Goal: Complete application form

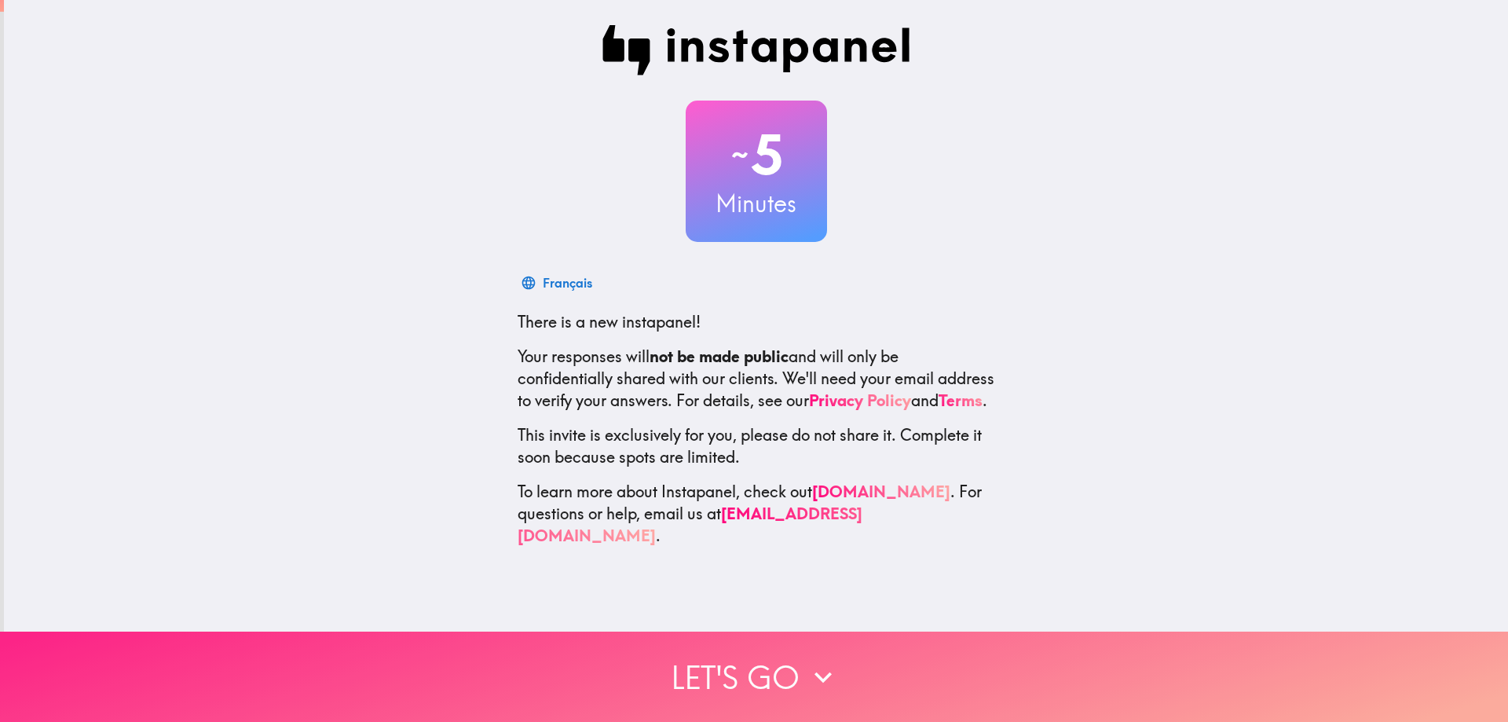
click at [806, 664] on icon "button" at bounding box center [823, 677] width 35 height 35
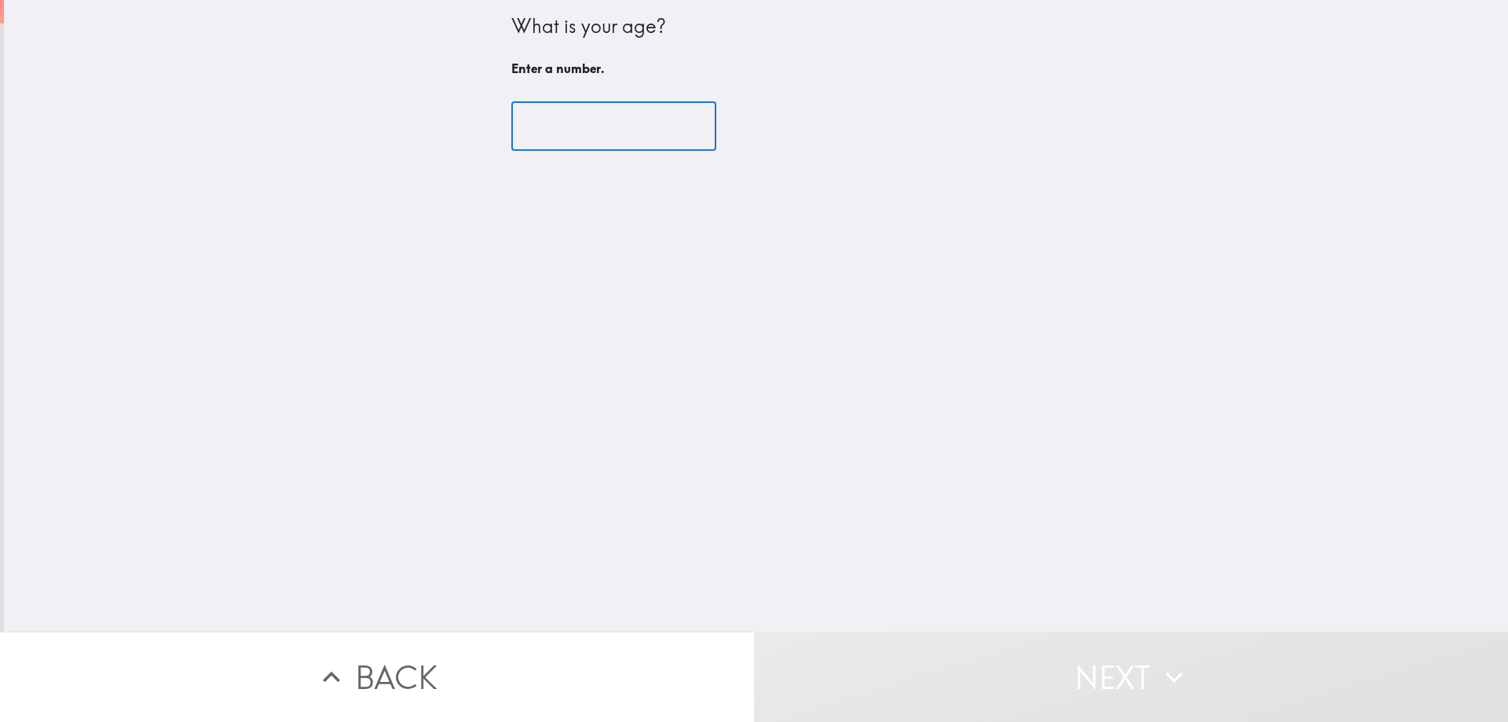
drag, startPoint x: 610, startPoint y: 148, endPoint x: 612, endPoint y: 134, distance: 14.3
click at [610, 145] on input "number" at bounding box center [613, 126] width 205 height 49
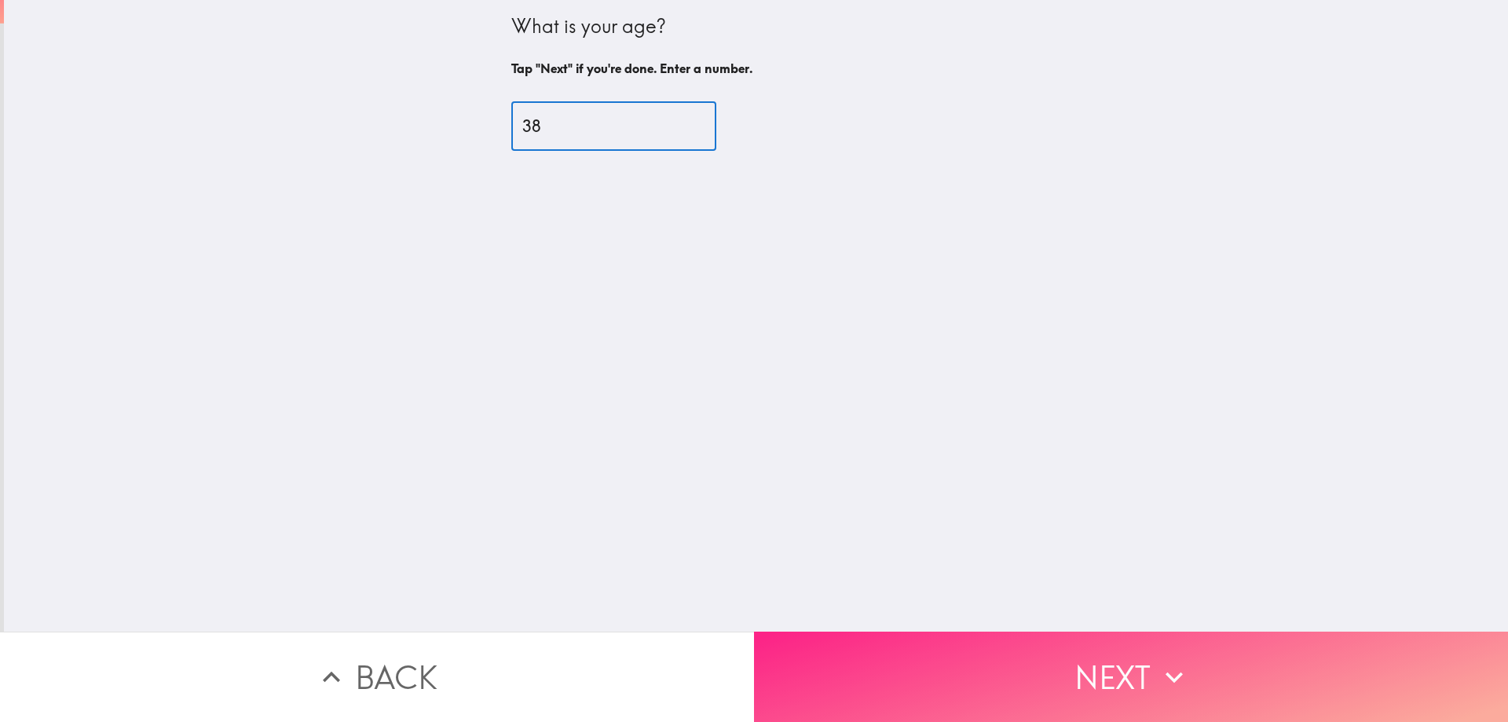
type input "38"
click at [972, 674] on button "Next" at bounding box center [1131, 677] width 754 height 90
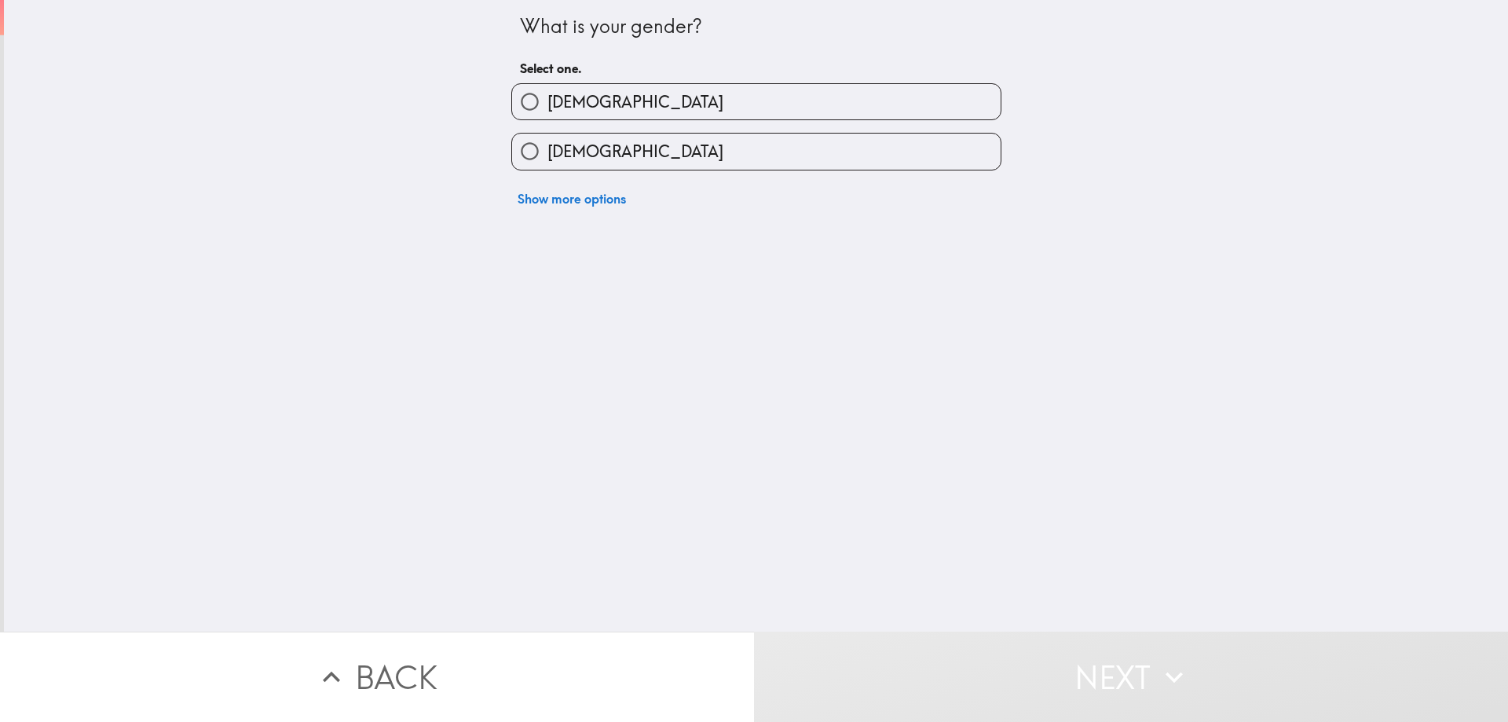
click at [639, 103] on label "[DEMOGRAPHIC_DATA]" at bounding box center [756, 101] width 489 height 35
click at [547, 103] on input "[DEMOGRAPHIC_DATA]" at bounding box center [529, 101] width 35 height 35
radio input "true"
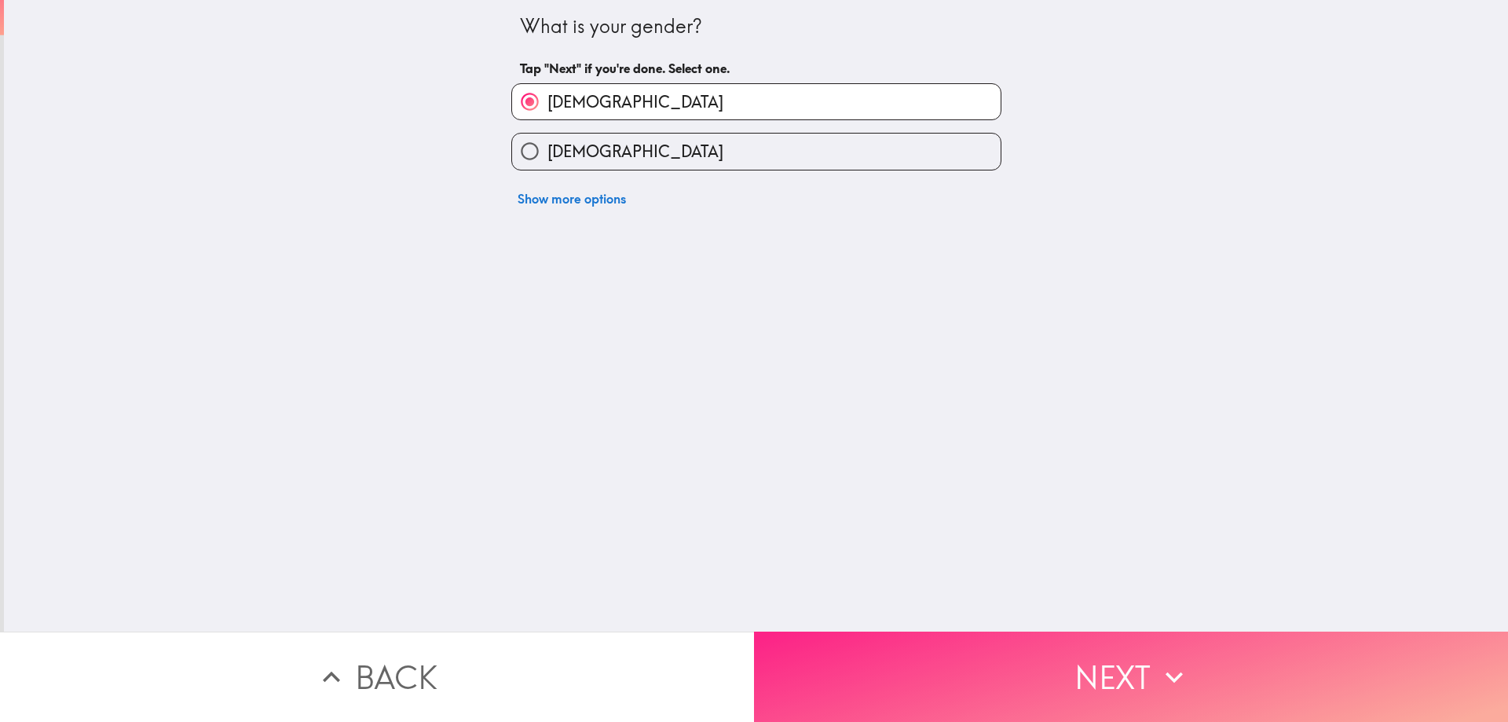
click at [1093, 688] on button "Next" at bounding box center [1131, 677] width 754 height 90
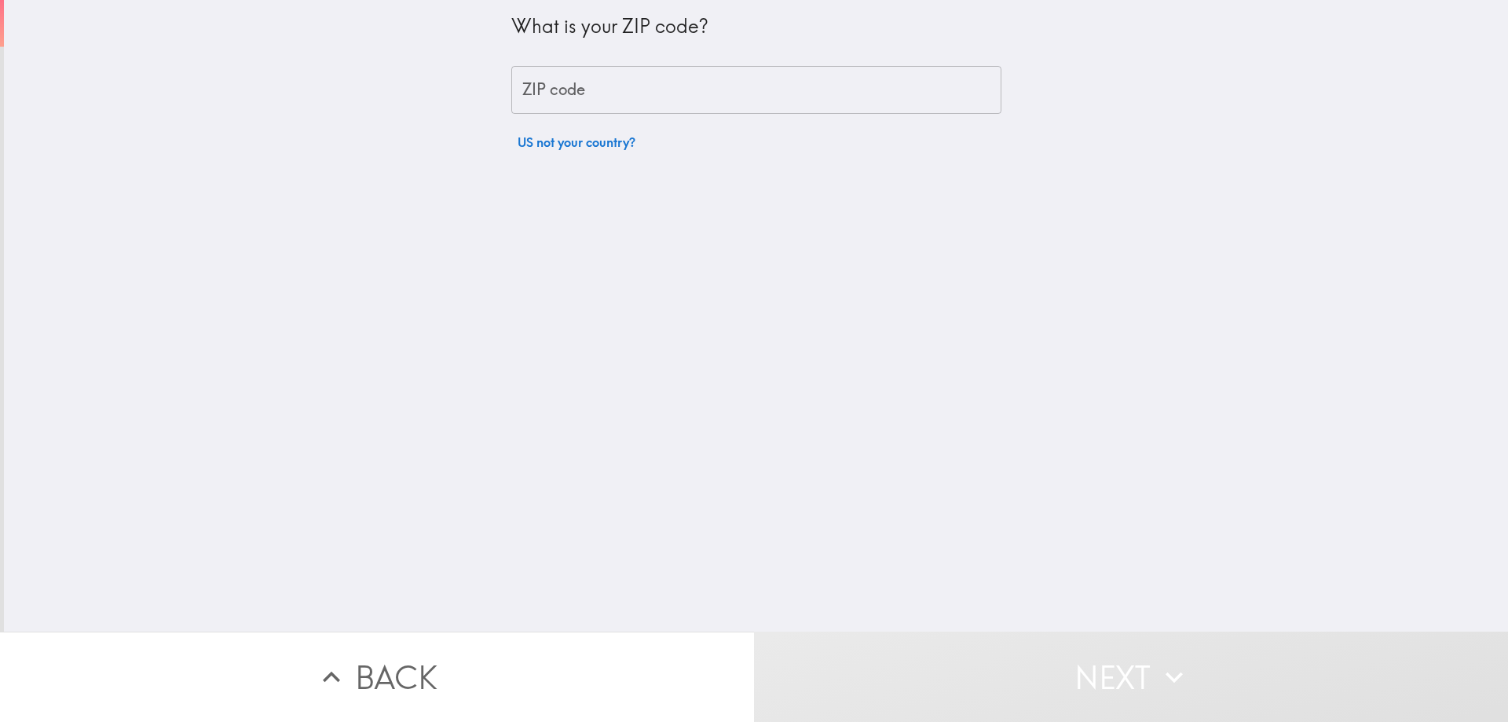
click at [671, 97] on input "ZIP code" at bounding box center [756, 90] width 490 height 49
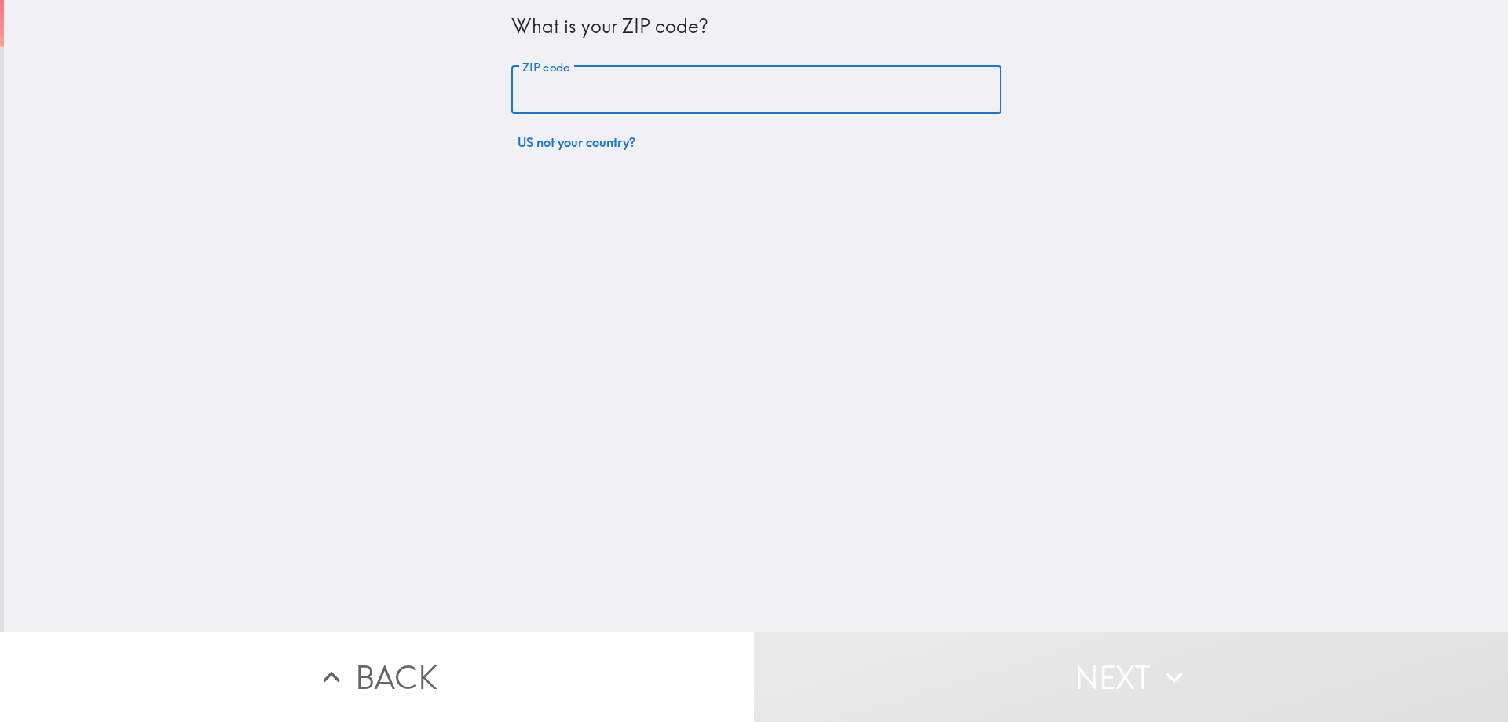
type input "80915"
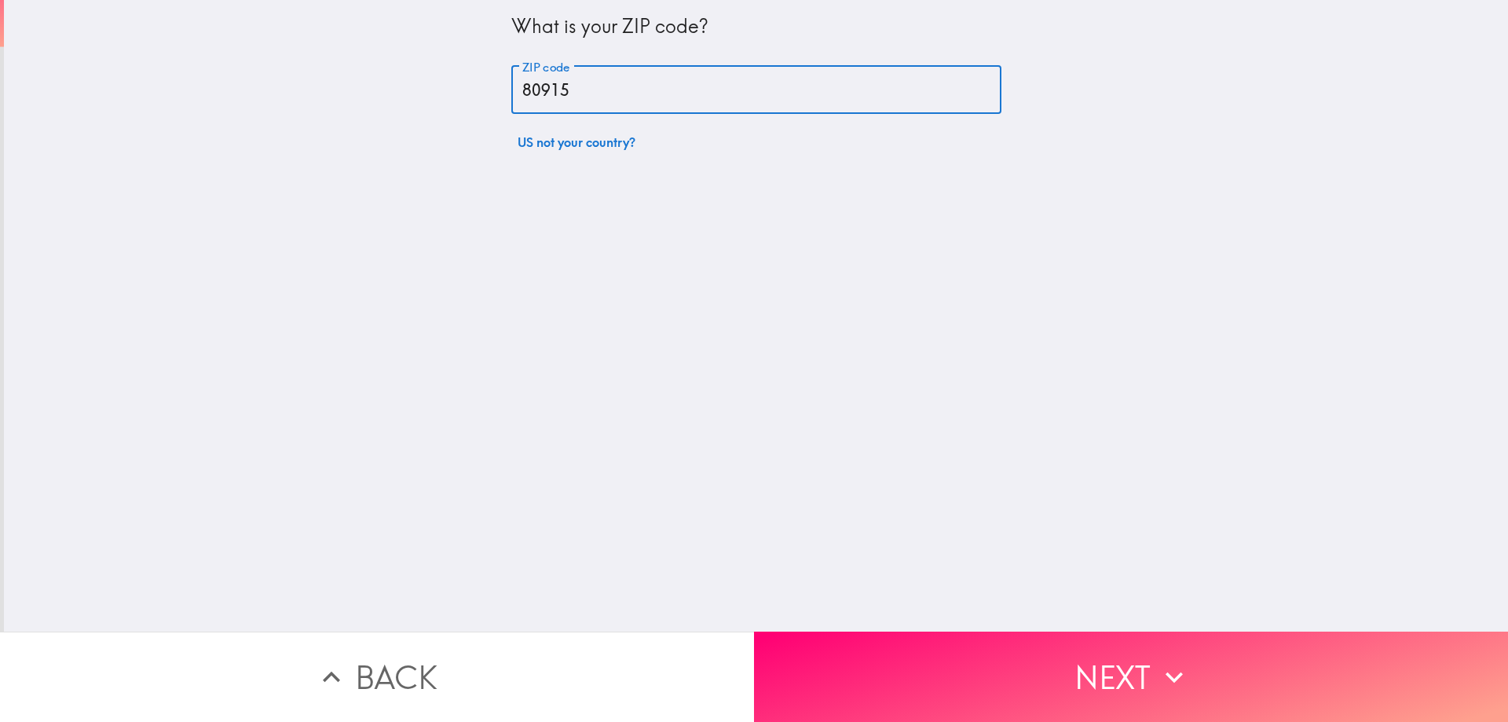
click at [1093, 659] on button "Next" at bounding box center [1131, 677] width 754 height 90
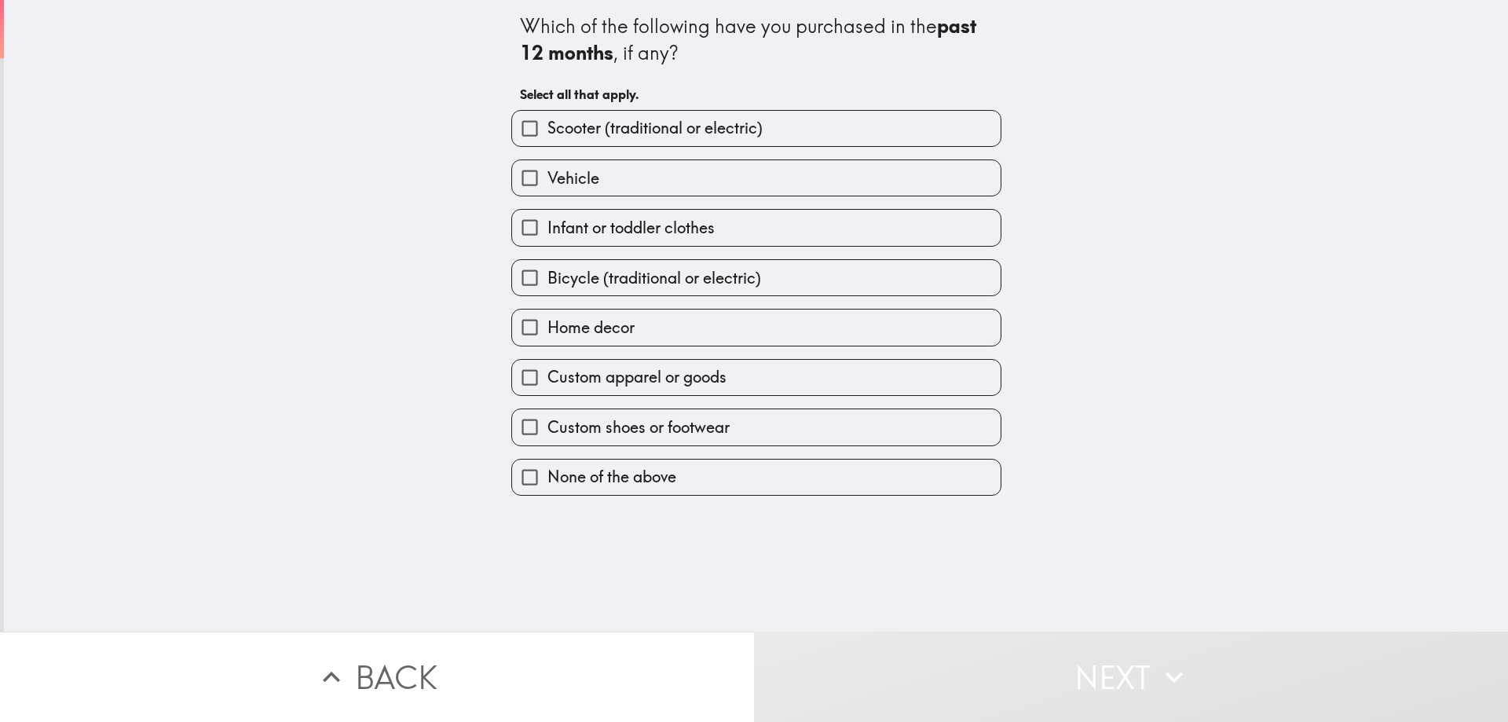
click at [659, 225] on span "Infant or toddler clothes" at bounding box center [630, 228] width 167 height 22
click at [547, 225] on input "Infant or toddler clothes" at bounding box center [529, 227] width 35 height 35
checkbox input "true"
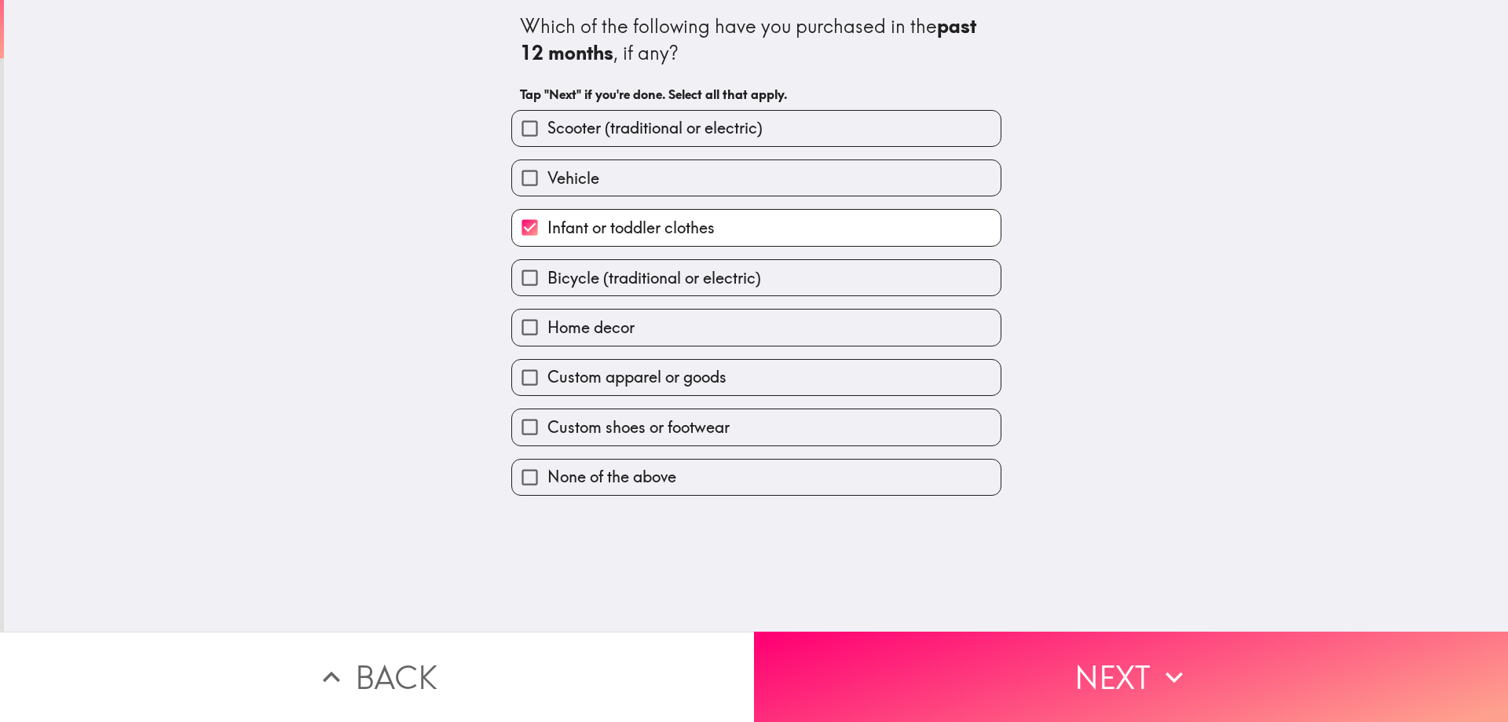
click at [667, 335] on label "Home decor" at bounding box center [756, 326] width 489 height 35
click at [547, 335] on input "Home decor" at bounding box center [529, 326] width 35 height 35
checkbox input "true"
click at [684, 379] on span "Custom apparel or goods" at bounding box center [636, 377] width 179 height 22
click at [547, 379] on input "Custom apparel or goods" at bounding box center [529, 377] width 35 height 35
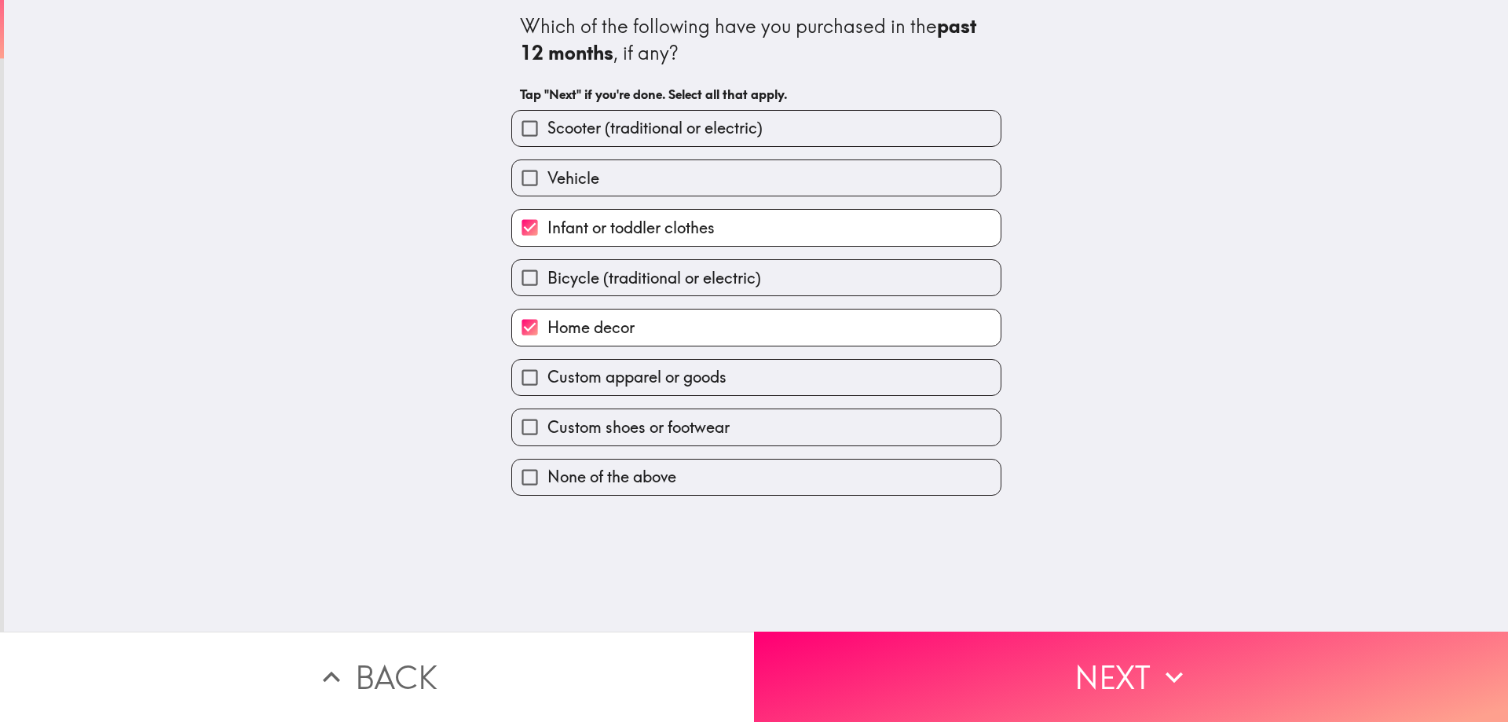
checkbox input "true"
click at [679, 425] on span "Custom shoes or footwear" at bounding box center [638, 427] width 182 height 22
click at [547, 425] on input "Custom shoes or footwear" at bounding box center [529, 426] width 35 height 35
checkbox input "true"
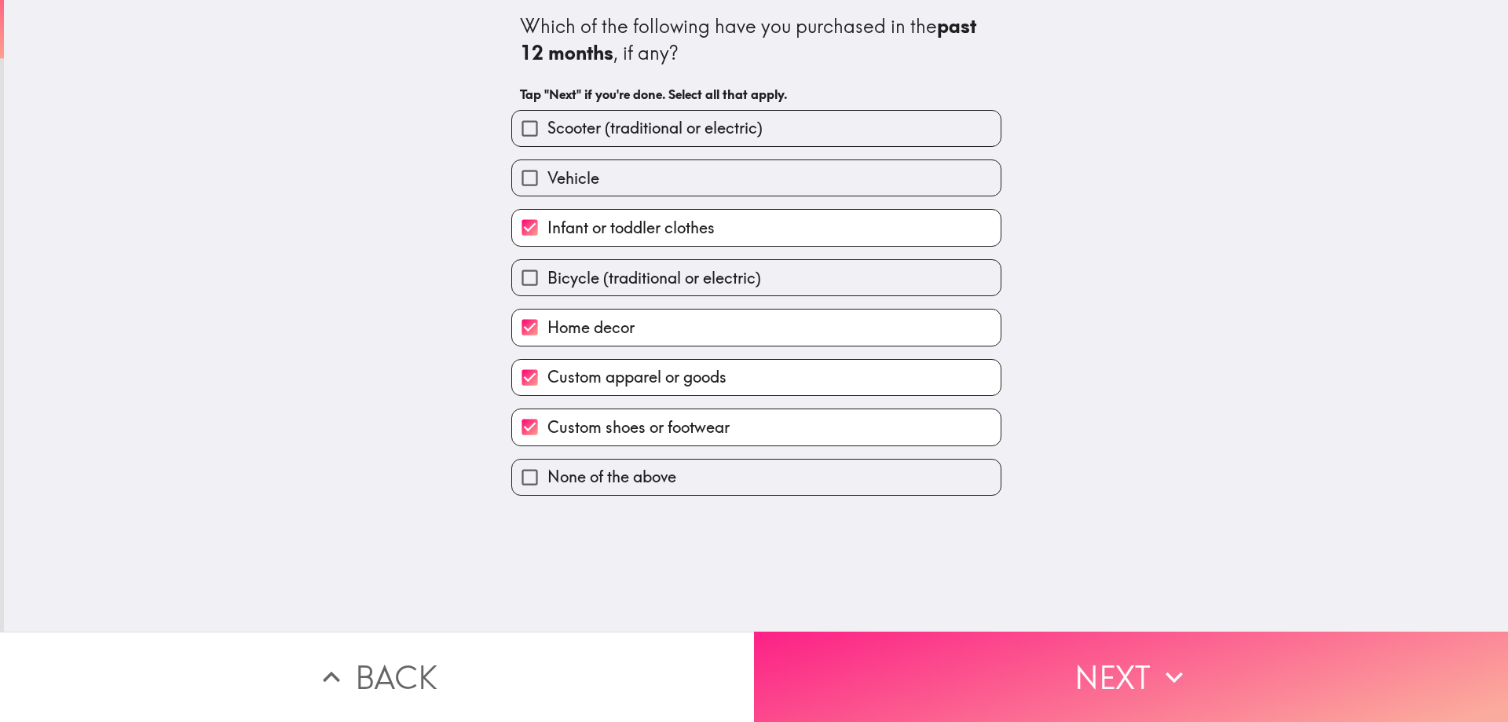
click at [1064, 657] on button "Next" at bounding box center [1131, 677] width 754 height 90
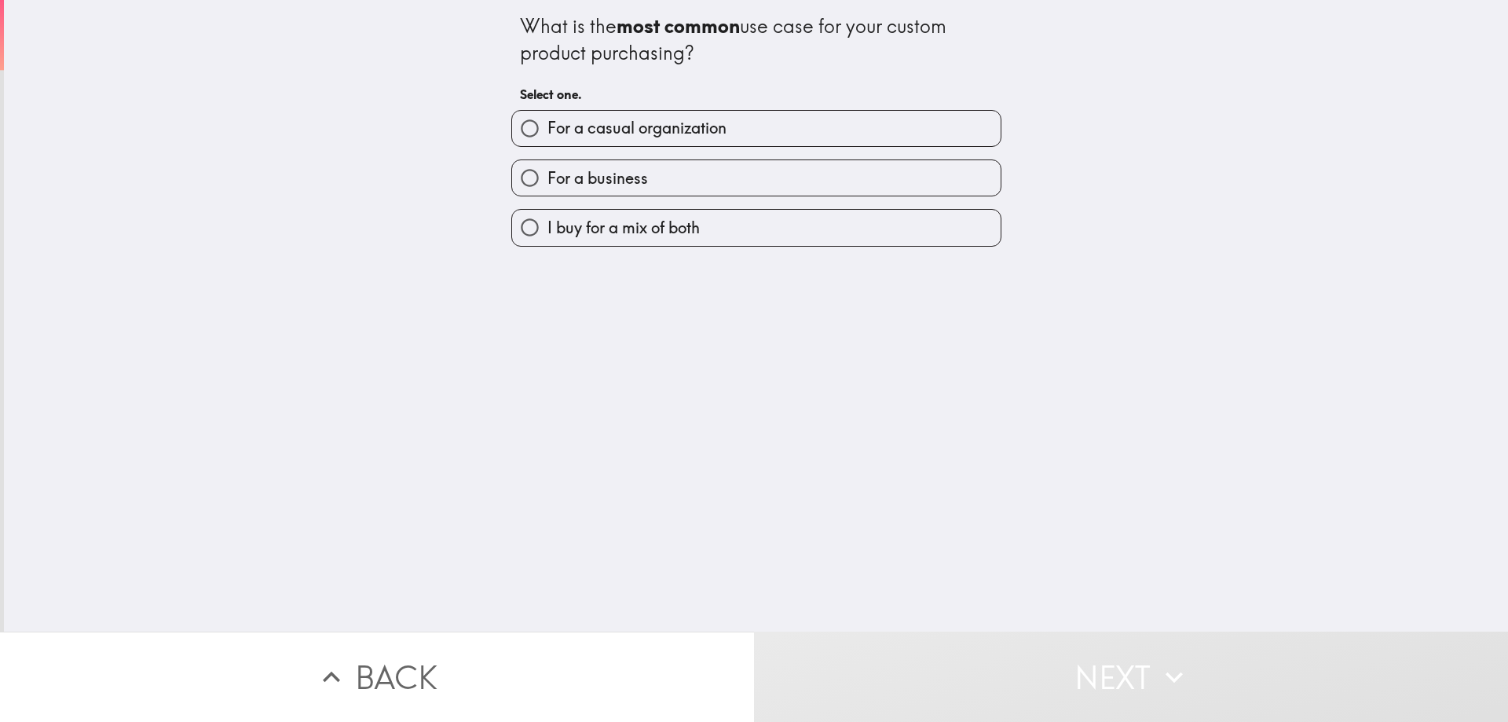
click at [658, 126] on span "For a casual organization" at bounding box center [636, 128] width 179 height 22
click at [547, 126] on input "For a casual organization" at bounding box center [529, 128] width 35 height 35
radio input "true"
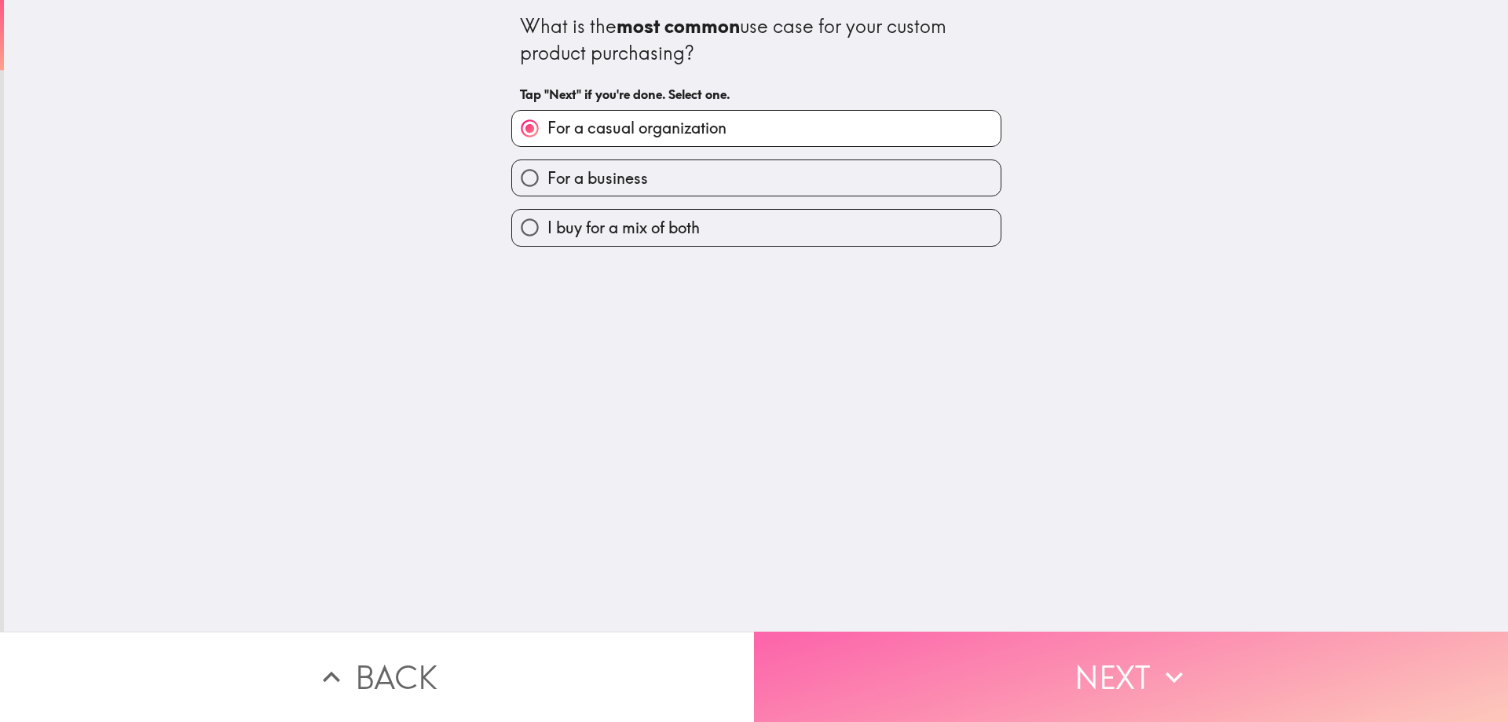
click at [1152, 635] on button "Next" at bounding box center [1131, 677] width 754 height 90
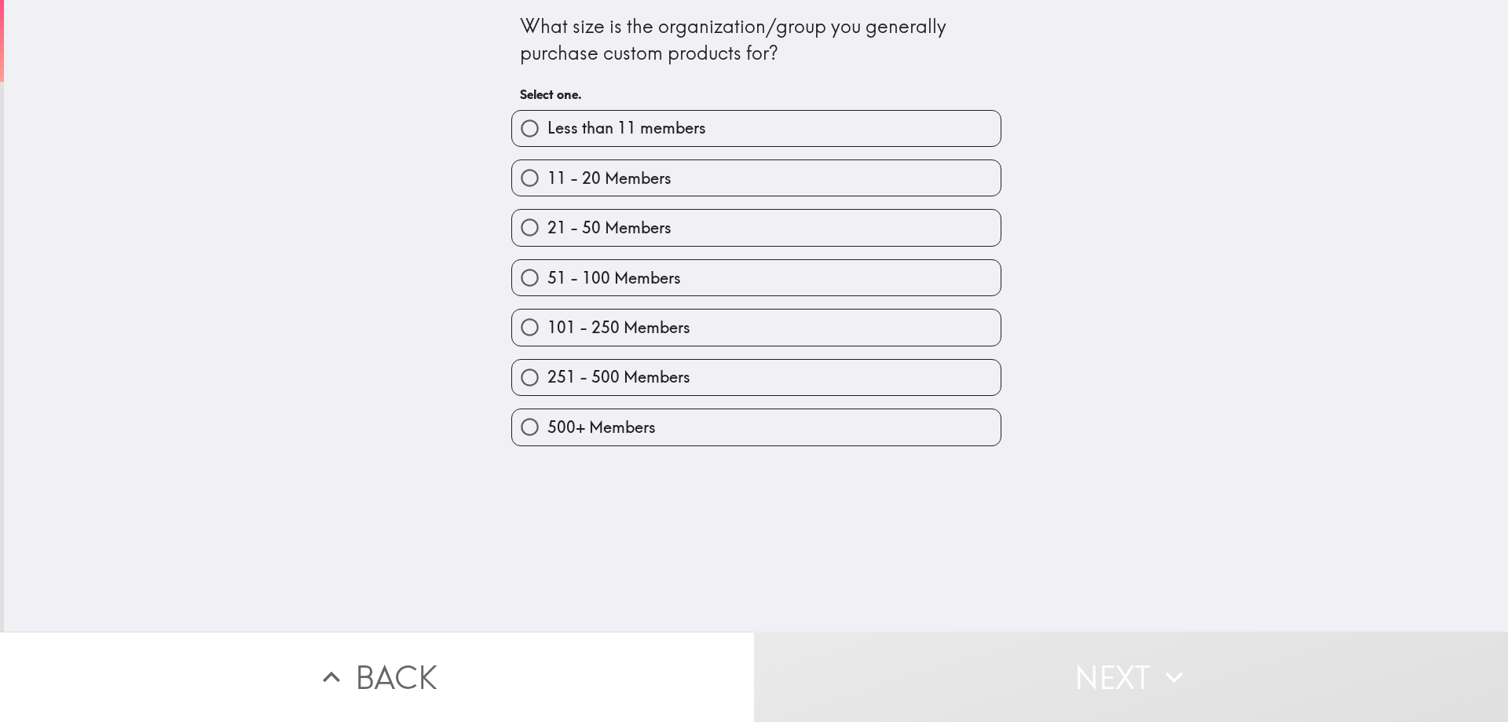
click at [747, 290] on label "51 - 100 Members" at bounding box center [756, 277] width 489 height 35
click at [547, 290] on input "51 - 100 Members" at bounding box center [529, 277] width 35 height 35
radio input "true"
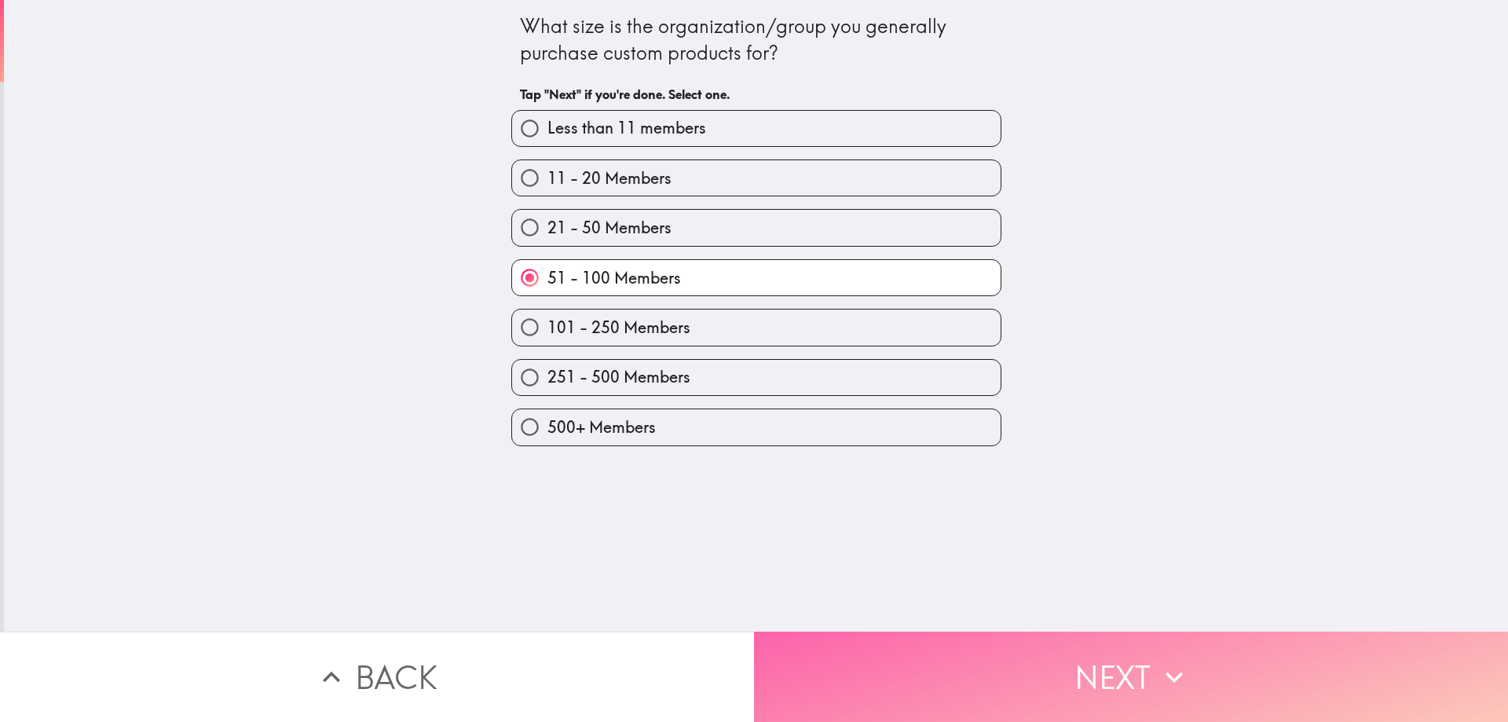
click at [1126, 683] on button "Next" at bounding box center [1131, 677] width 754 height 90
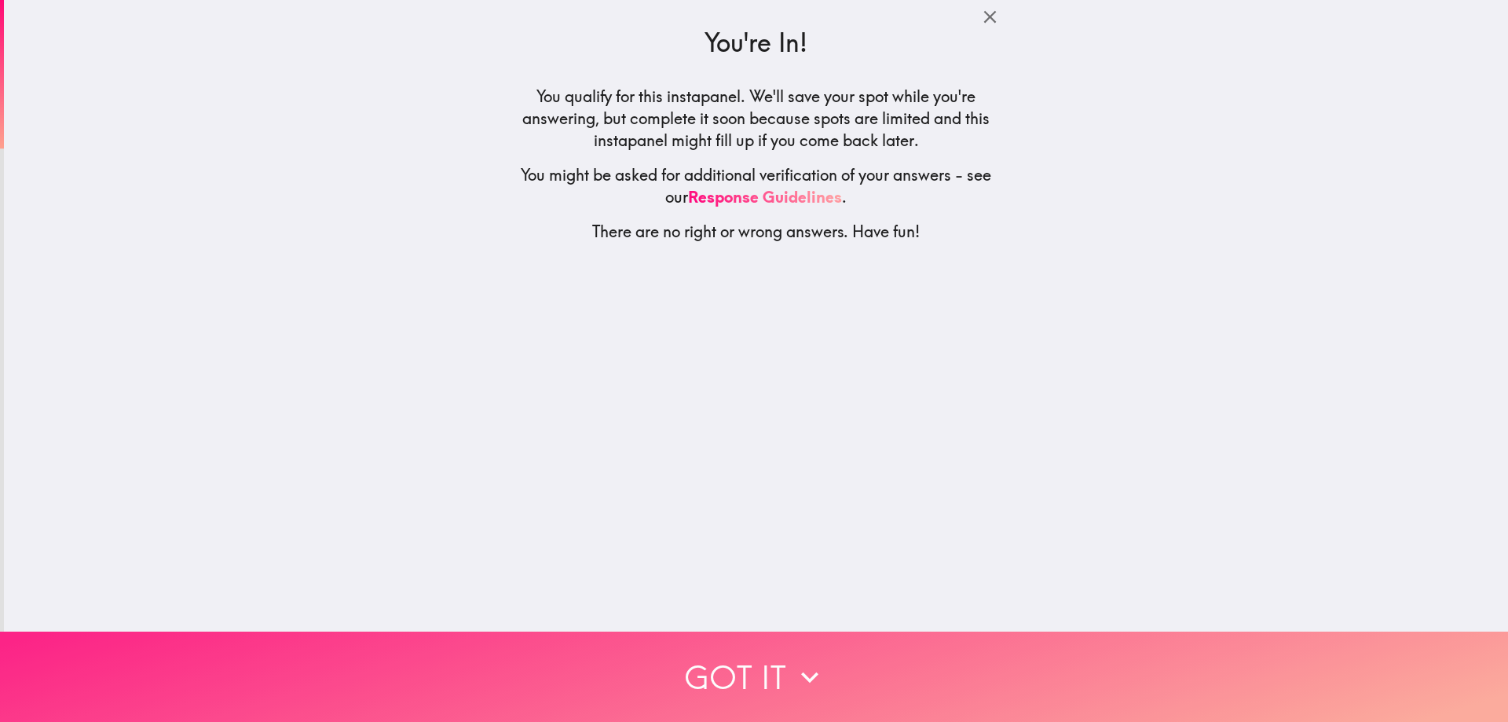
click at [959, 632] on button "Got it" at bounding box center [754, 677] width 1508 height 90
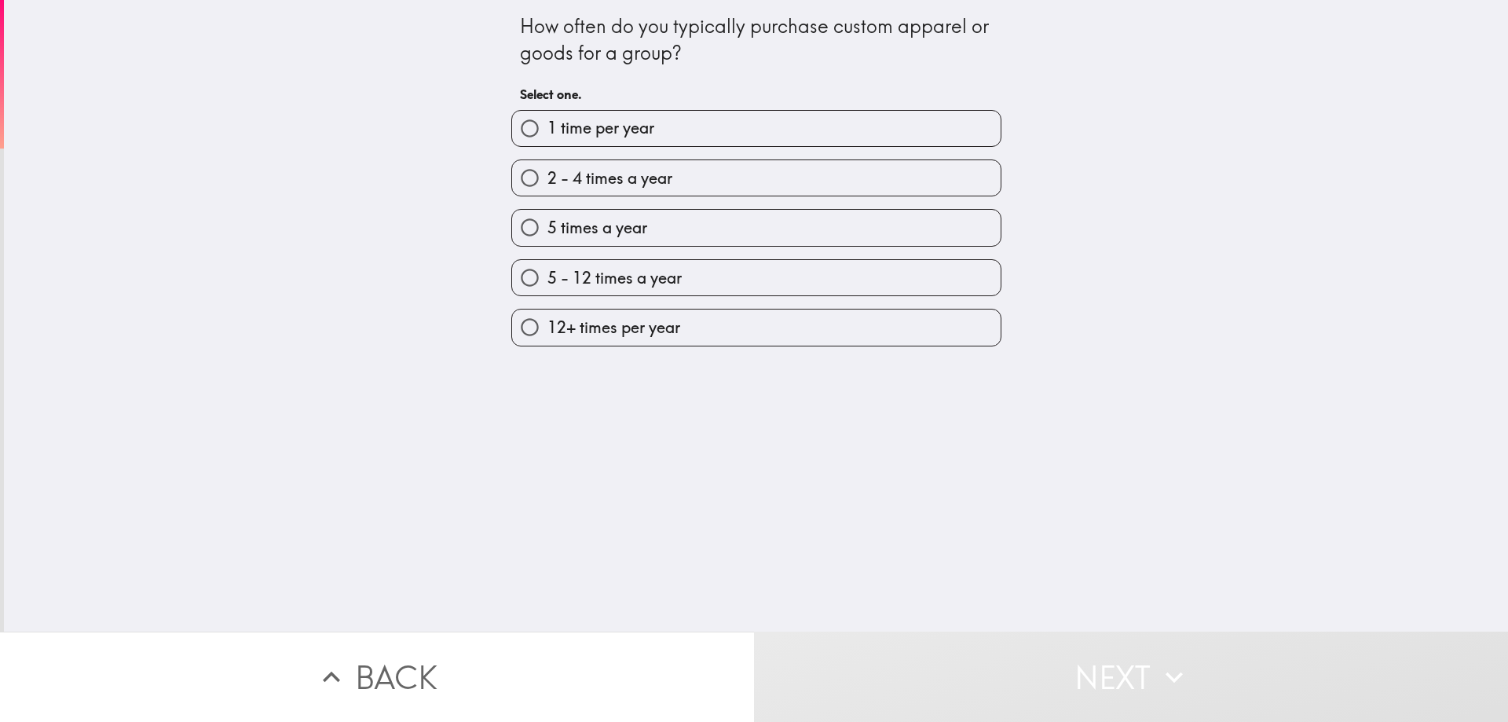
click at [707, 135] on label "1 time per year" at bounding box center [756, 128] width 489 height 35
click at [547, 135] on input "1 time per year" at bounding box center [529, 128] width 35 height 35
radio input "true"
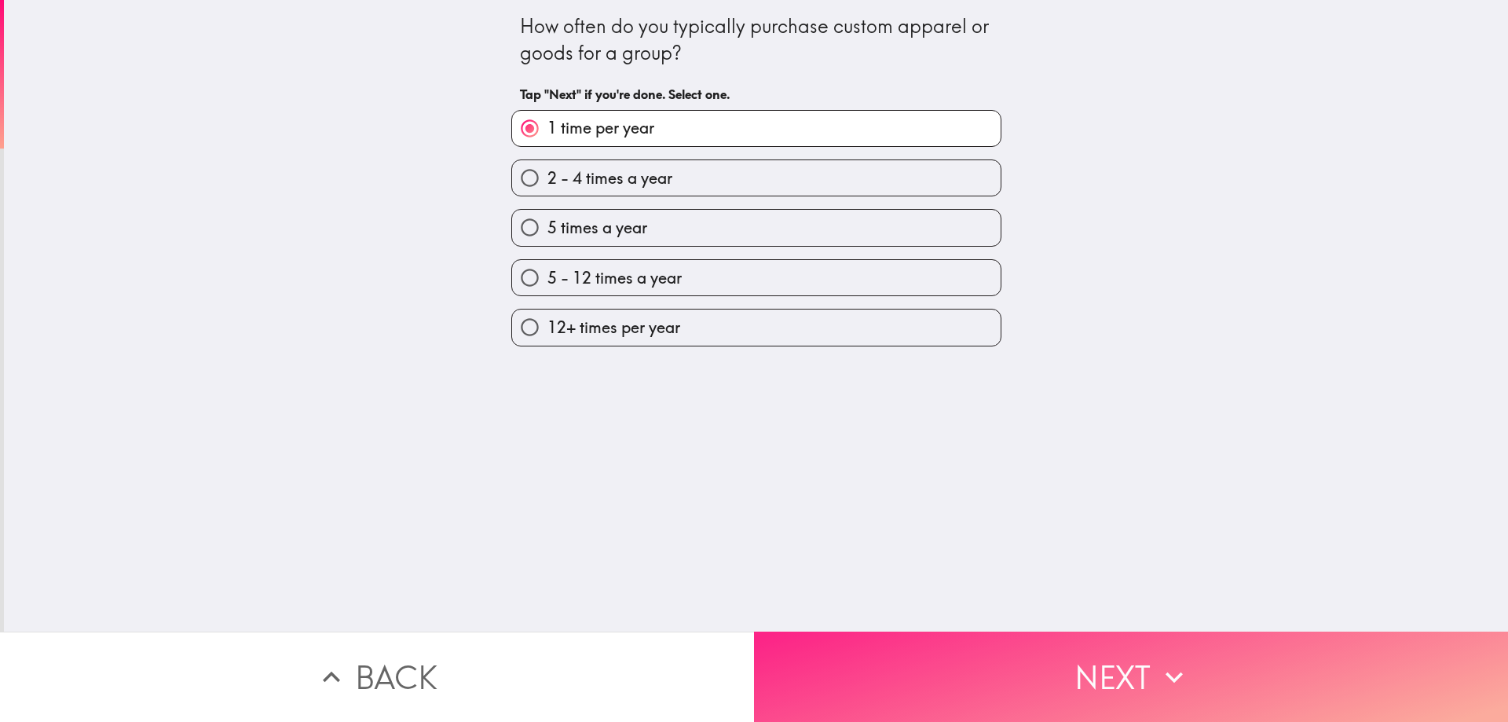
click at [1060, 632] on button "Next" at bounding box center [1131, 677] width 754 height 90
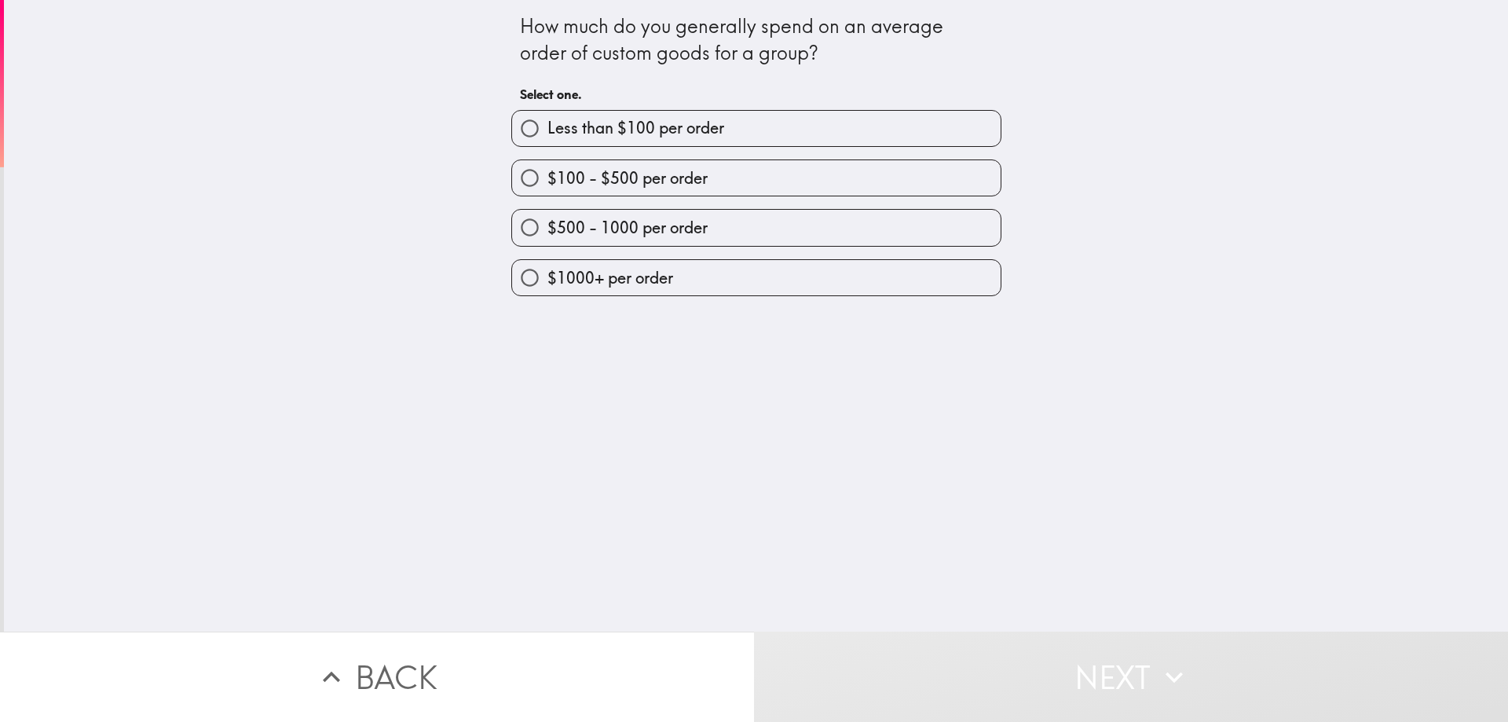
click at [701, 182] on label "$100 - $500 per order" at bounding box center [756, 177] width 489 height 35
click at [547, 182] on input "$100 - $500 per order" at bounding box center [529, 177] width 35 height 35
radio input "true"
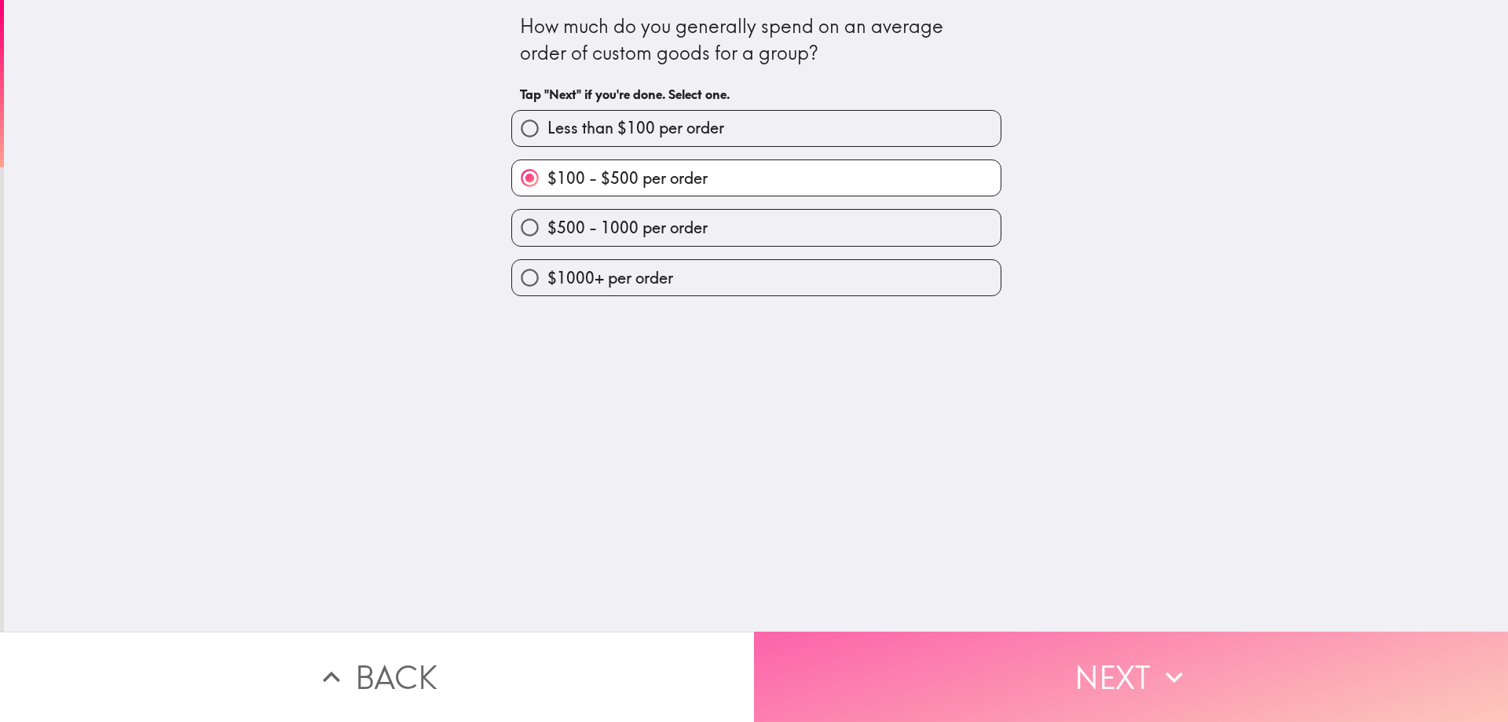
click at [1065, 660] on button "Next" at bounding box center [1131, 677] width 754 height 90
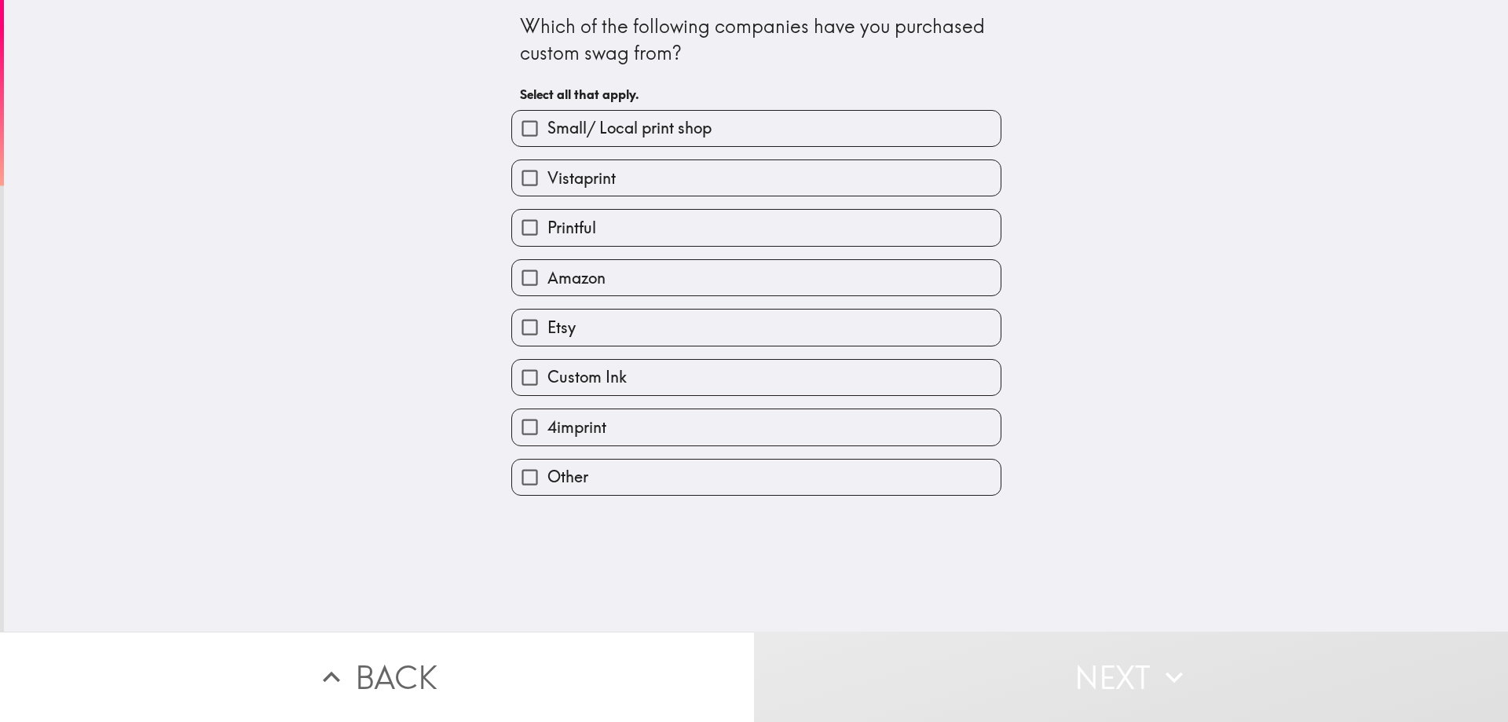
click at [610, 120] on span "Small/ Local print shop" at bounding box center [629, 128] width 164 height 22
click at [547, 120] on input "Small/ Local print shop" at bounding box center [529, 128] width 35 height 35
checkbox input "true"
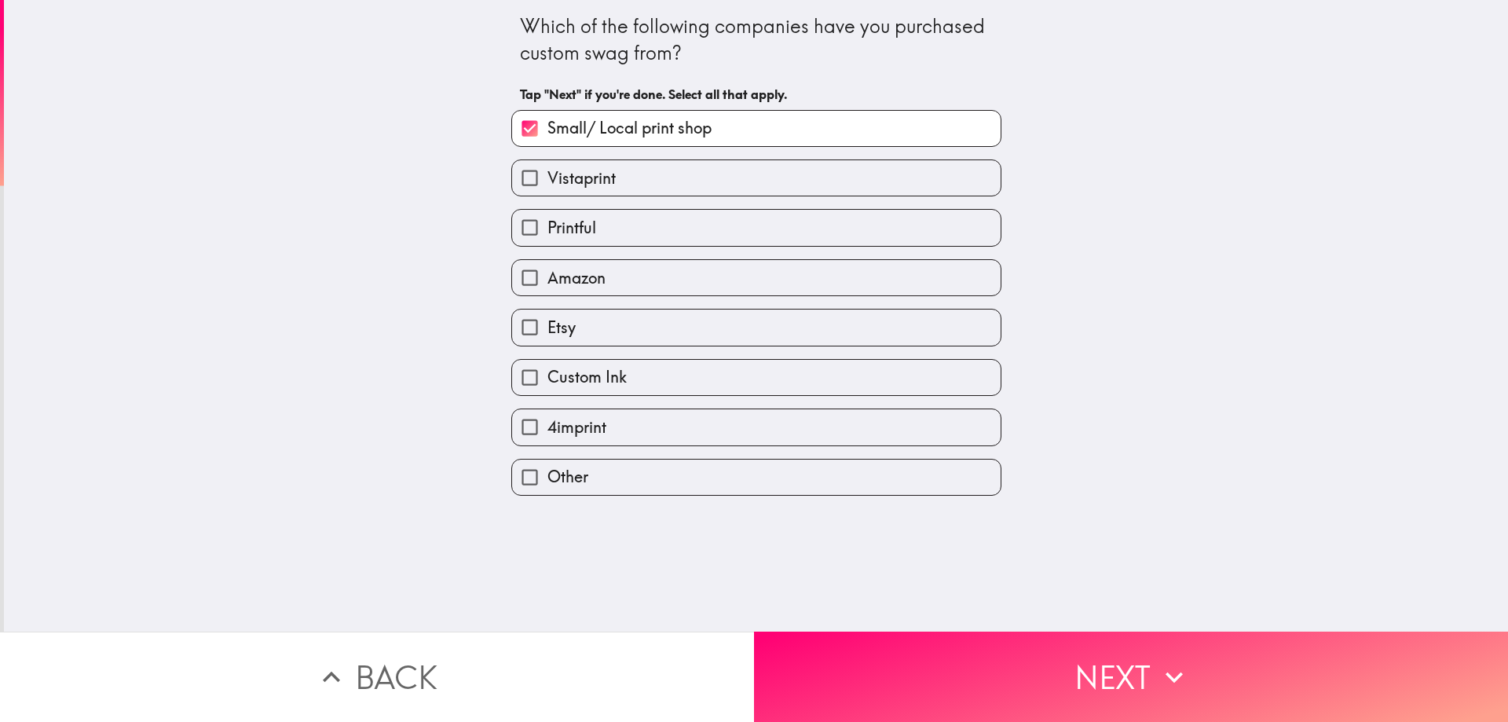
click at [605, 178] on label "Vistaprint" at bounding box center [756, 177] width 489 height 35
click at [547, 178] on input "Vistaprint" at bounding box center [529, 177] width 35 height 35
checkbox input "true"
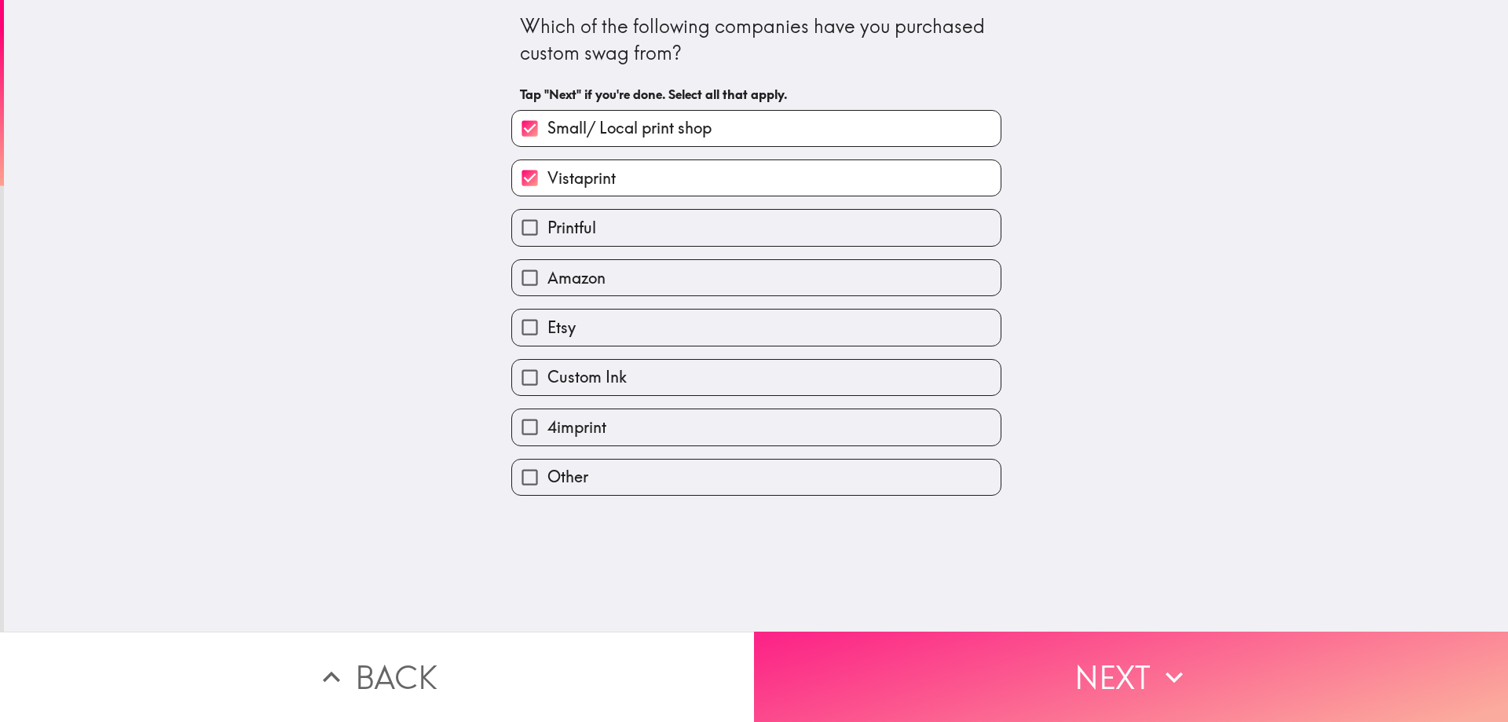
click at [1055, 646] on button "Next" at bounding box center [1131, 677] width 754 height 90
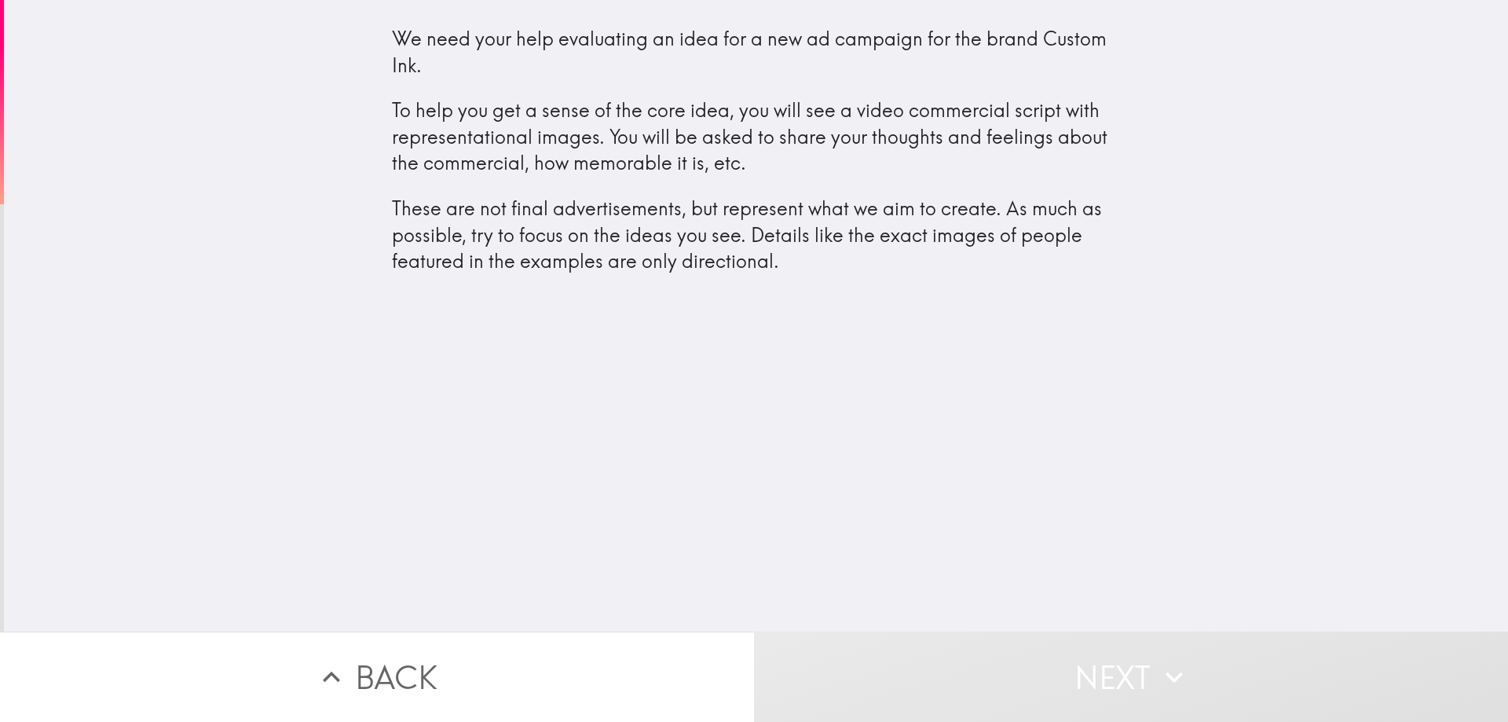
click at [820, 461] on div "We need your help evaluating an idea for a new ad campaign for the brand Custom…" at bounding box center [756, 316] width 1504 height 632
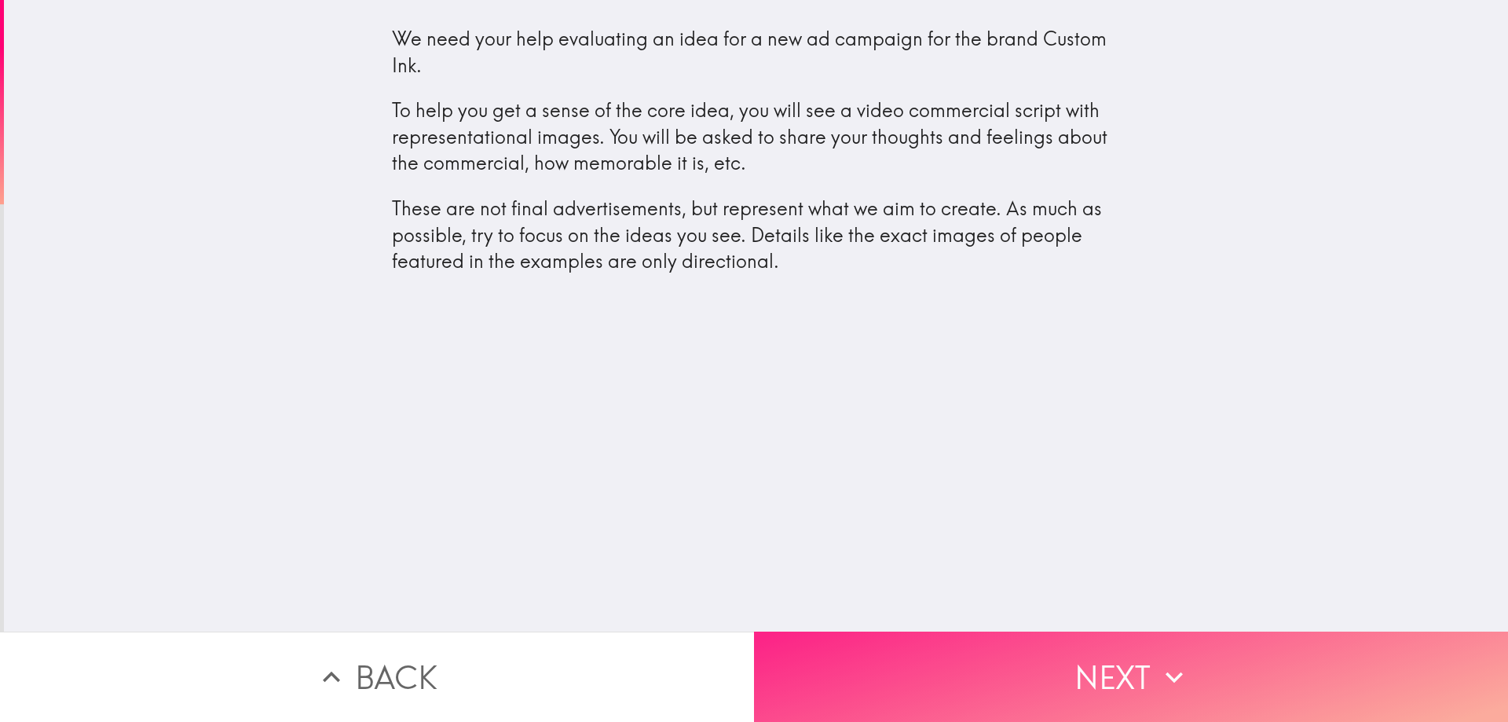
click at [1081, 664] on button "Next" at bounding box center [1131, 677] width 754 height 90
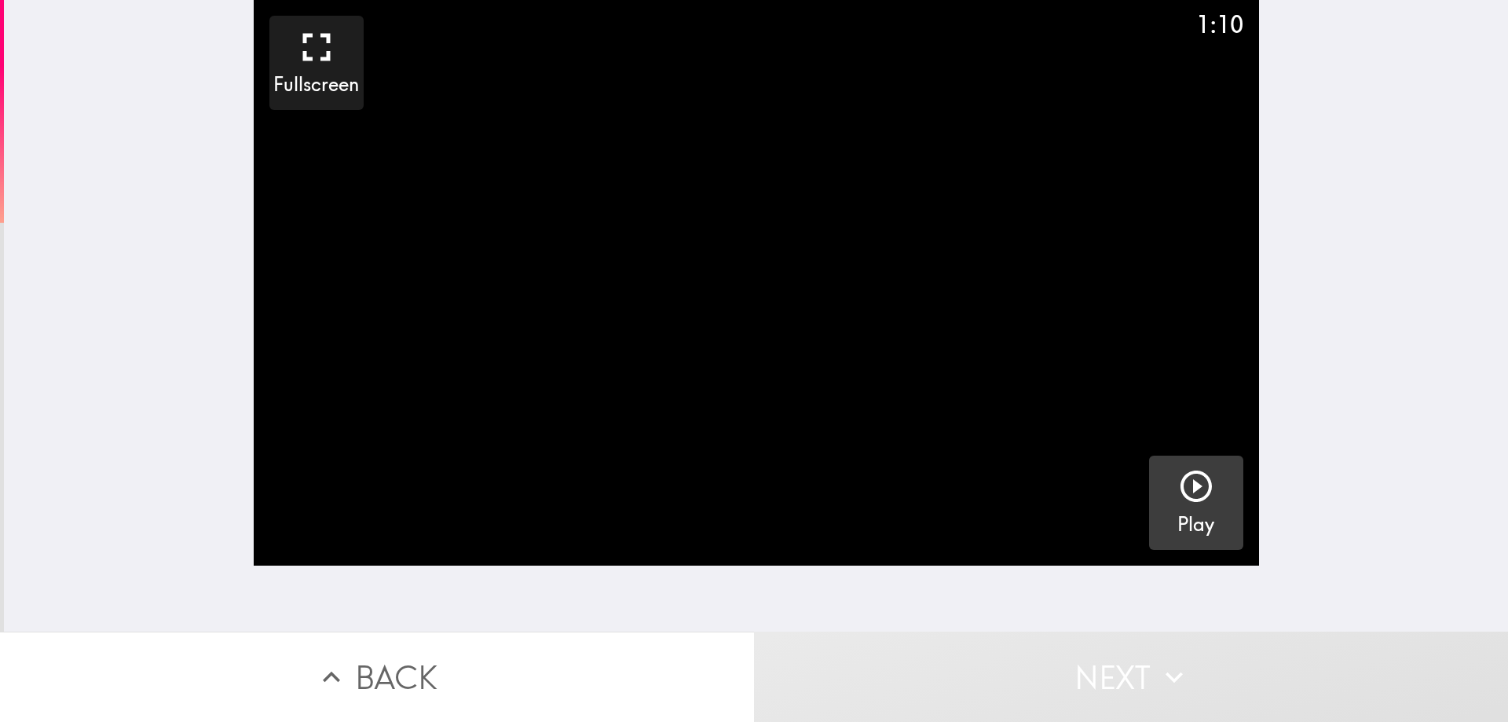
click at [1179, 494] on icon "button" at bounding box center [1196, 486] width 38 height 38
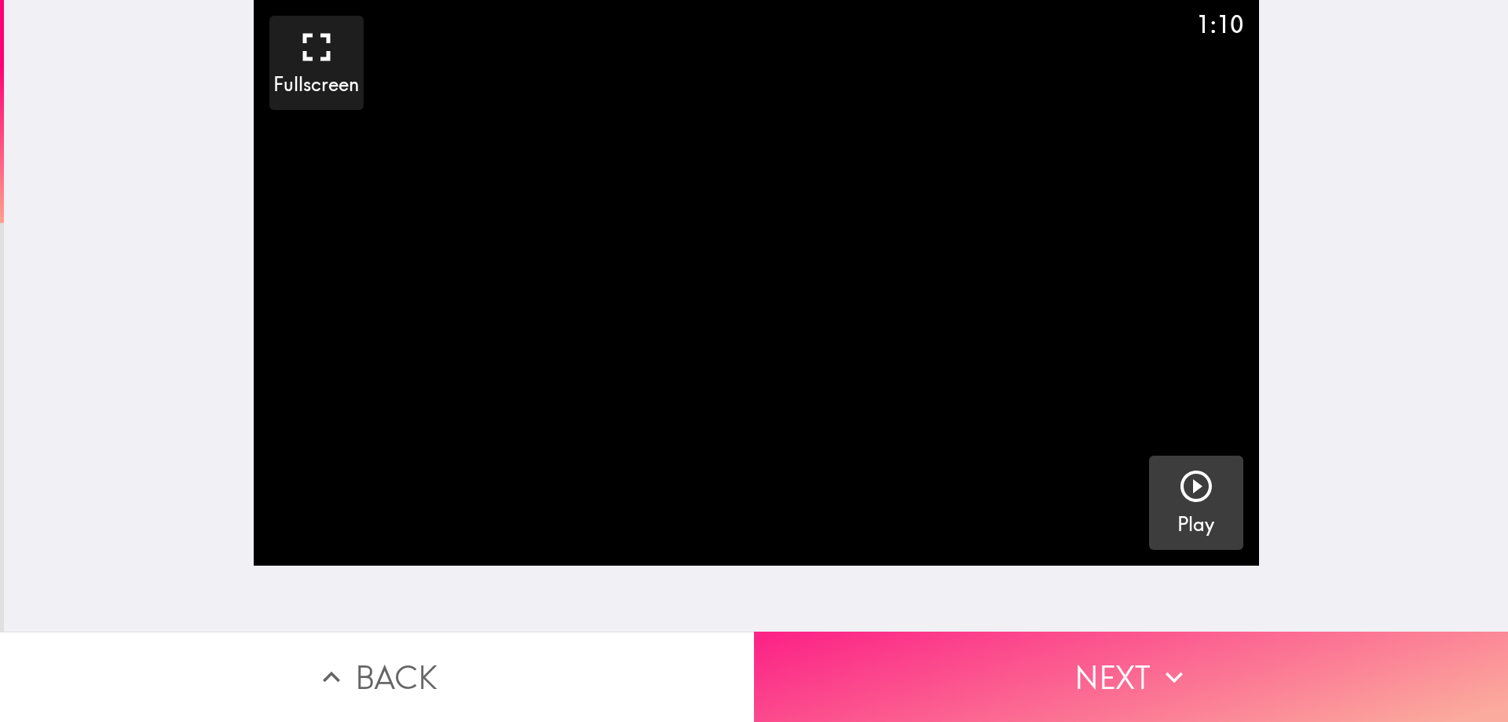
click at [1151, 683] on button "Next" at bounding box center [1131, 677] width 754 height 90
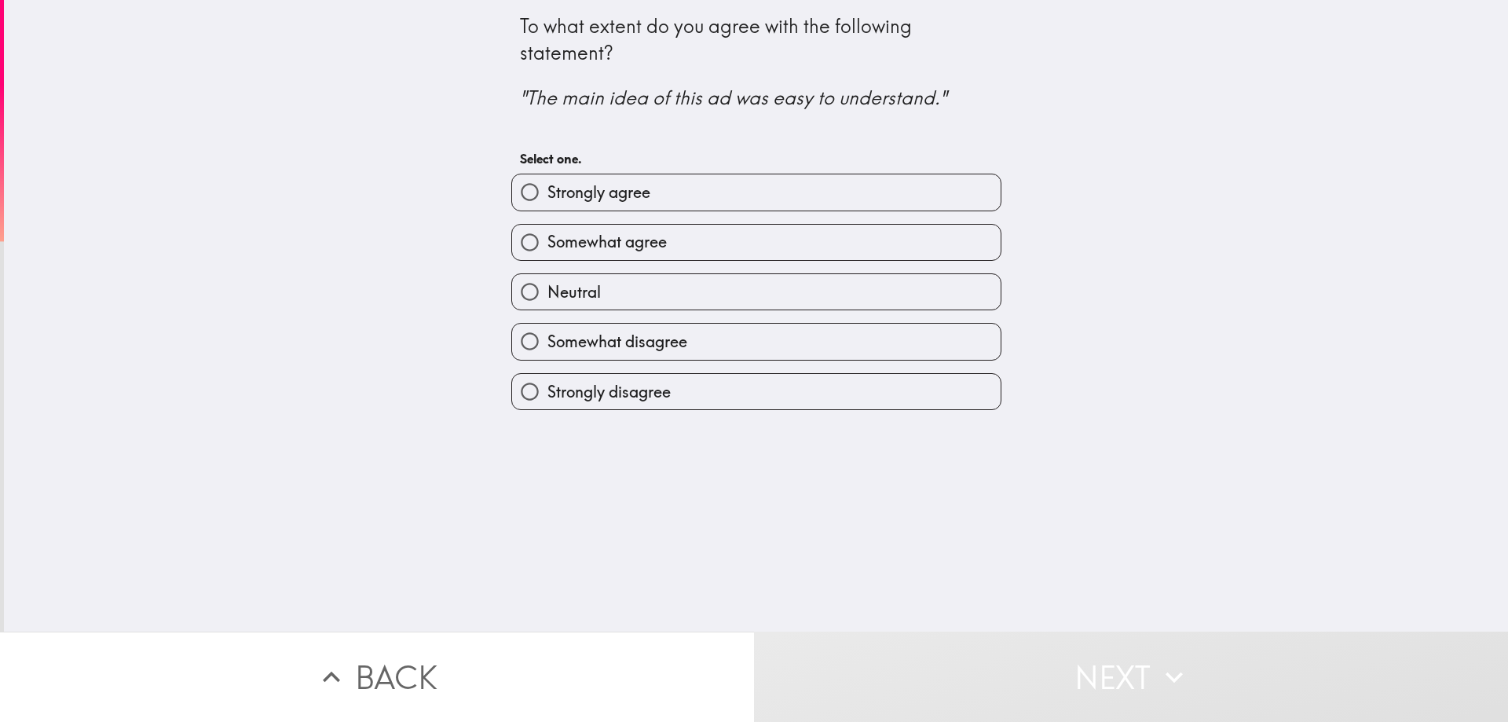
click at [620, 229] on label "Somewhat agree" at bounding box center [756, 242] width 489 height 35
click at [547, 229] on input "Somewhat agree" at bounding box center [529, 242] width 35 height 35
radio input "true"
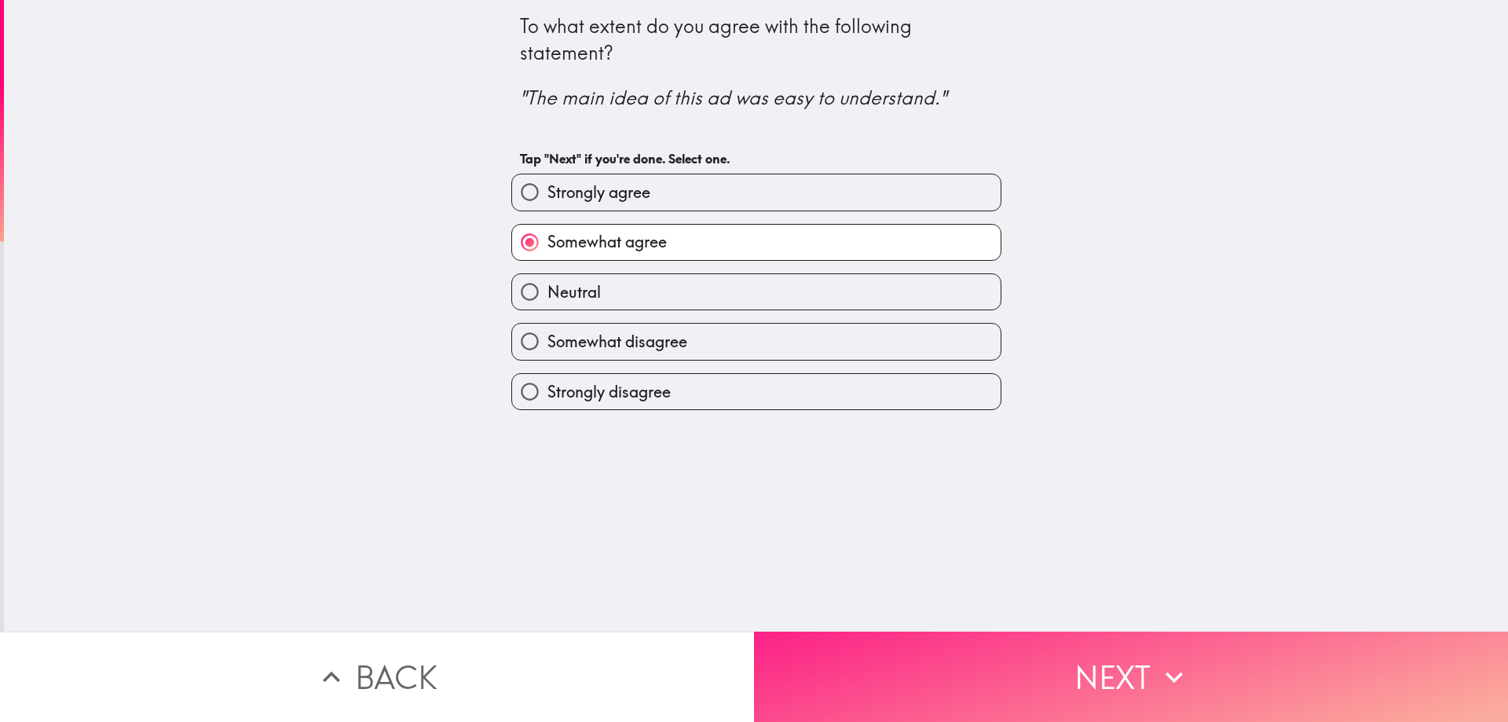
click at [1067, 686] on button "Next" at bounding box center [1131, 677] width 754 height 90
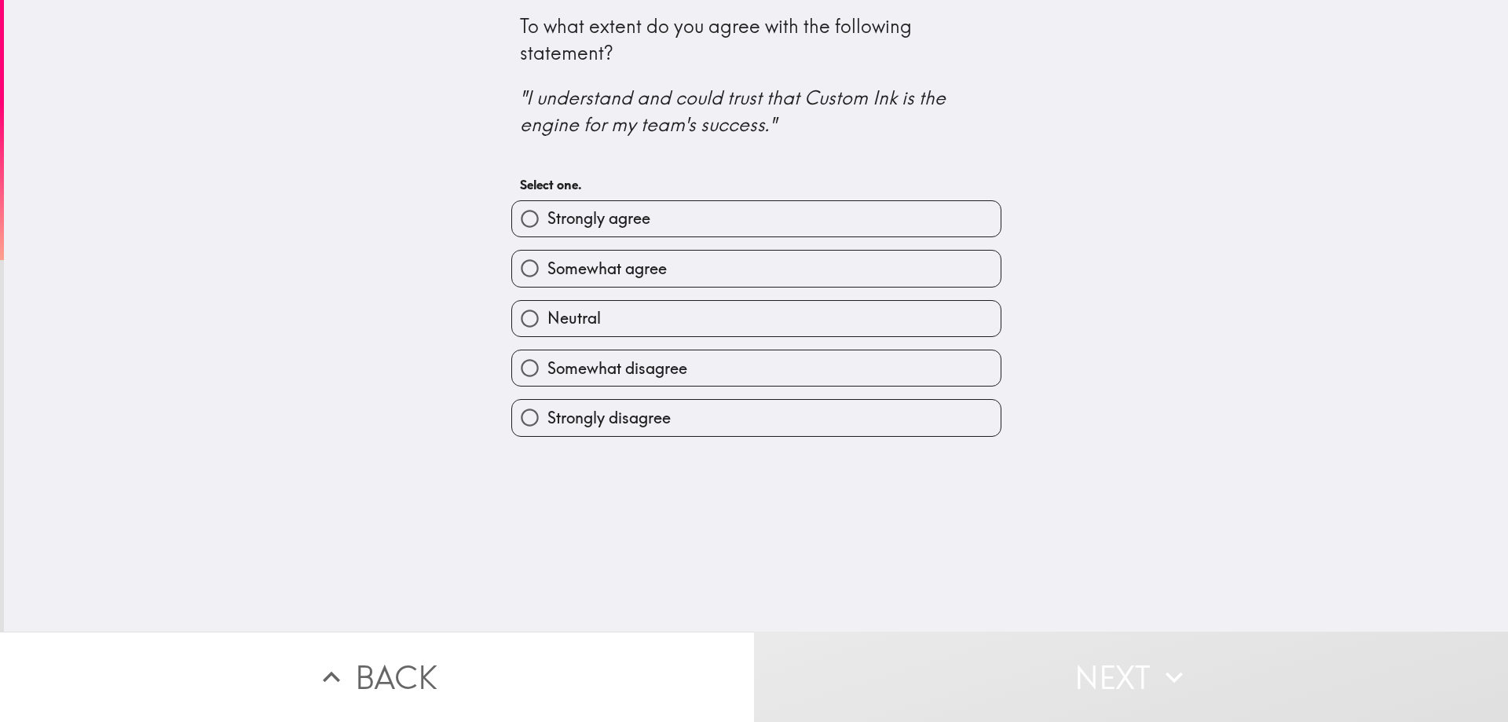
click at [657, 265] on label "Somewhat agree" at bounding box center [756, 268] width 489 height 35
click at [547, 265] on input "Somewhat agree" at bounding box center [529, 268] width 35 height 35
radio input "true"
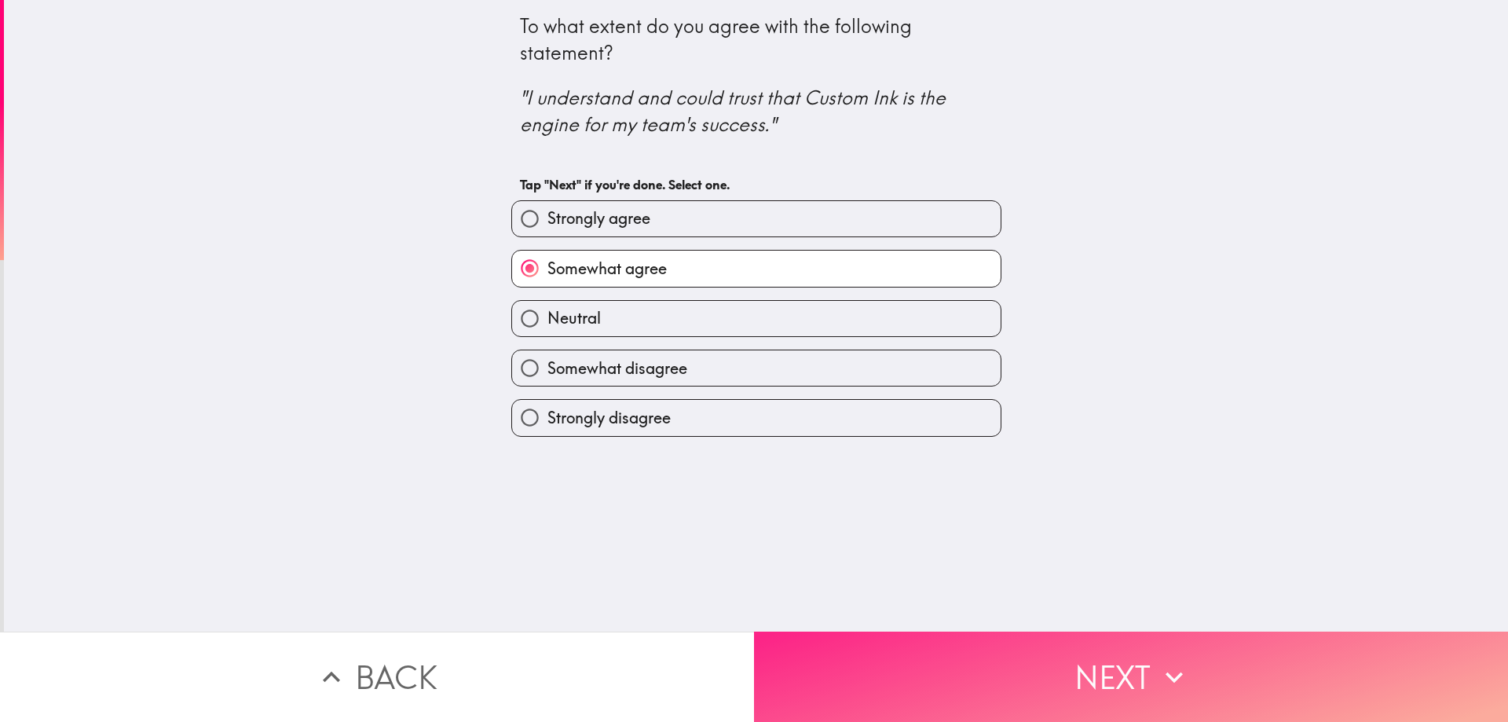
click at [1142, 642] on button "Next" at bounding box center [1131, 677] width 754 height 90
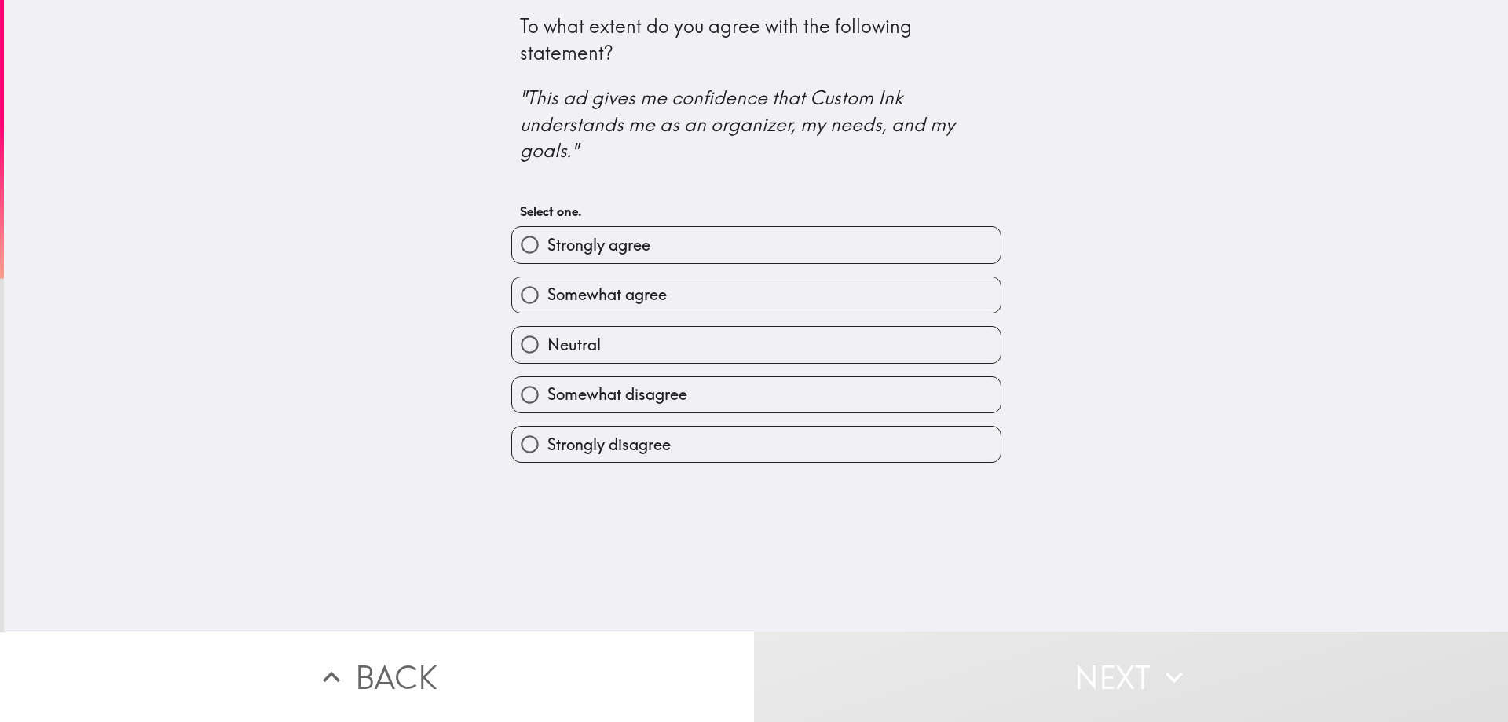
click at [761, 302] on label "Somewhat agree" at bounding box center [756, 294] width 489 height 35
click at [547, 302] on input "Somewhat agree" at bounding box center [529, 294] width 35 height 35
radio input "true"
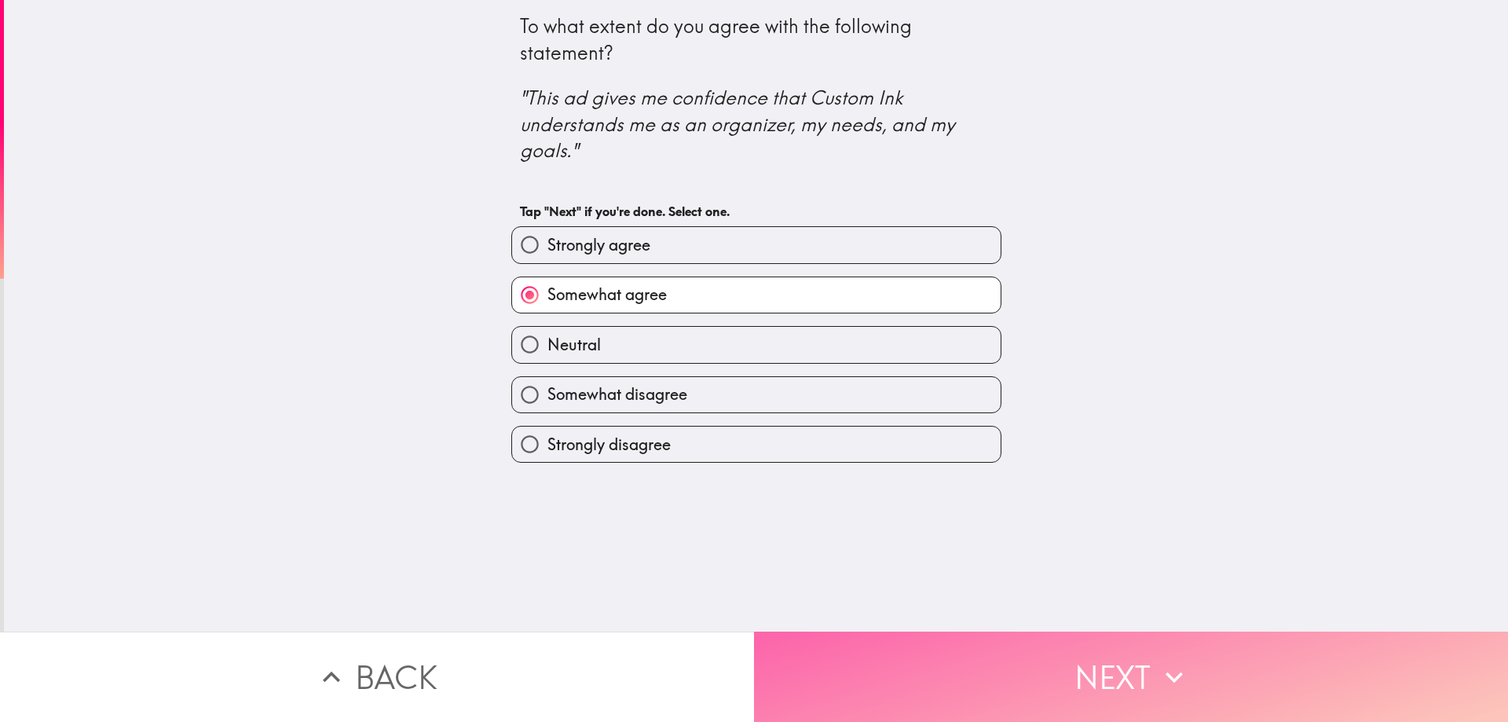
click at [977, 667] on button "Next" at bounding box center [1131, 677] width 754 height 90
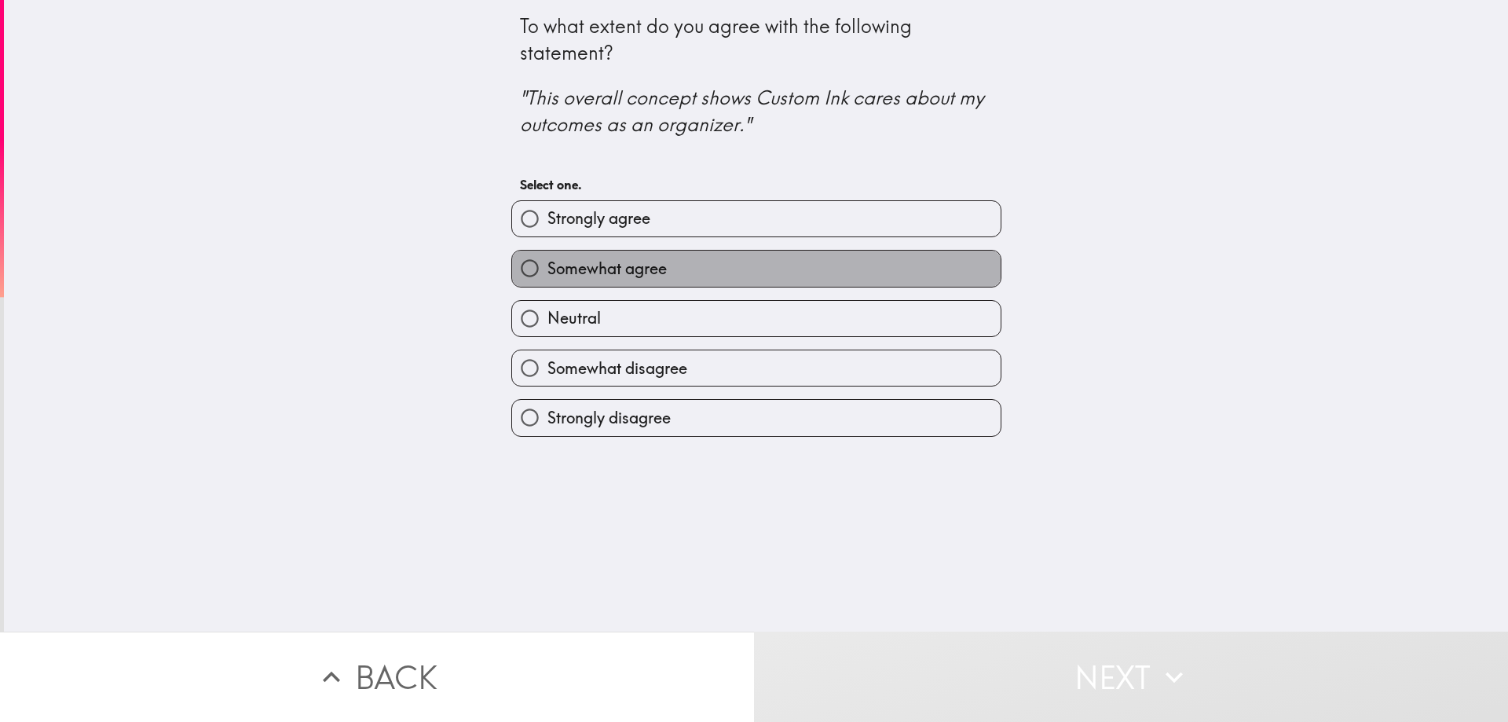
click at [742, 264] on label "Somewhat agree" at bounding box center [756, 268] width 489 height 35
click at [547, 264] on input "Somewhat agree" at bounding box center [529, 268] width 35 height 35
radio input "true"
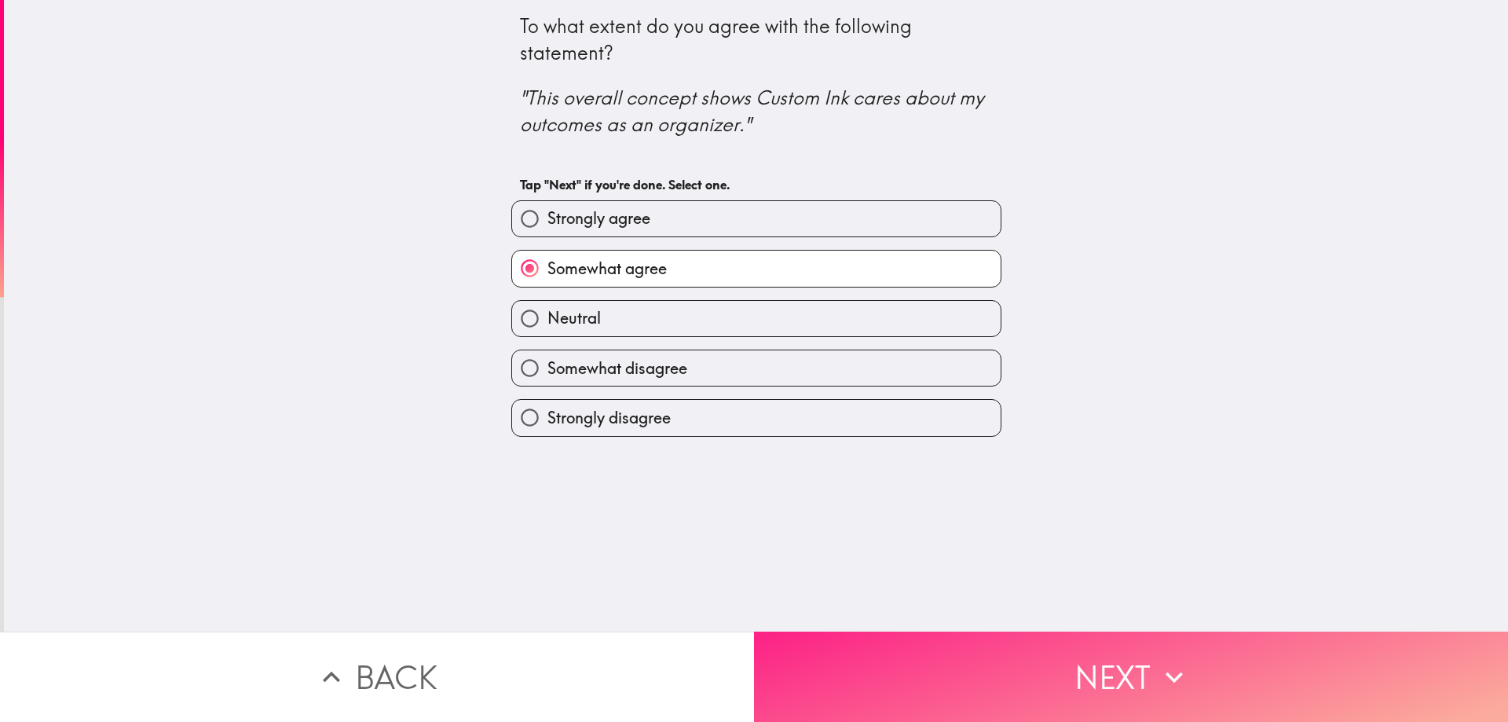
click at [1015, 643] on button "Next" at bounding box center [1131, 677] width 754 height 90
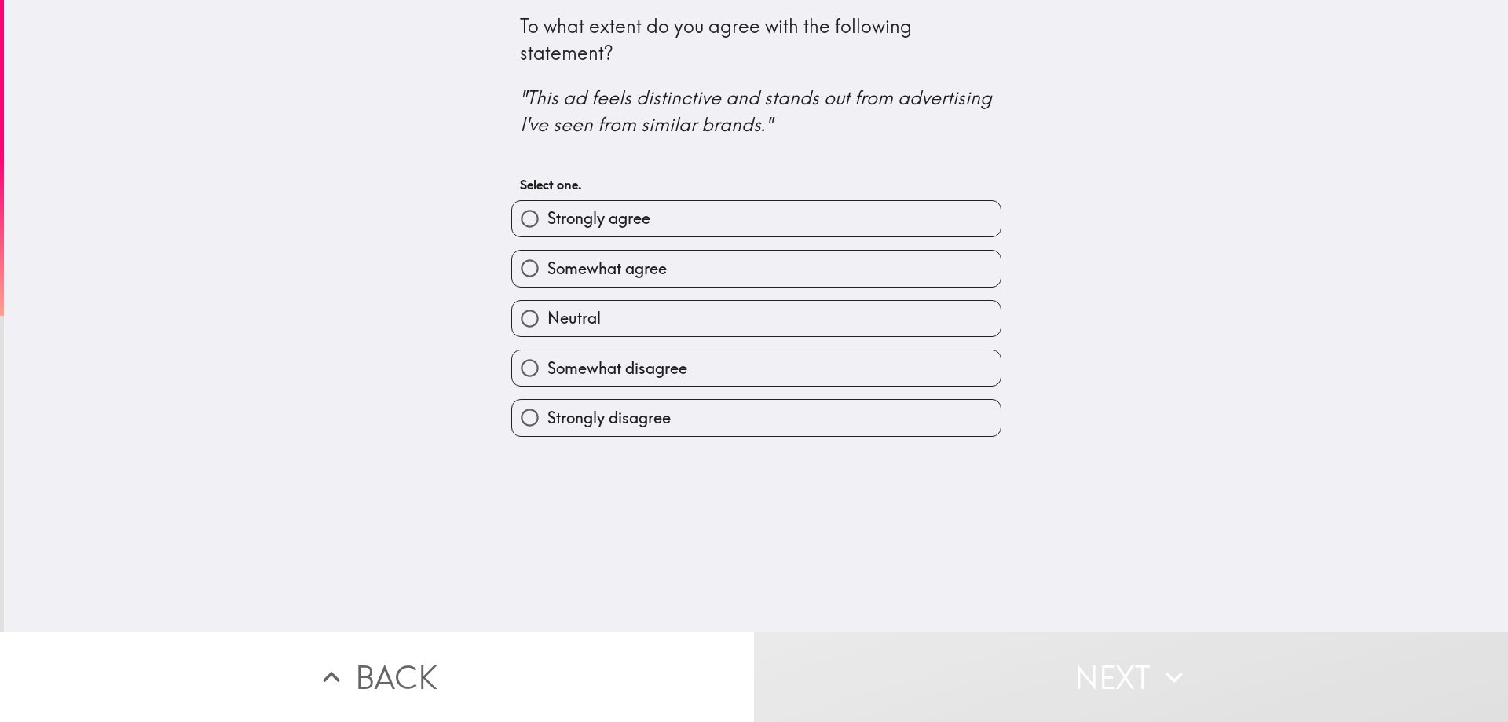
click at [737, 259] on label "Somewhat agree" at bounding box center [756, 268] width 489 height 35
click at [547, 259] on input "Somewhat agree" at bounding box center [529, 268] width 35 height 35
radio input "true"
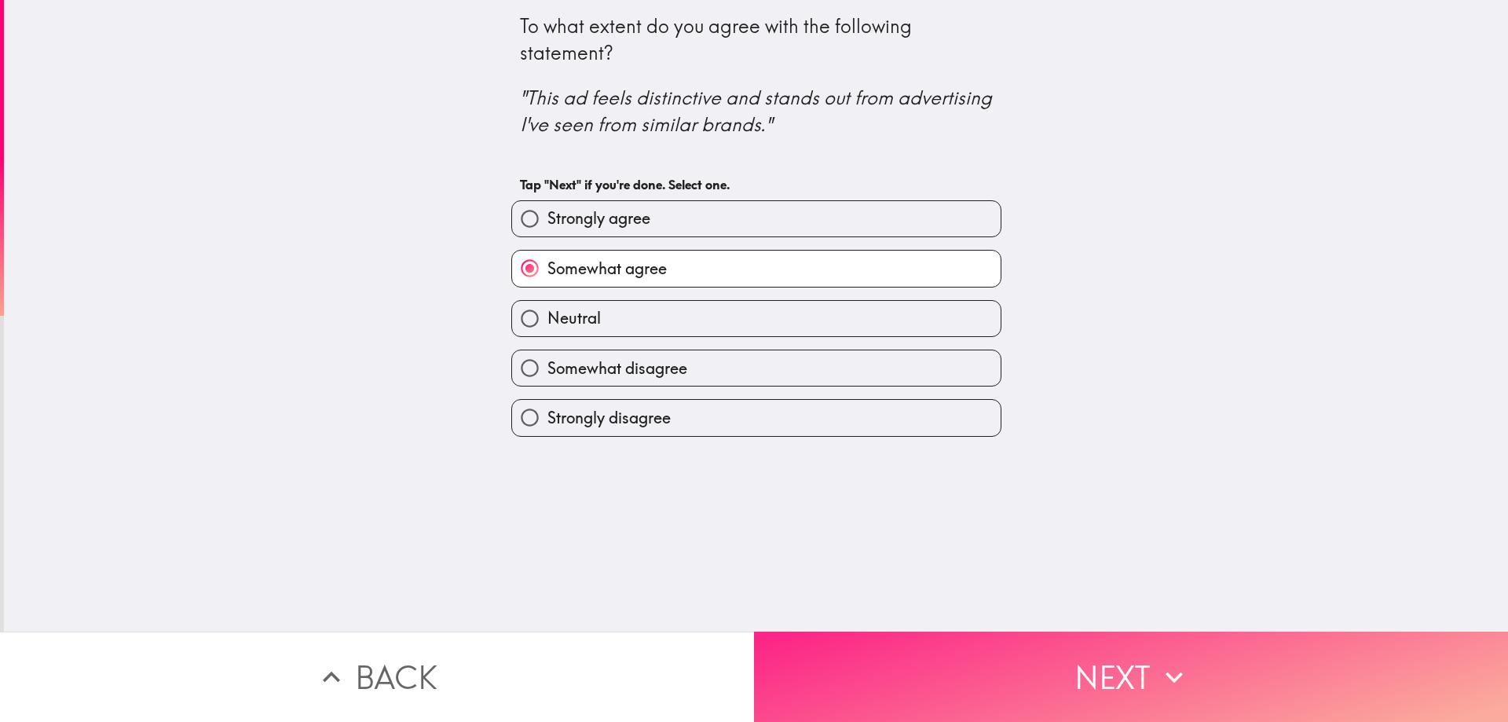
click at [1121, 679] on button "Next" at bounding box center [1131, 677] width 754 height 90
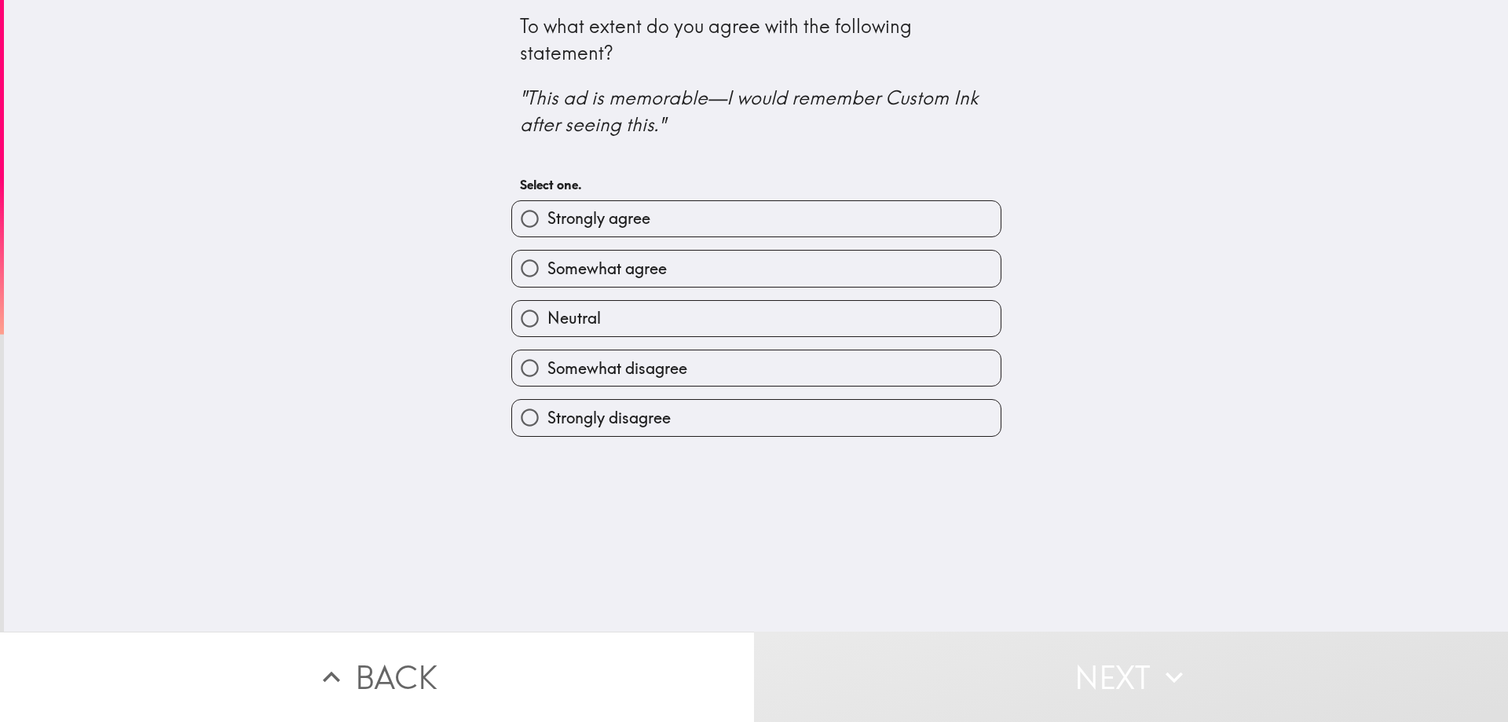
click at [753, 278] on label "Somewhat agree" at bounding box center [756, 268] width 489 height 35
click at [547, 278] on input "Somewhat agree" at bounding box center [529, 268] width 35 height 35
radio input "true"
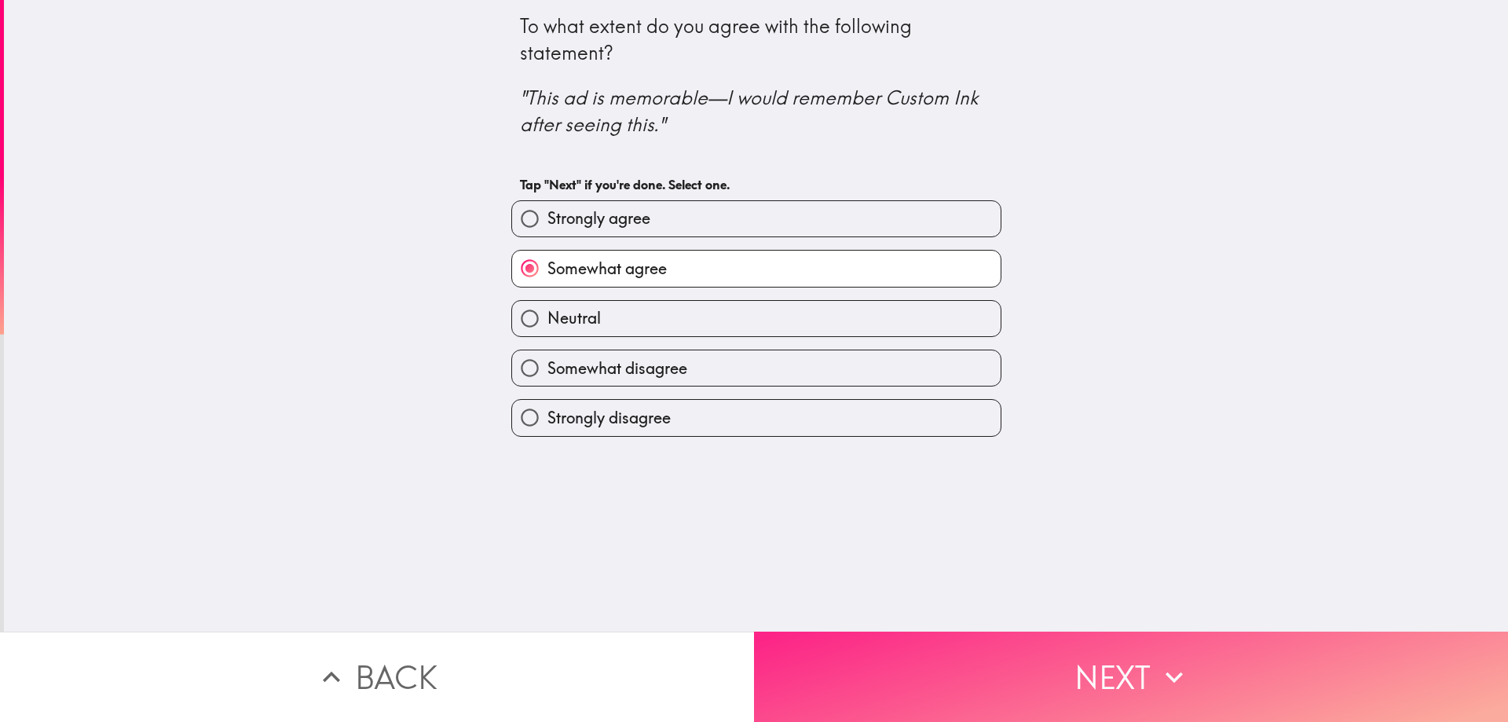
click at [1067, 681] on button "Next" at bounding box center [1131, 677] width 754 height 90
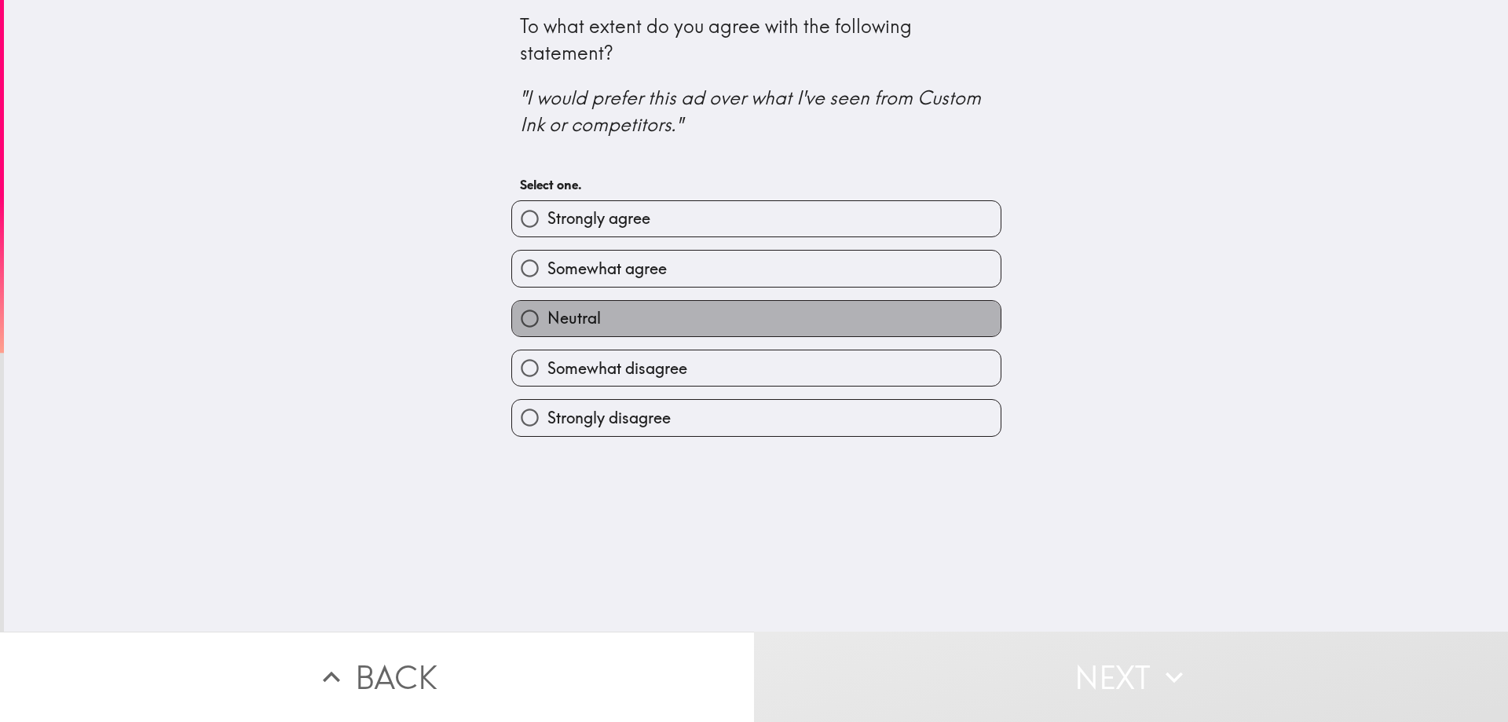
click at [579, 301] on label "Neutral" at bounding box center [756, 318] width 489 height 35
click at [547, 301] on input "Neutral" at bounding box center [529, 318] width 35 height 35
radio input "true"
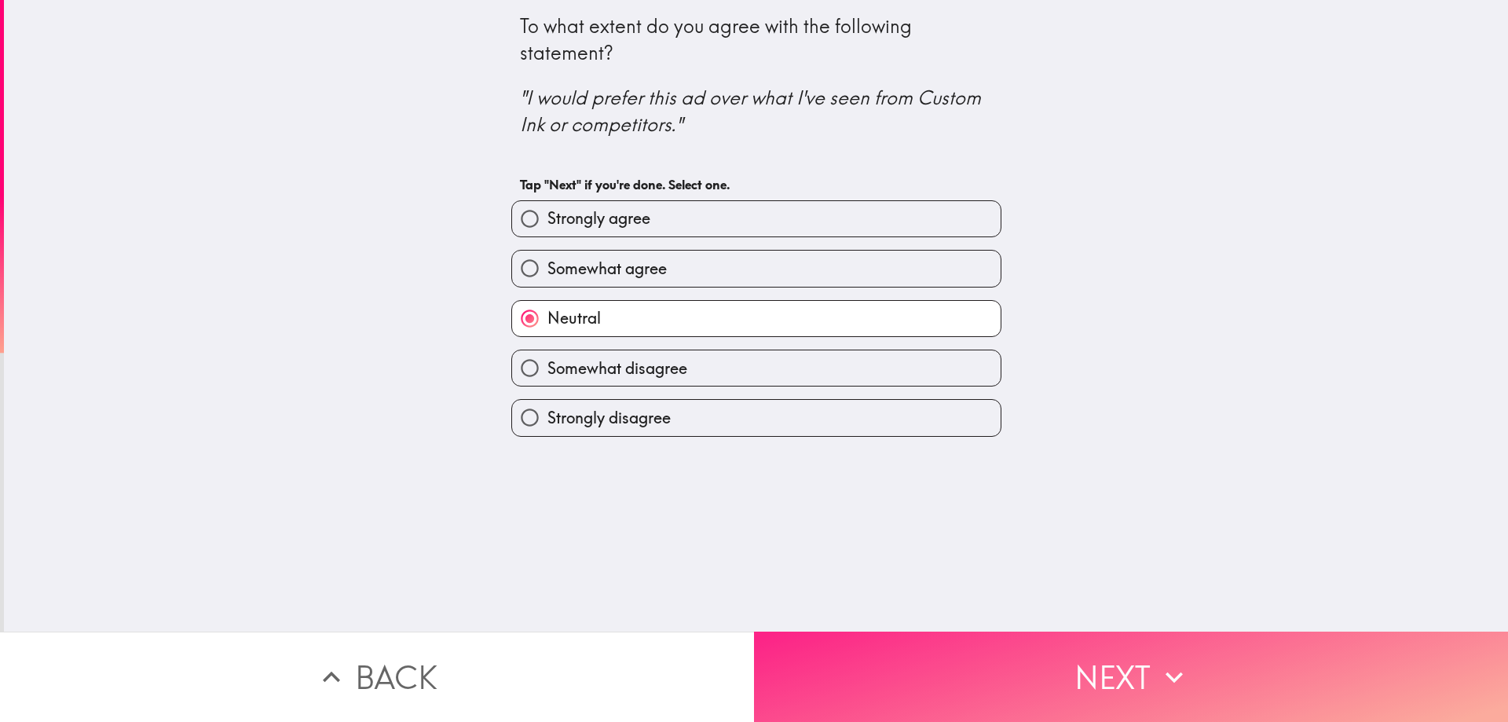
click at [1076, 632] on button "Next" at bounding box center [1131, 677] width 754 height 90
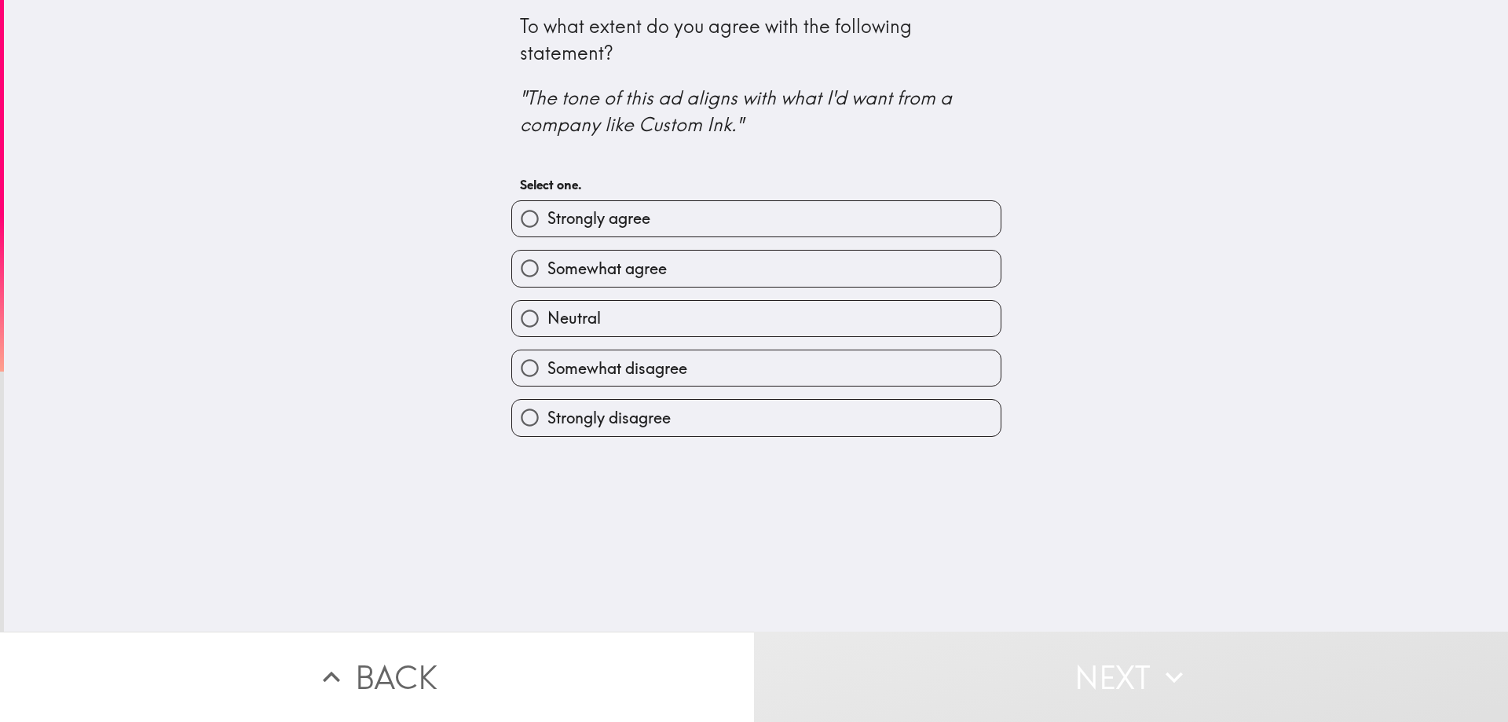
click at [675, 263] on label "Somewhat agree" at bounding box center [756, 268] width 489 height 35
click at [547, 263] on input "Somewhat agree" at bounding box center [529, 268] width 35 height 35
radio input "true"
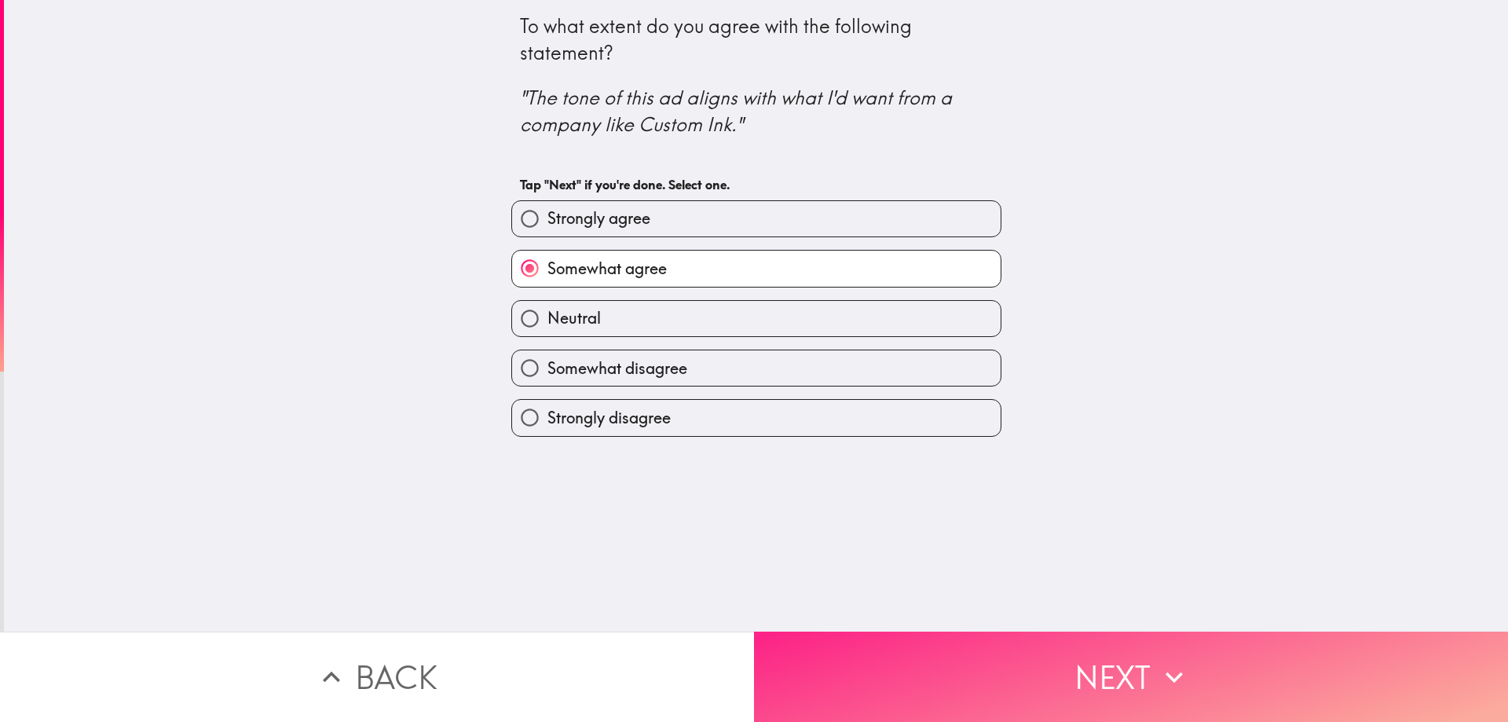
click at [866, 660] on button "Next" at bounding box center [1131, 677] width 754 height 90
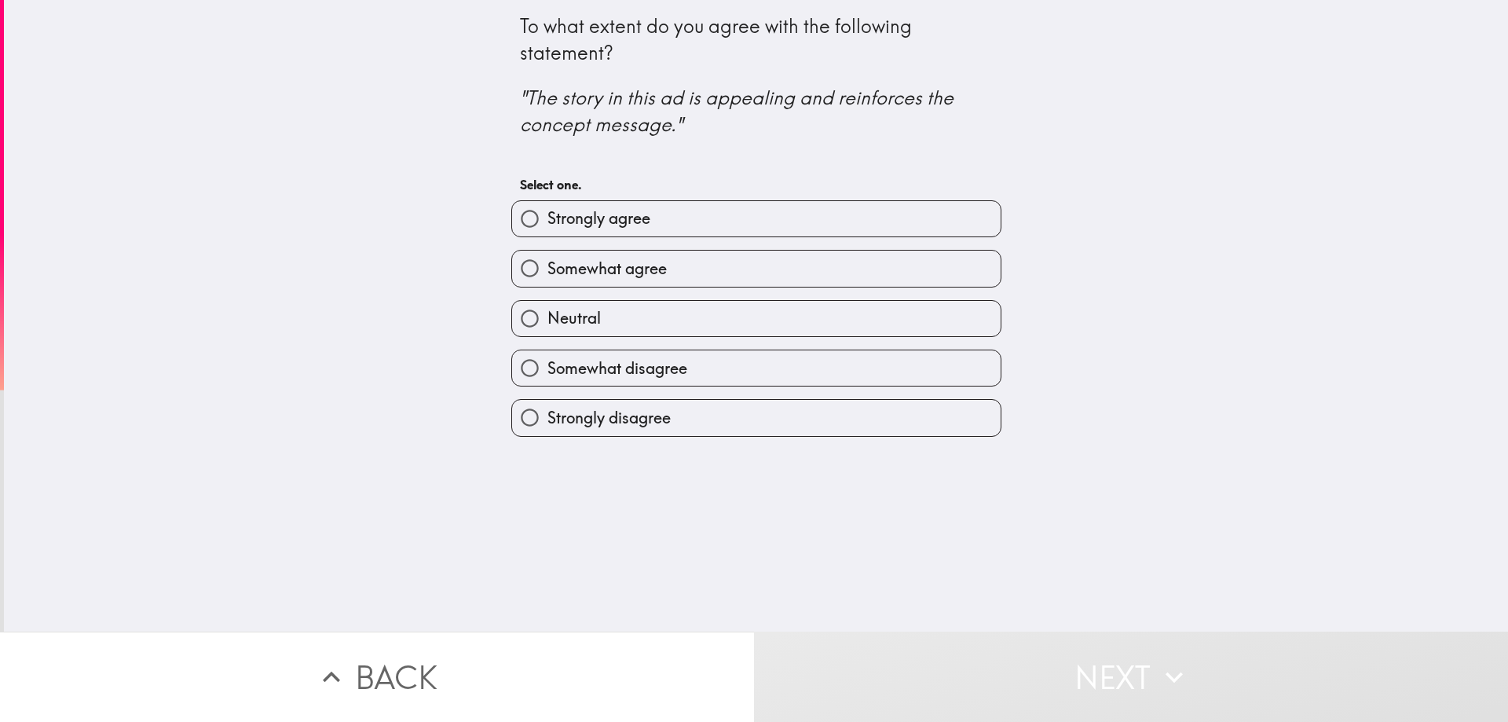
click at [801, 261] on label "Somewhat agree" at bounding box center [756, 268] width 489 height 35
click at [547, 261] on input "Somewhat agree" at bounding box center [529, 268] width 35 height 35
radio input "true"
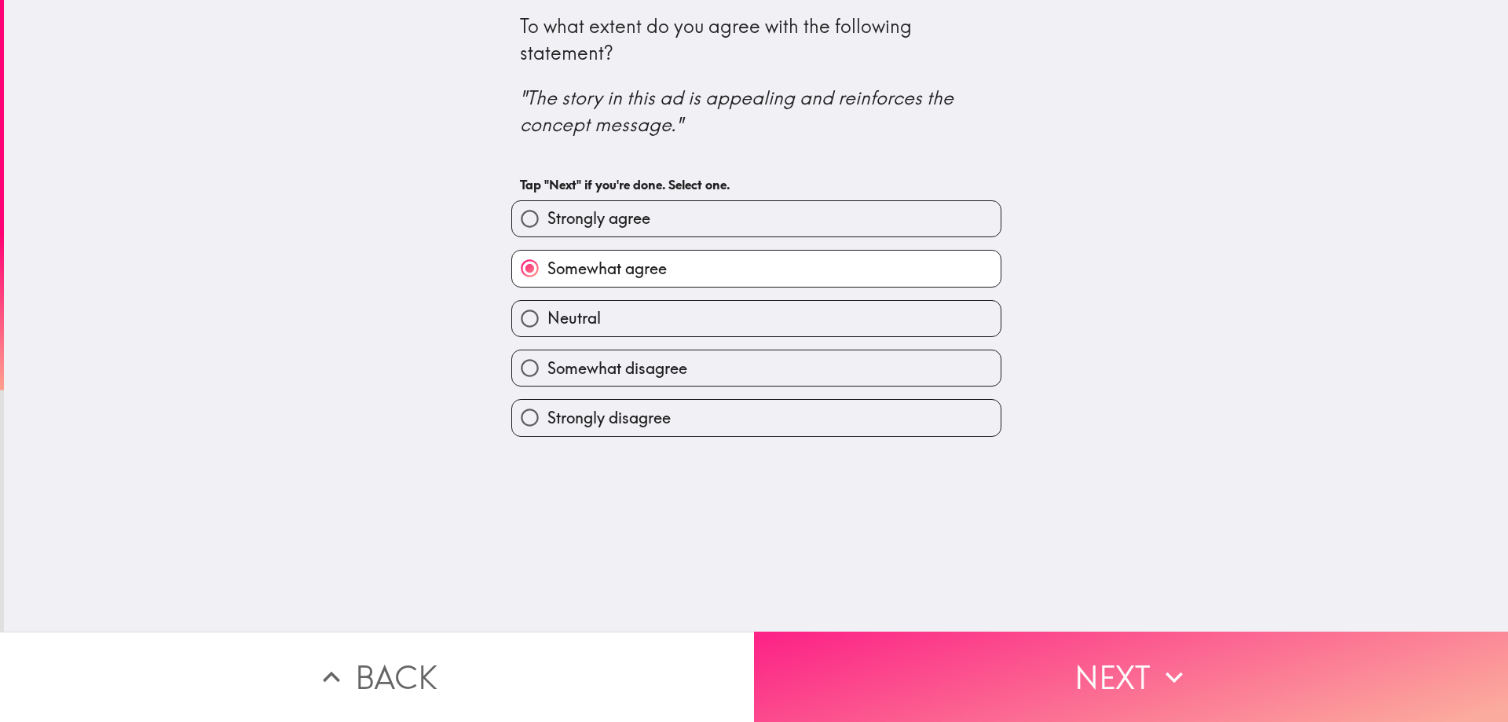
click at [910, 651] on button "Next" at bounding box center [1131, 677] width 754 height 90
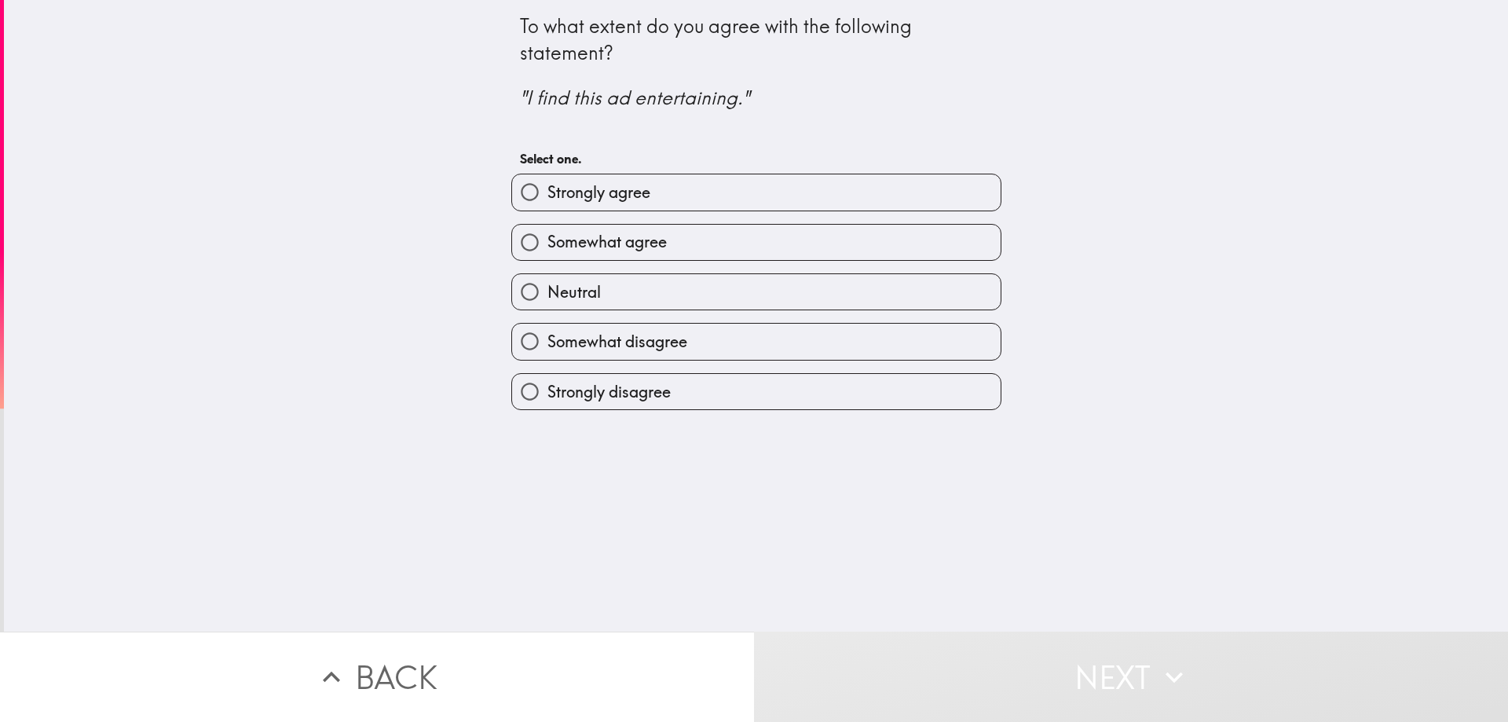
click at [768, 305] on label "Neutral" at bounding box center [756, 291] width 489 height 35
click at [547, 305] on input "Neutral" at bounding box center [529, 291] width 35 height 35
radio input "true"
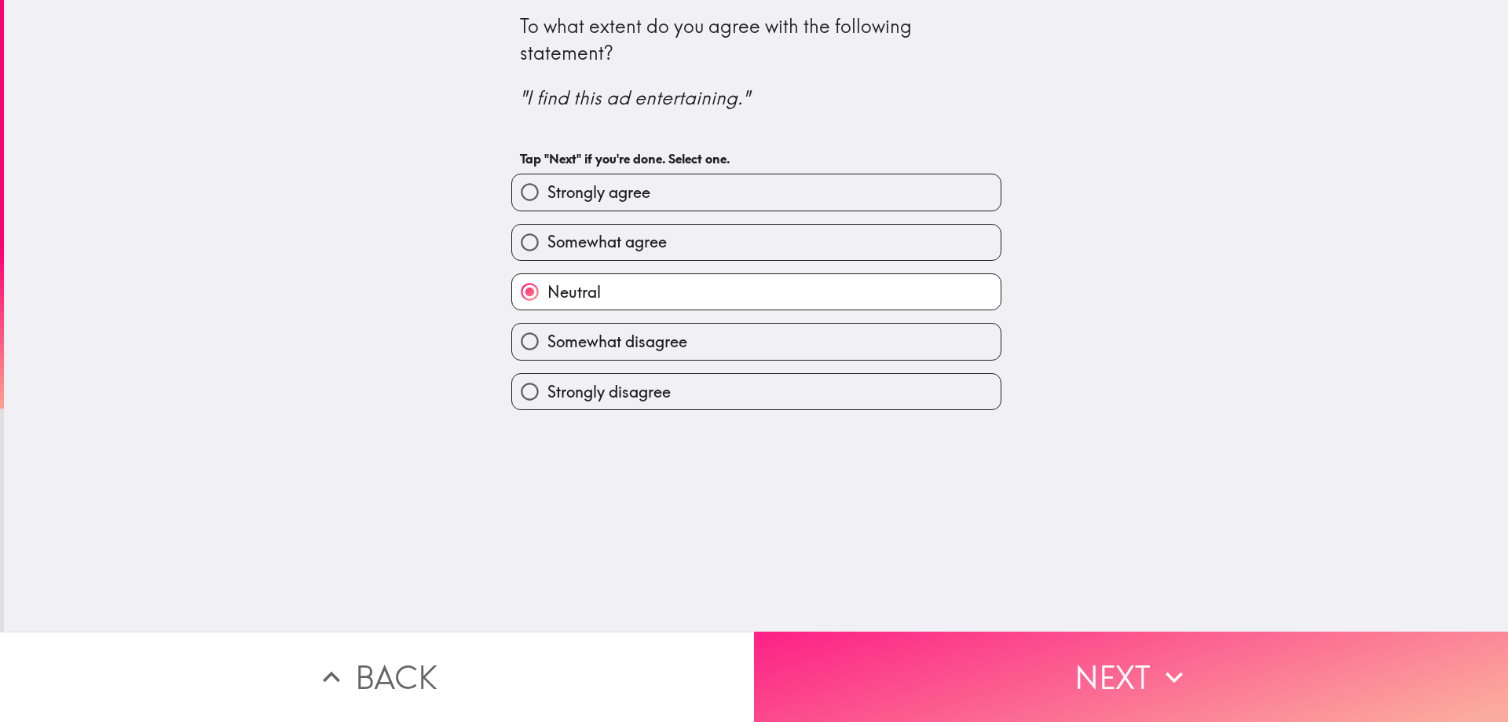
click at [1034, 650] on button "Next" at bounding box center [1131, 677] width 754 height 90
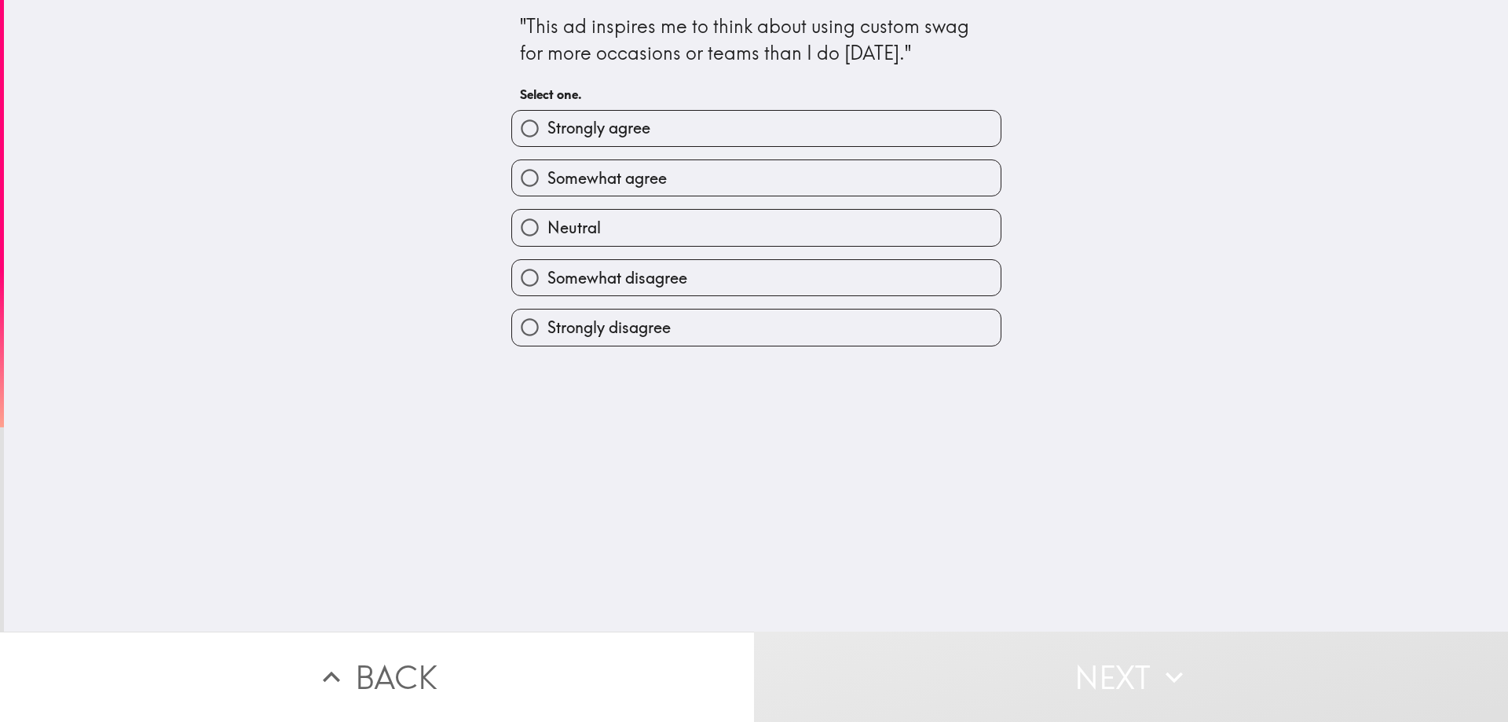
click at [698, 214] on label "Neutral" at bounding box center [756, 227] width 489 height 35
click at [547, 214] on input "Neutral" at bounding box center [529, 227] width 35 height 35
radio input "true"
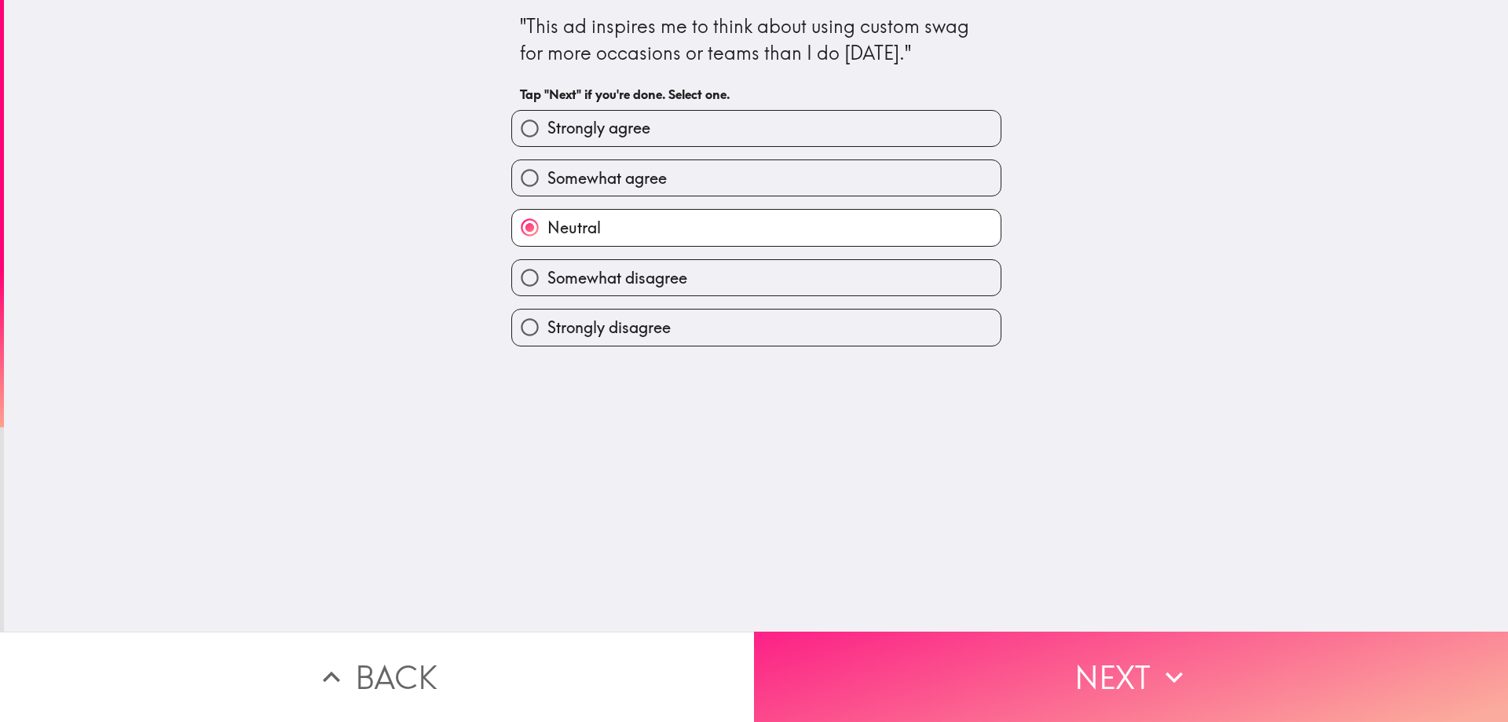
click at [1268, 658] on button "Next" at bounding box center [1131, 677] width 754 height 90
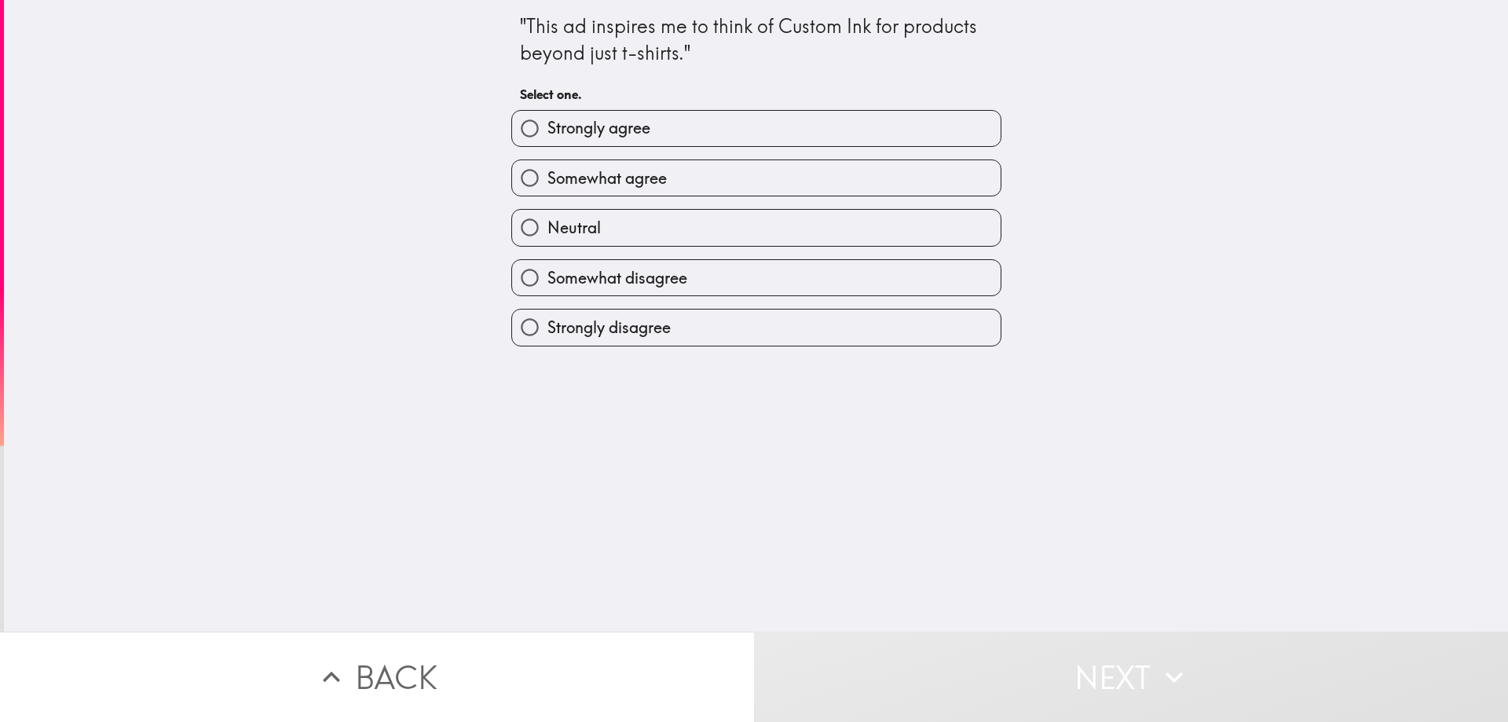
click at [775, 178] on label "Somewhat agree" at bounding box center [756, 177] width 489 height 35
click at [547, 178] on input "Somewhat agree" at bounding box center [529, 177] width 35 height 35
radio input "true"
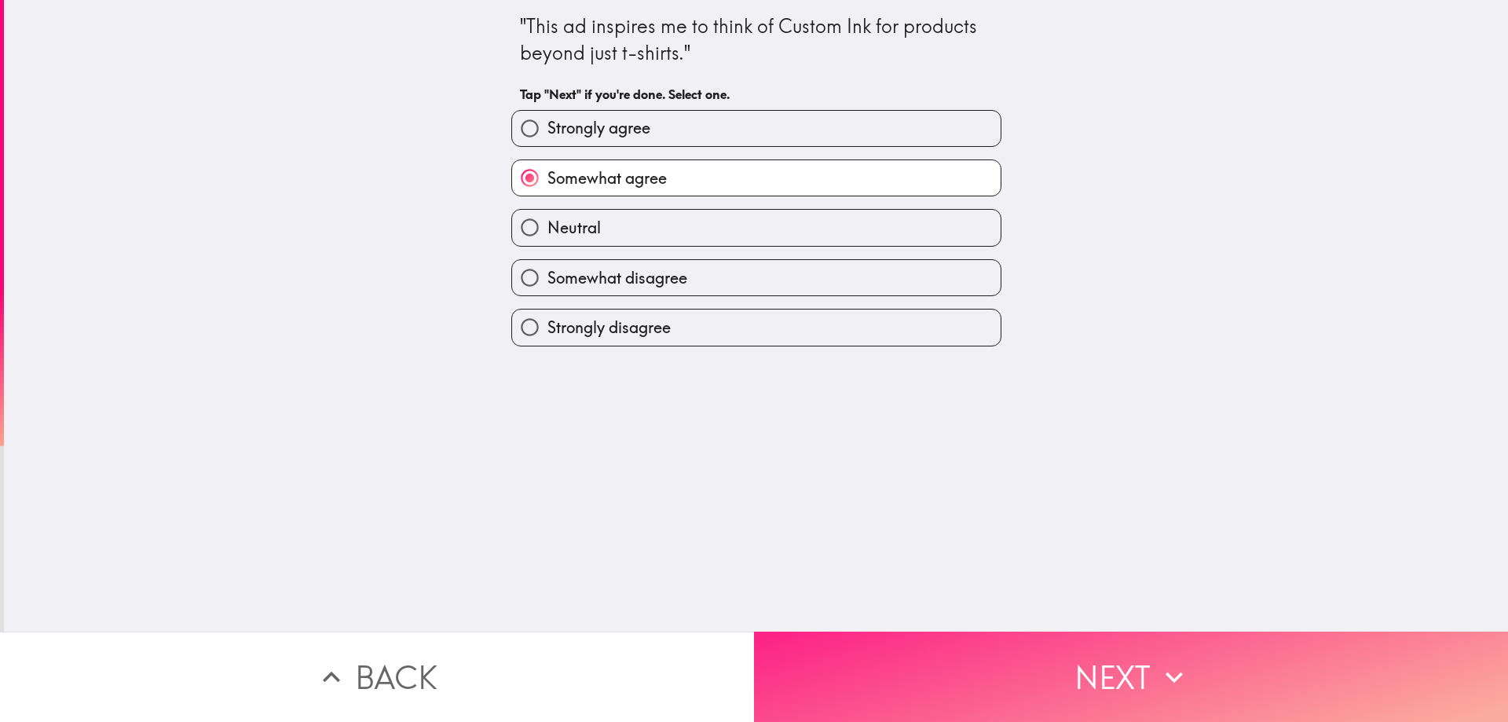
click at [1090, 666] on button "Next" at bounding box center [1131, 677] width 754 height 90
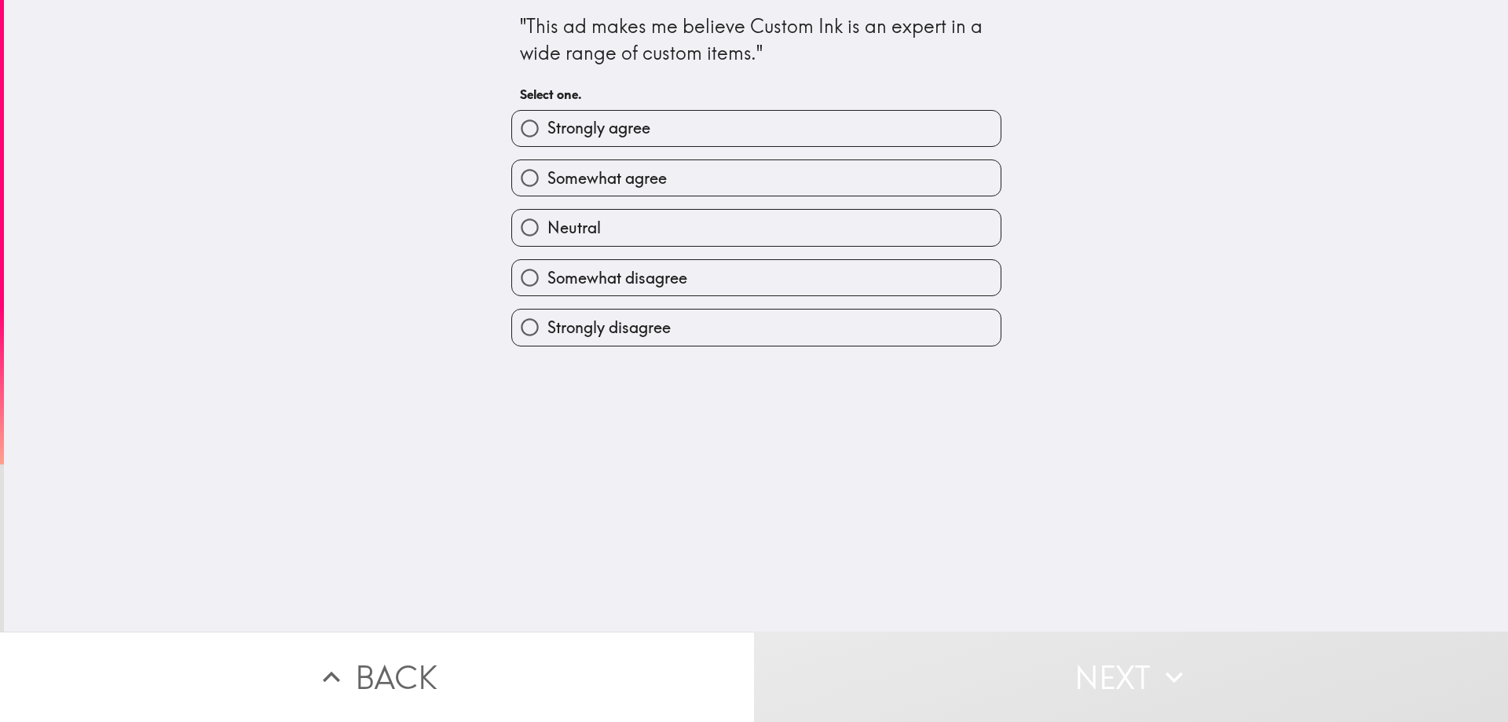
click at [778, 178] on label "Somewhat agree" at bounding box center [756, 177] width 489 height 35
click at [547, 178] on input "Somewhat agree" at bounding box center [529, 177] width 35 height 35
radio input "true"
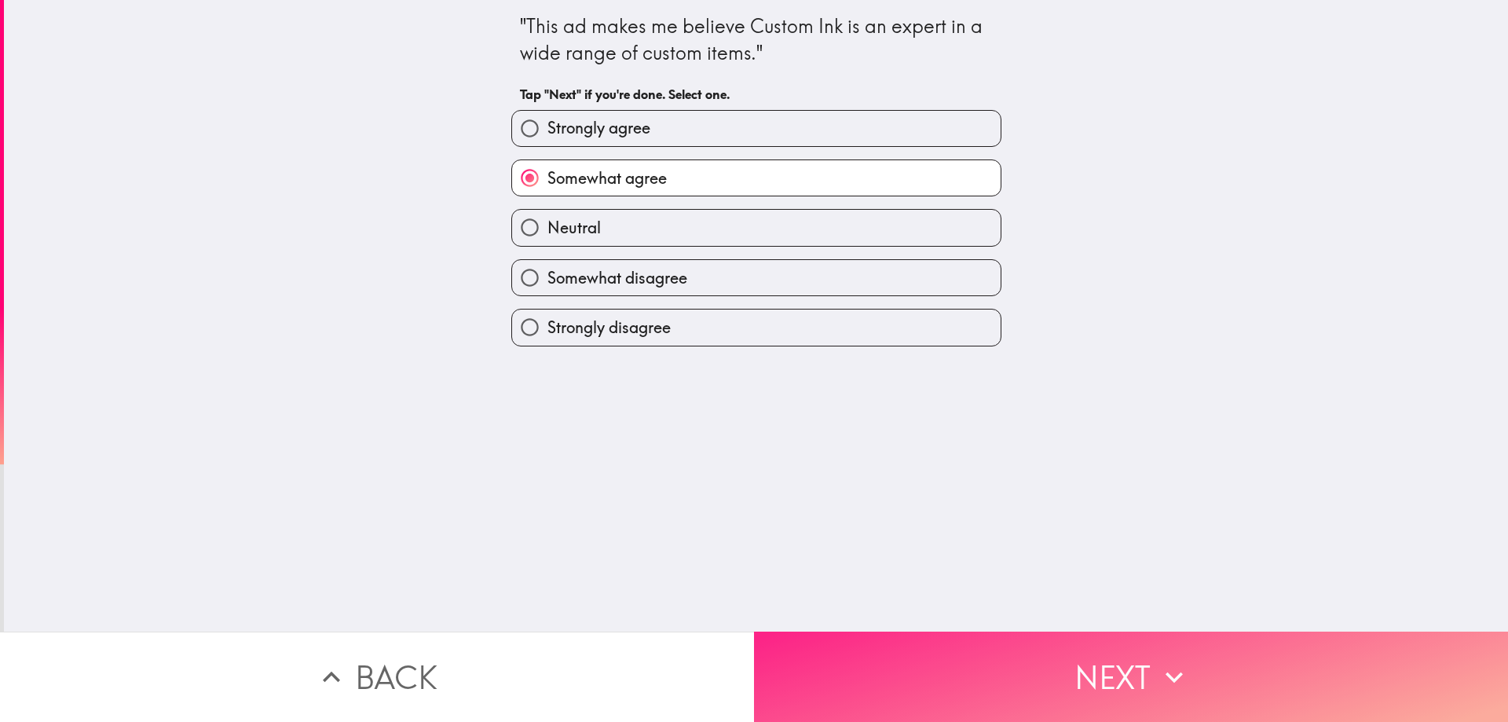
click at [1127, 675] on button "Next" at bounding box center [1131, 677] width 754 height 90
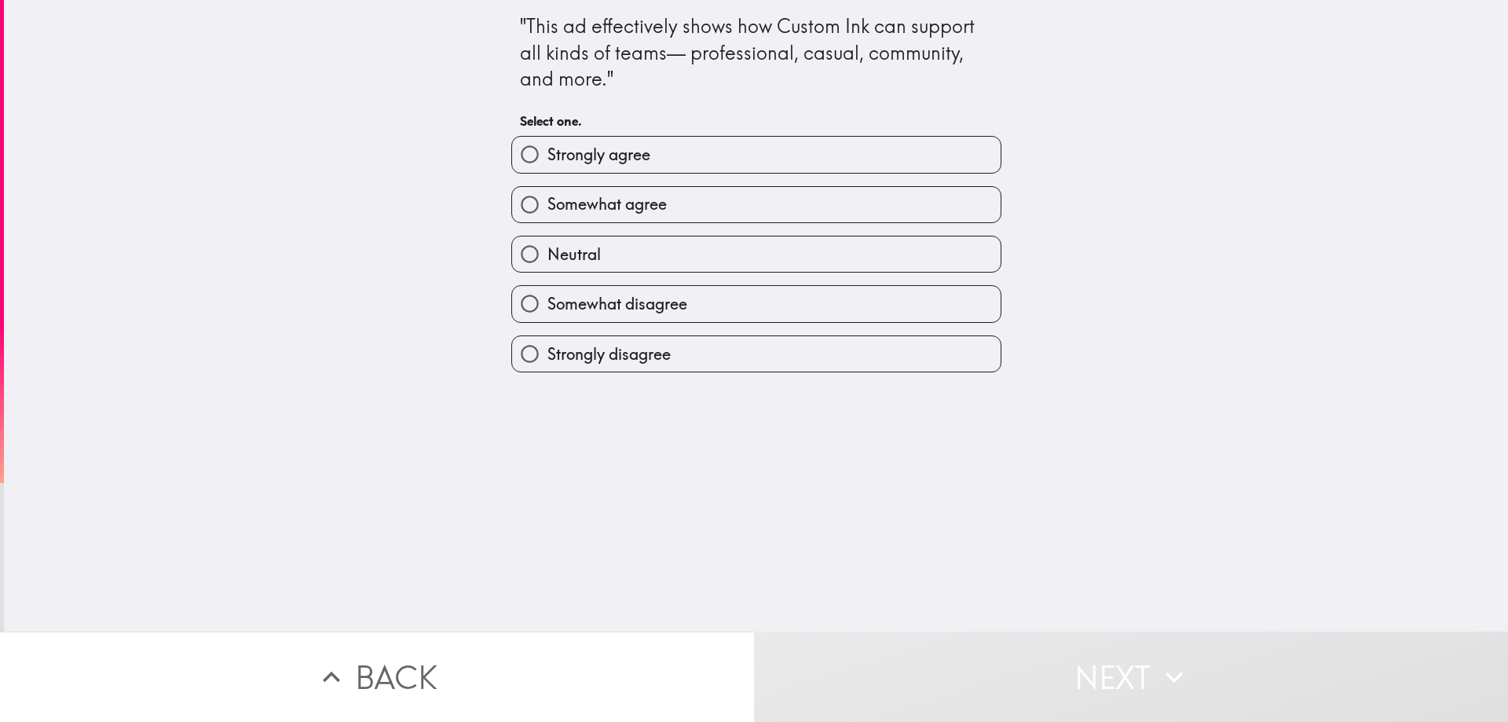
click at [731, 223] on div "Neutral" at bounding box center [750, 247] width 503 height 49
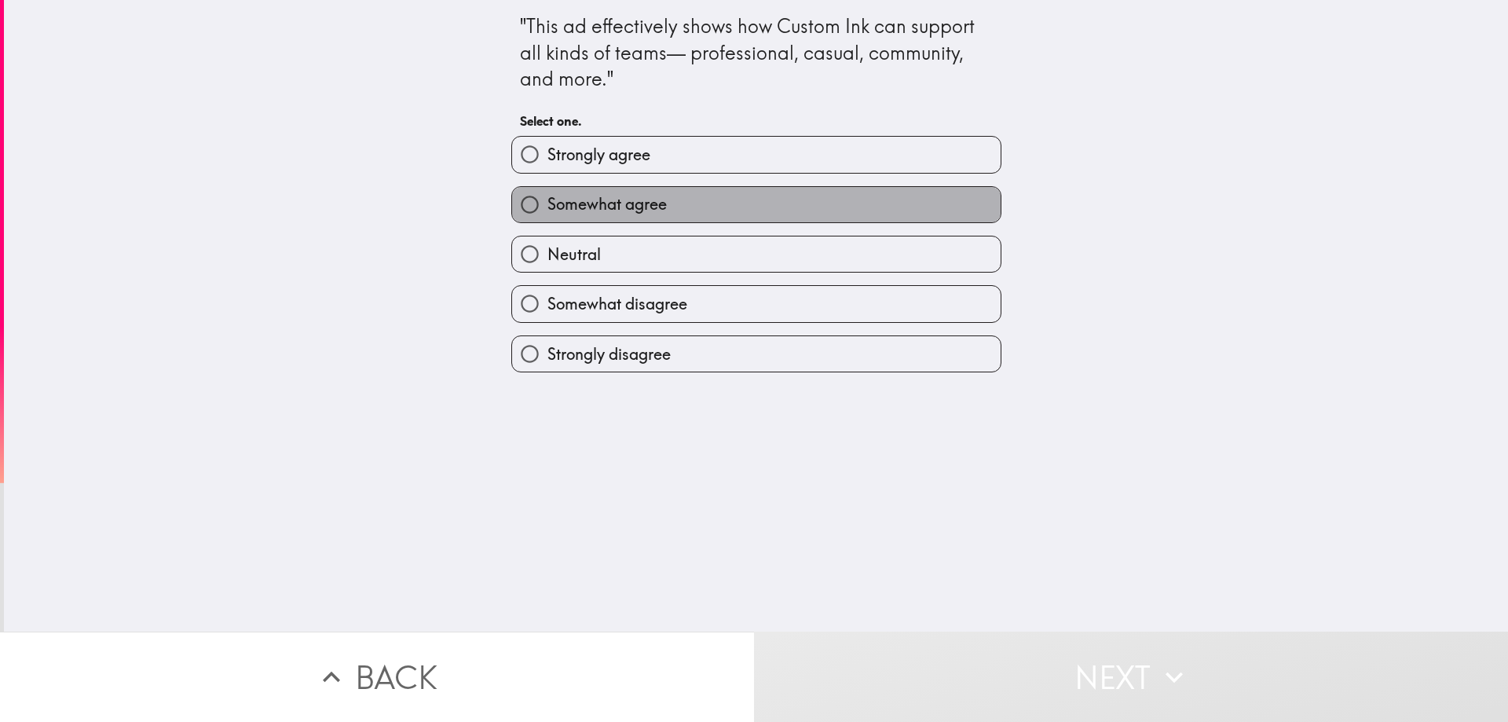
click at [731, 213] on label "Somewhat agree" at bounding box center [756, 204] width 489 height 35
click at [547, 213] on input "Somewhat agree" at bounding box center [529, 204] width 35 height 35
radio input "true"
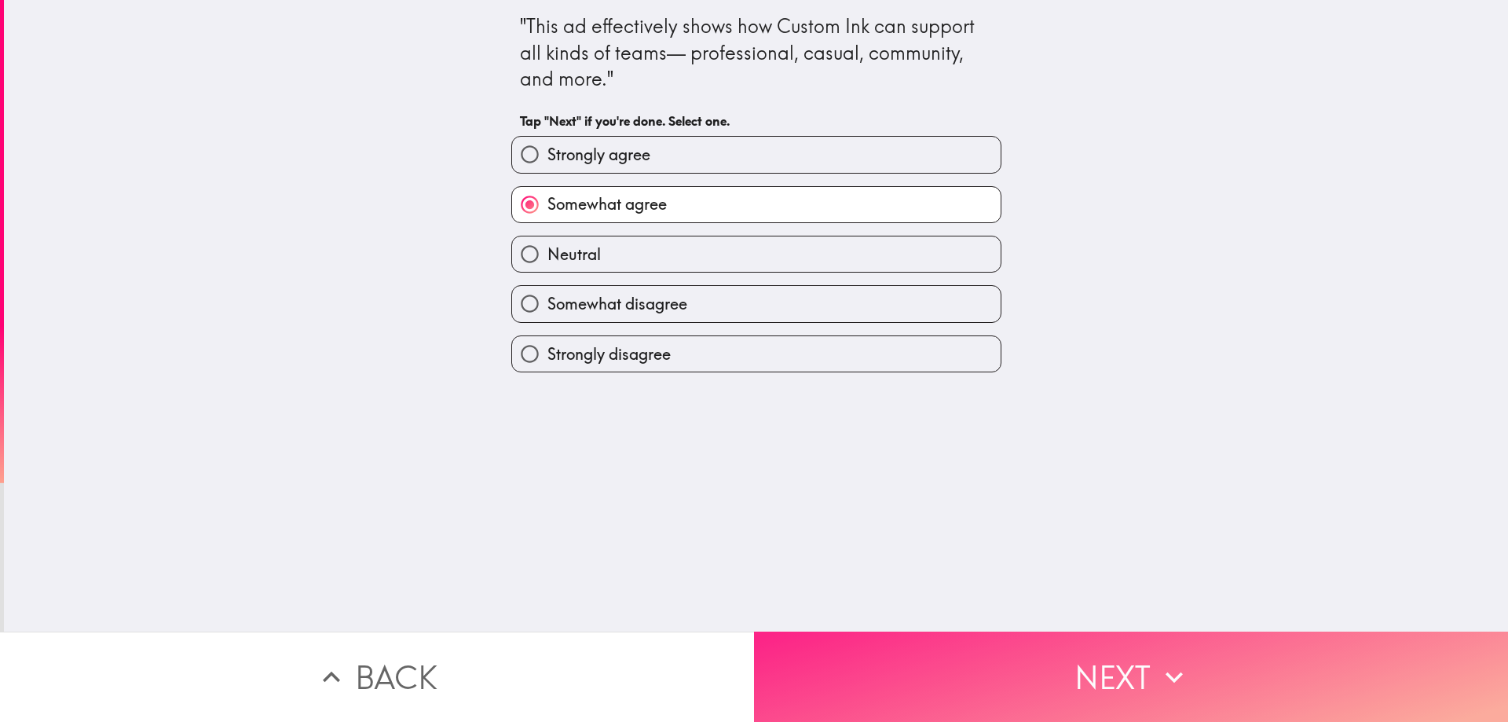
click at [1031, 678] on button "Next" at bounding box center [1131, 677] width 754 height 90
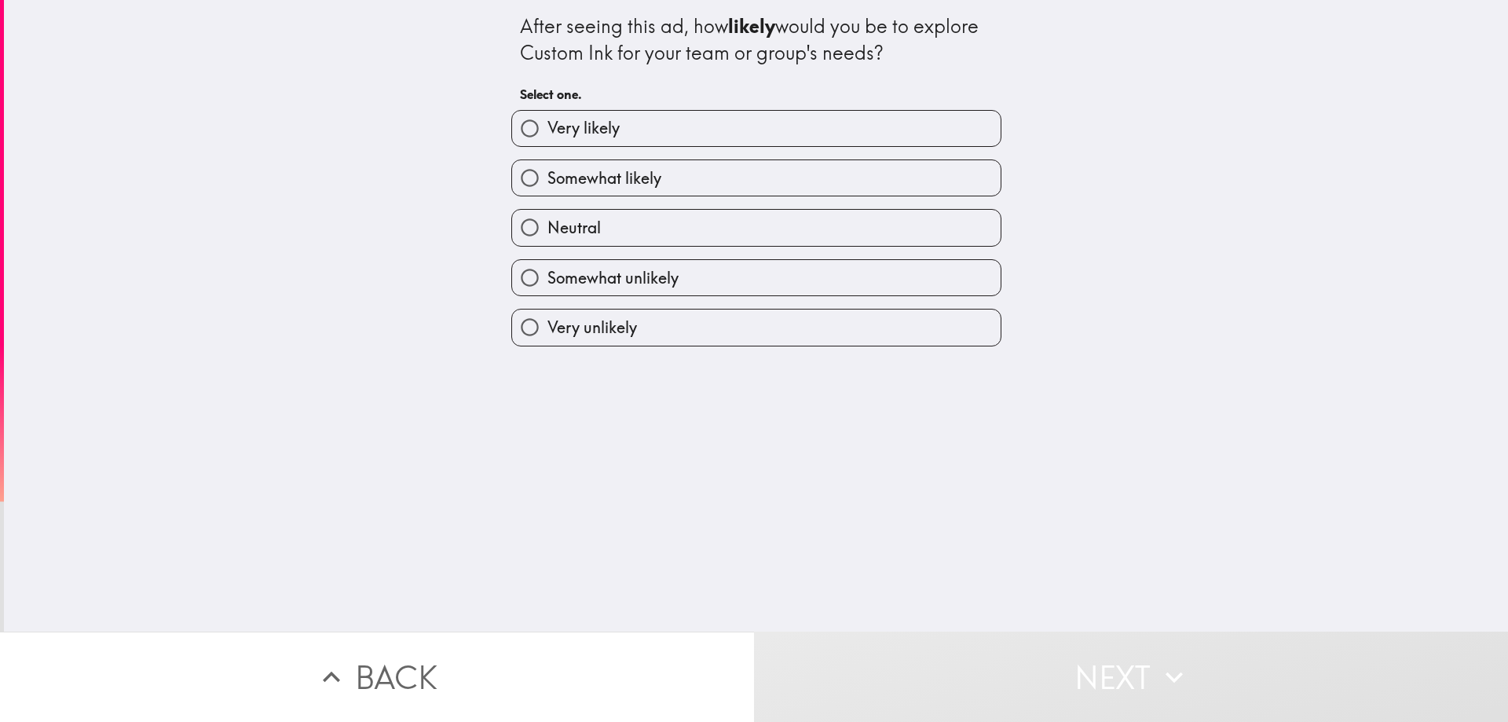
click at [631, 212] on label "Neutral" at bounding box center [756, 227] width 489 height 35
click at [547, 212] on input "Neutral" at bounding box center [529, 227] width 35 height 35
radio input "true"
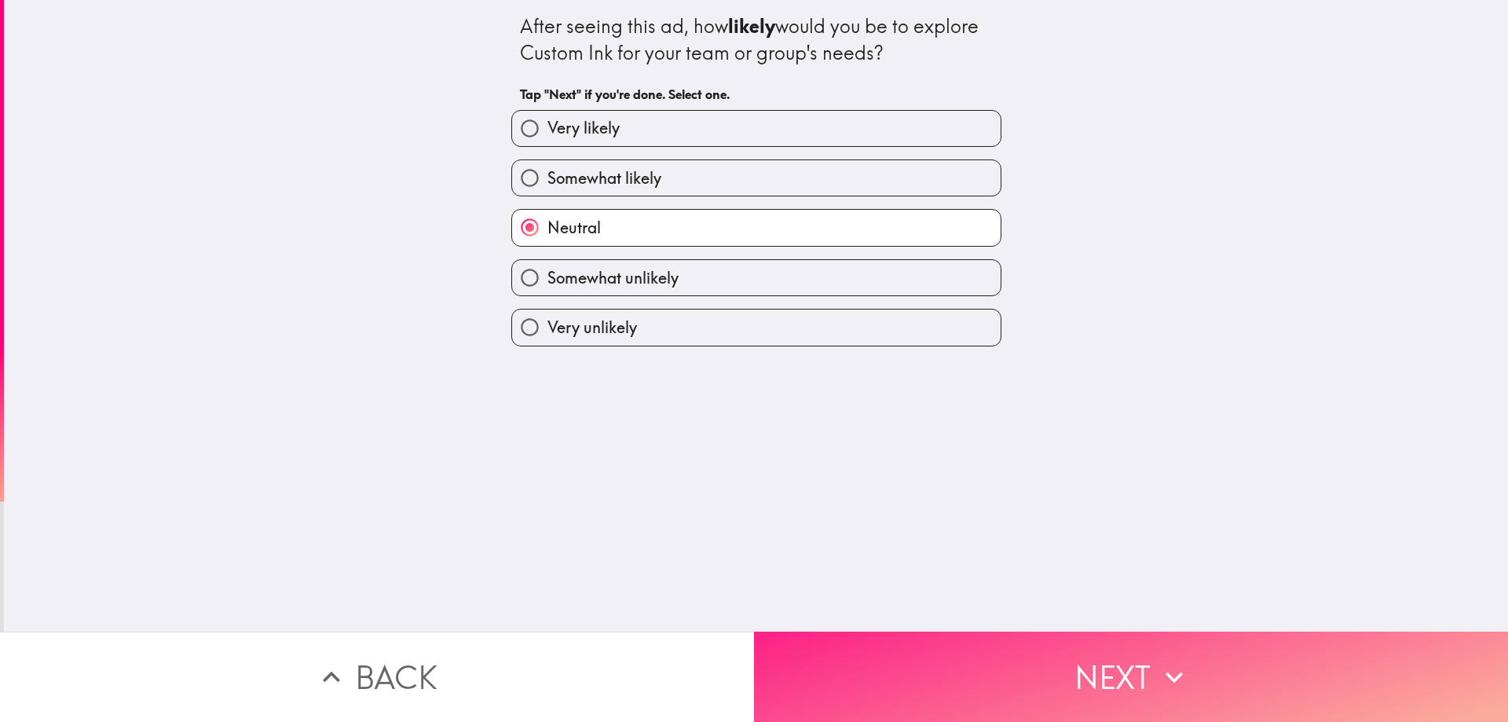
drag, startPoint x: 1020, startPoint y: 639, endPoint x: 1030, endPoint y: 628, distance: 14.4
click at [1030, 632] on button "Next" at bounding box center [1131, 677] width 754 height 90
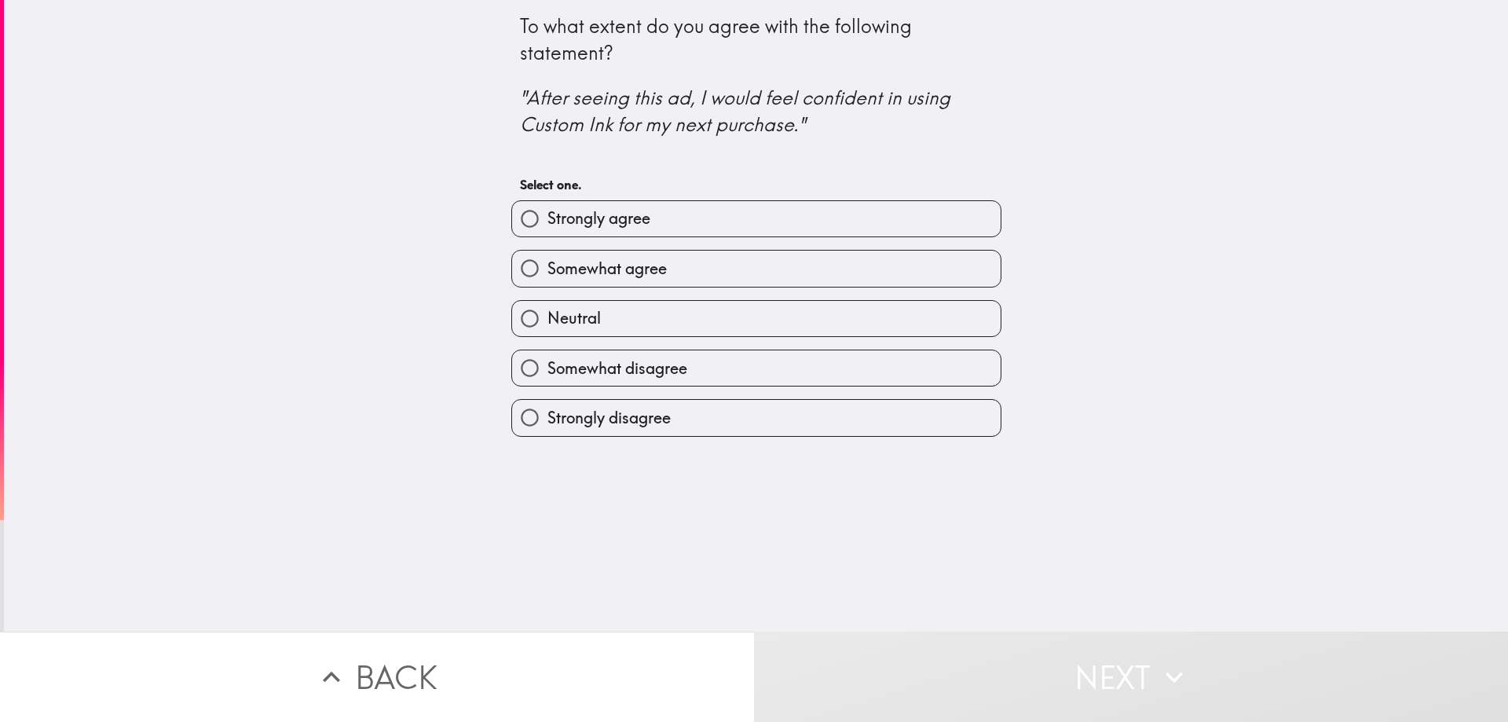
click at [775, 273] on label "Somewhat agree" at bounding box center [756, 268] width 489 height 35
click at [547, 273] on input "Somewhat agree" at bounding box center [529, 268] width 35 height 35
radio input "true"
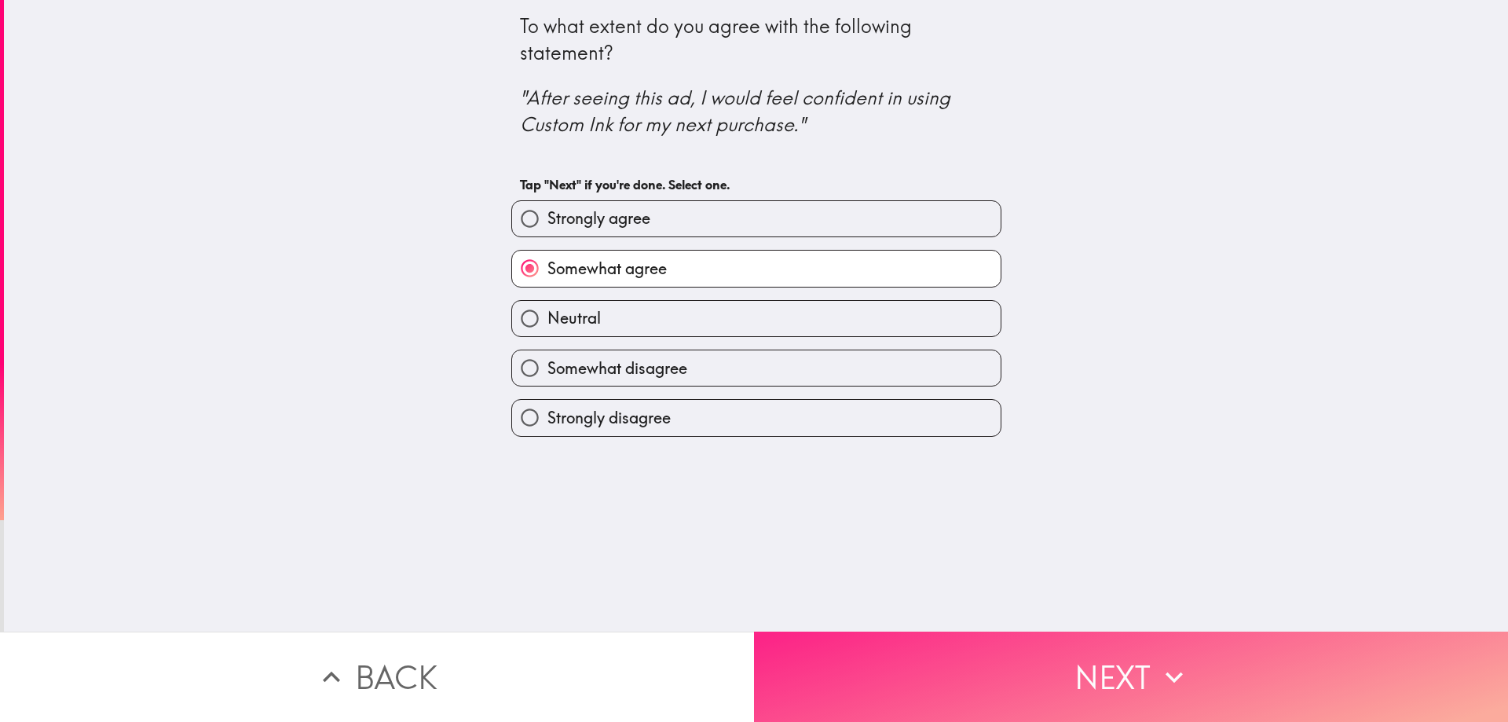
click at [1126, 662] on button "Next" at bounding box center [1131, 677] width 754 height 90
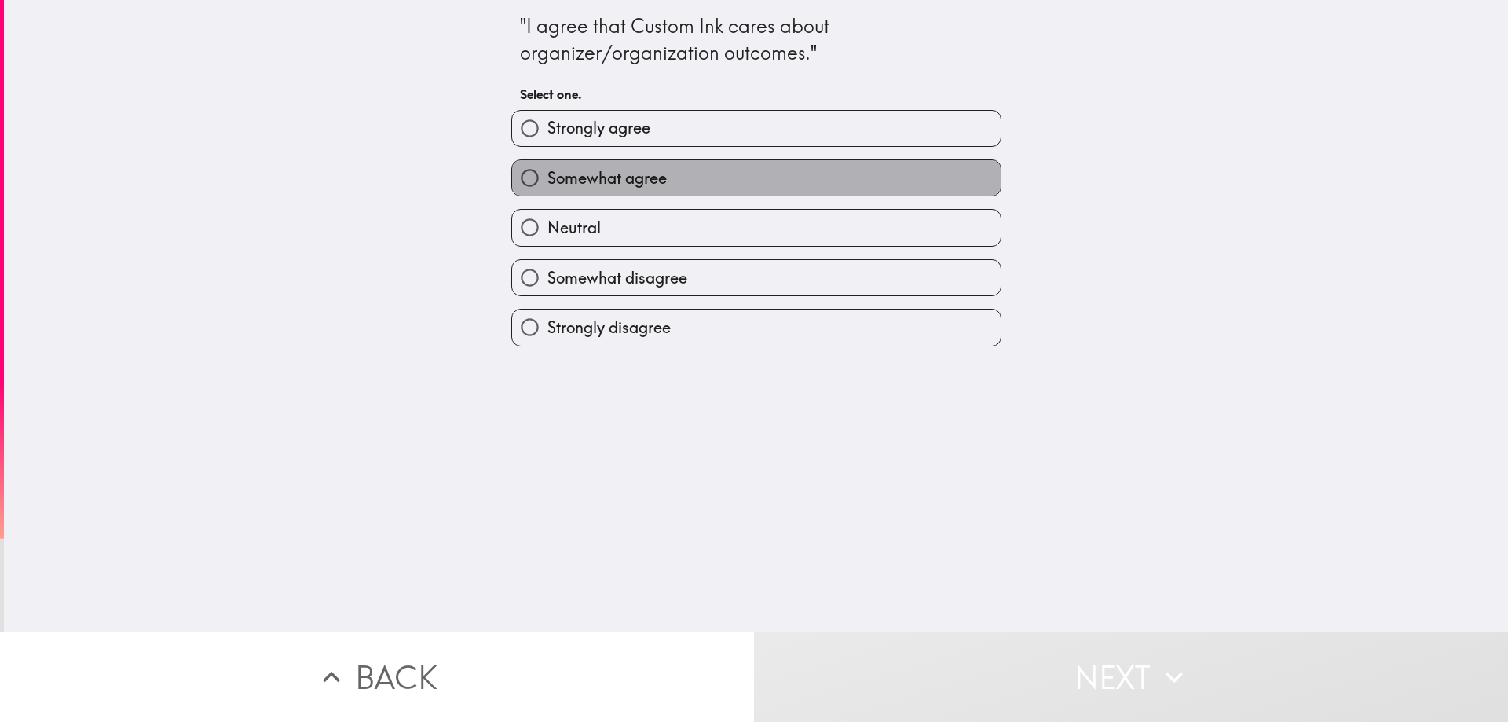
click at [662, 192] on label "Somewhat agree" at bounding box center [756, 177] width 489 height 35
click at [547, 192] on input "Somewhat agree" at bounding box center [529, 177] width 35 height 35
radio input "true"
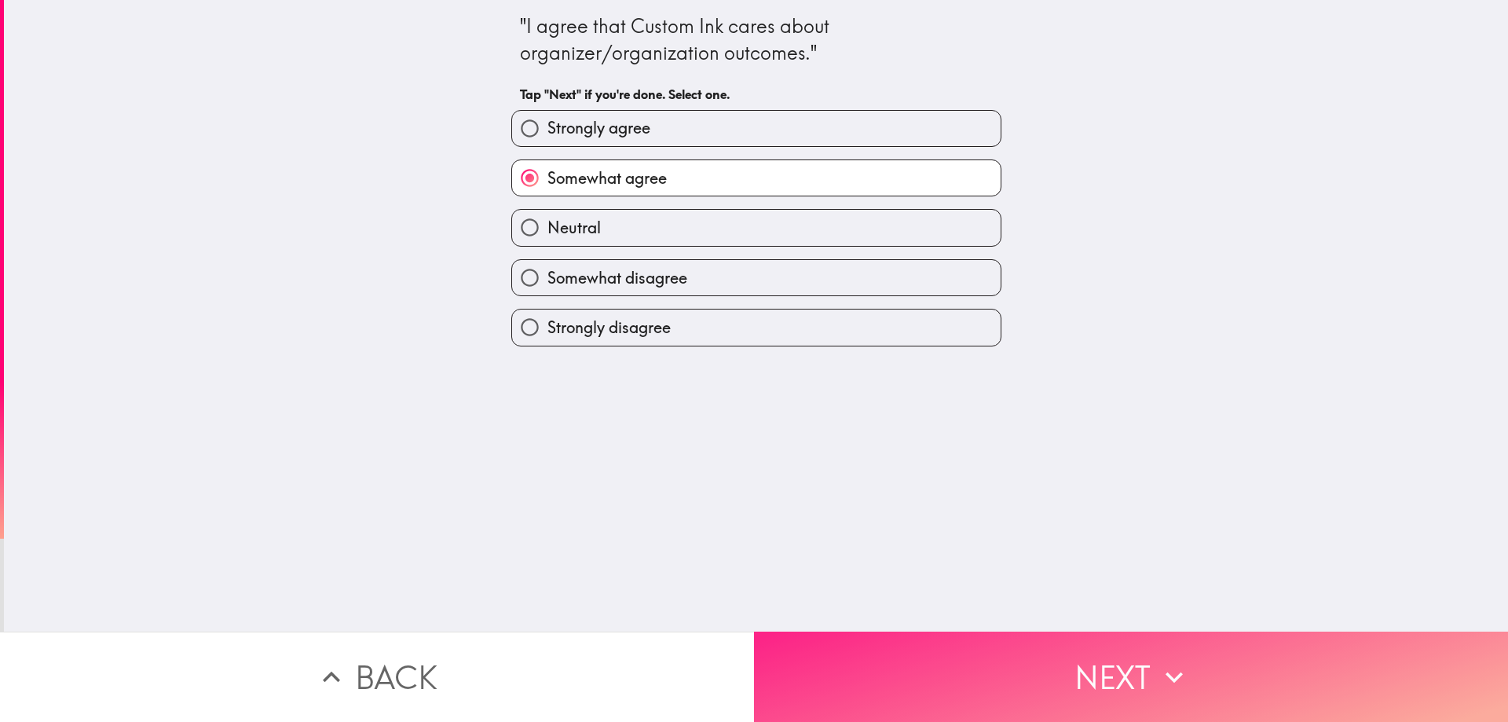
click at [1089, 652] on button "Next" at bounding box center [1131, 677] width 754 height 90
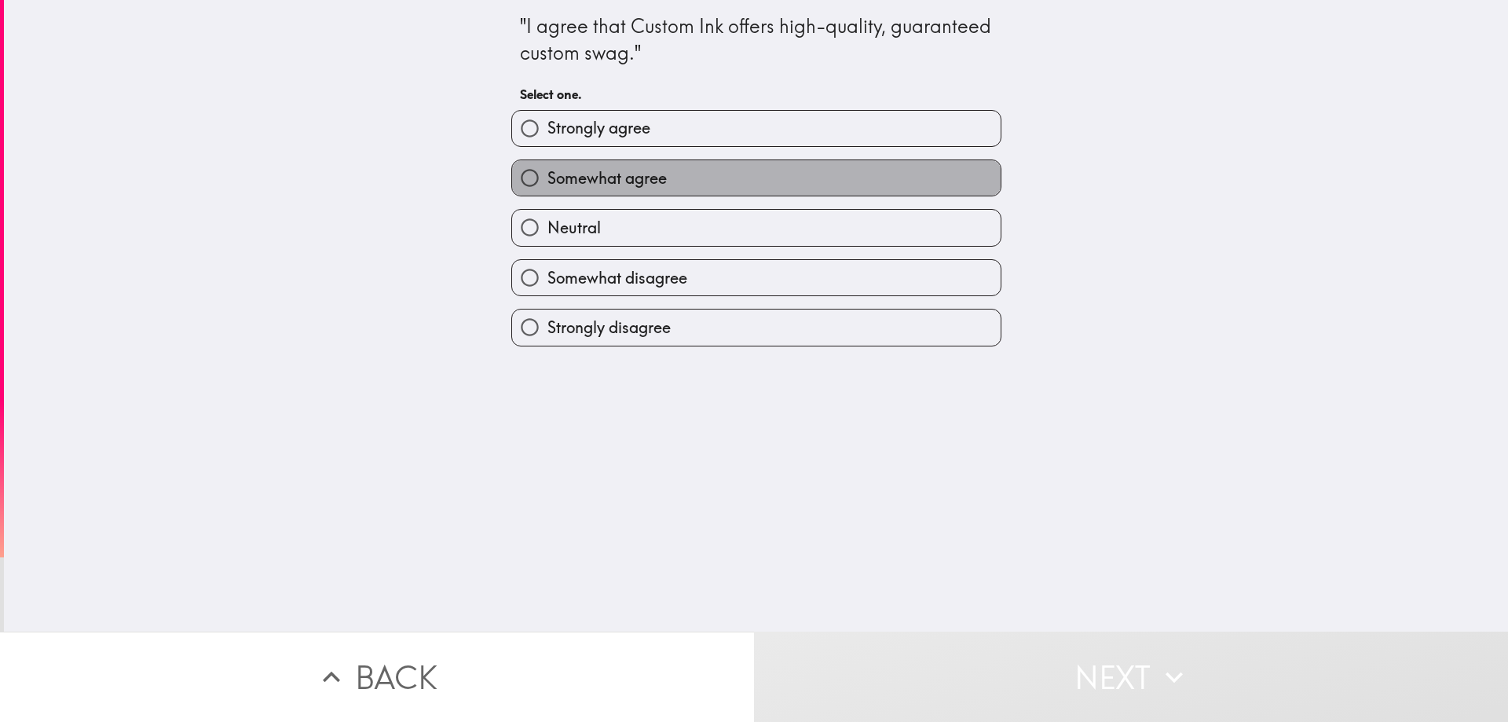
click at [695, 186] on label "Somewhat agree" at bounding box center [756, 177] width 489 height 35
click at [547, 186] on input "Somewhat agree" at bounding box center [529, 177] width 35 height 35
radio input "true"
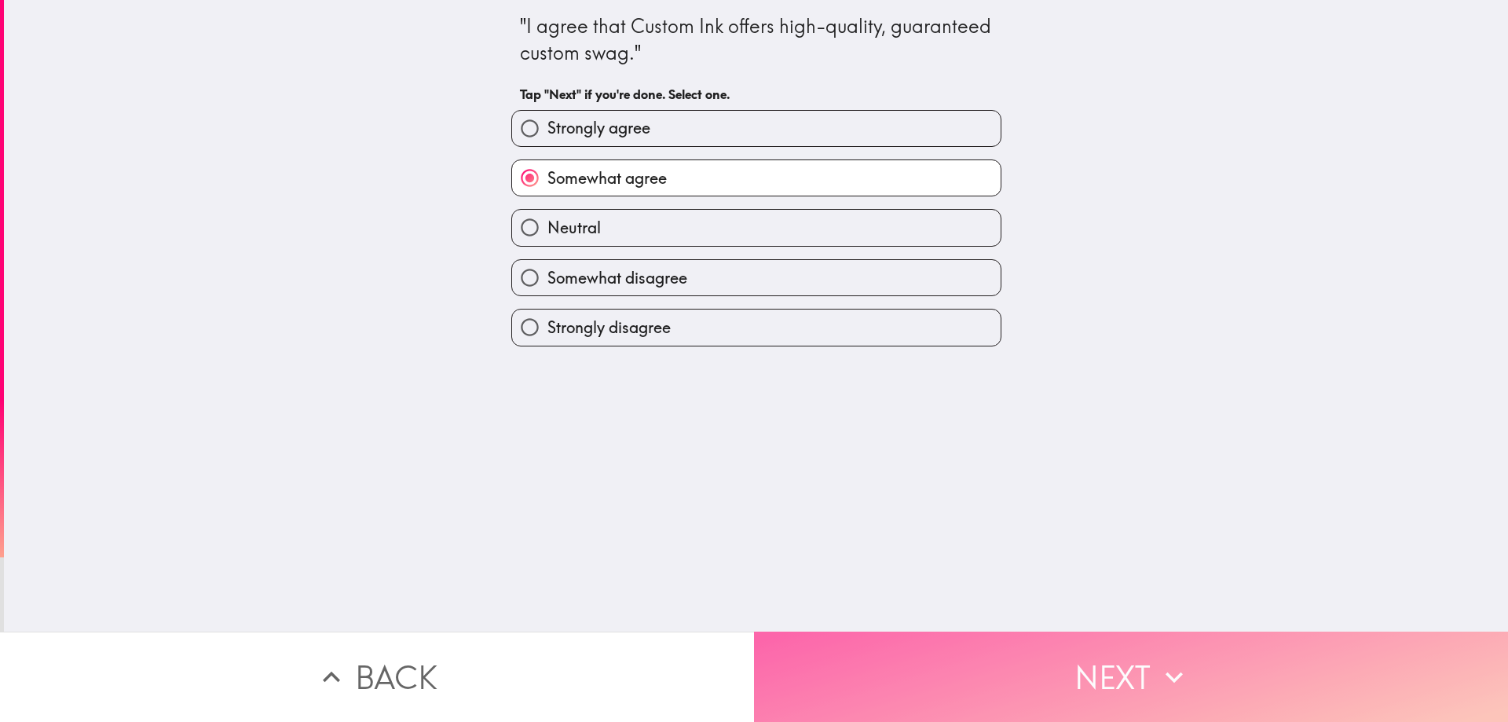
click at [1034, 645] on button "Next" at bounding box center [1131, 677] width 754 height 90
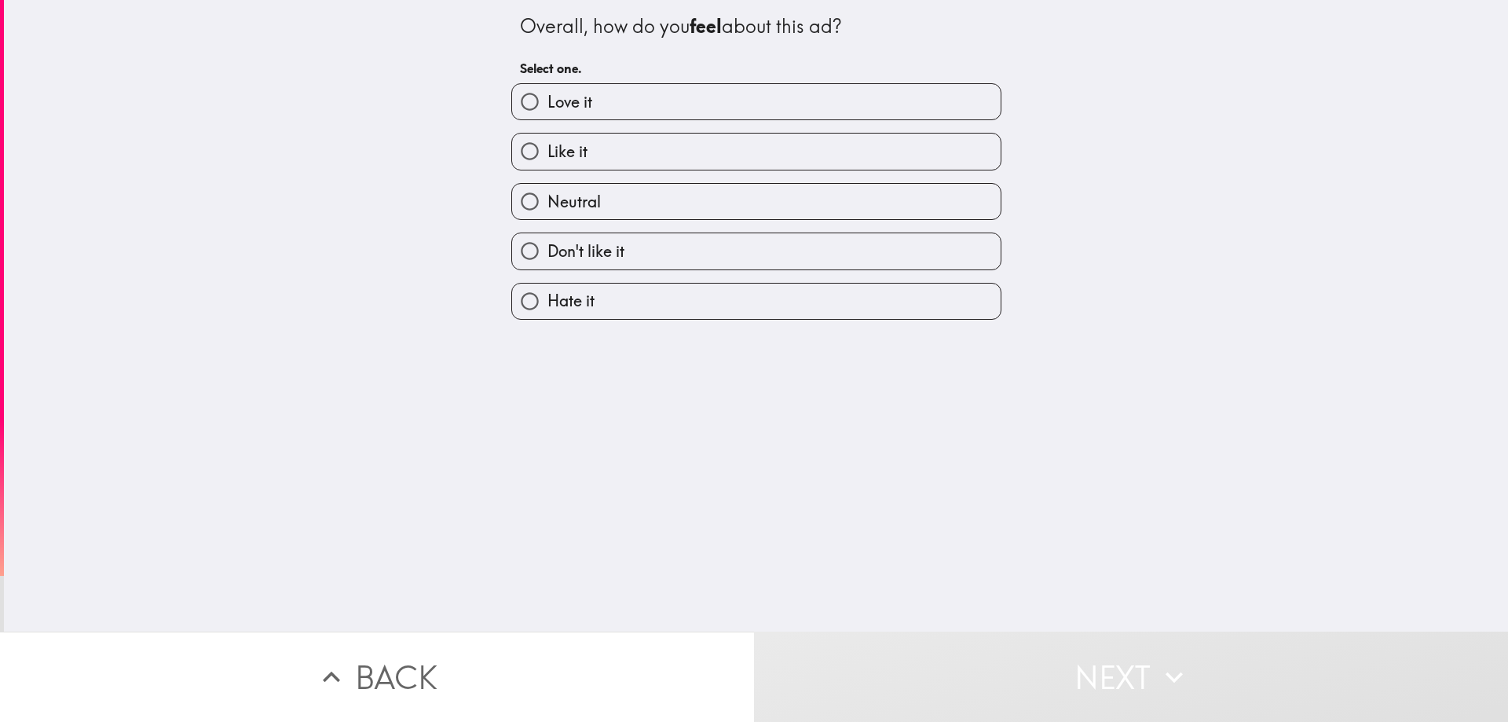
click at [620, 143] on label "Like it" at bounding box center [756, 151] width 489 height 35
click at [547, 143] on input "Like it" at bounding box center [529, 151] width 35 height 35
radio input "true"
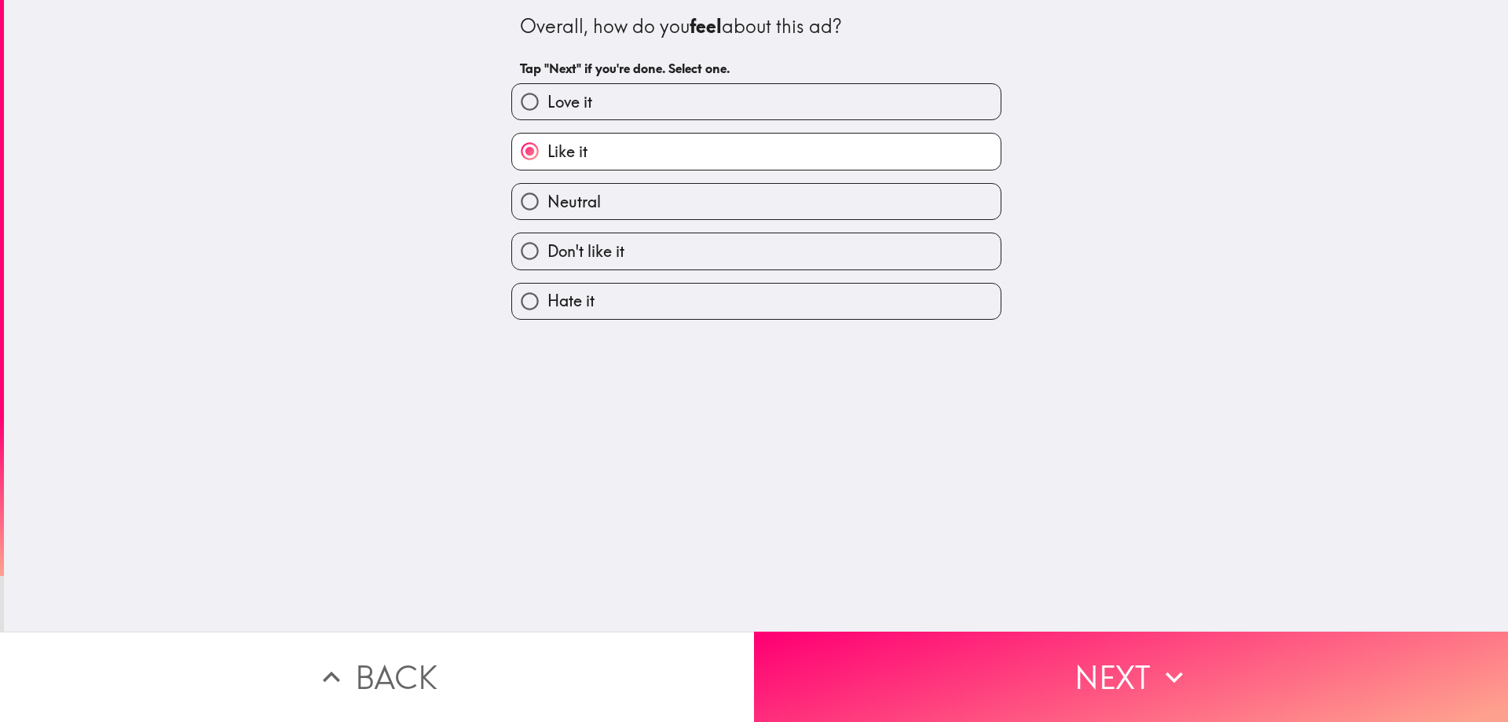
click at [620, 143] on label "Like it" at bounding box center [756, 151] width 489 height 35
click at [547, 143] on input "Like it" at bounding box center [529, 151] width 35 height 35
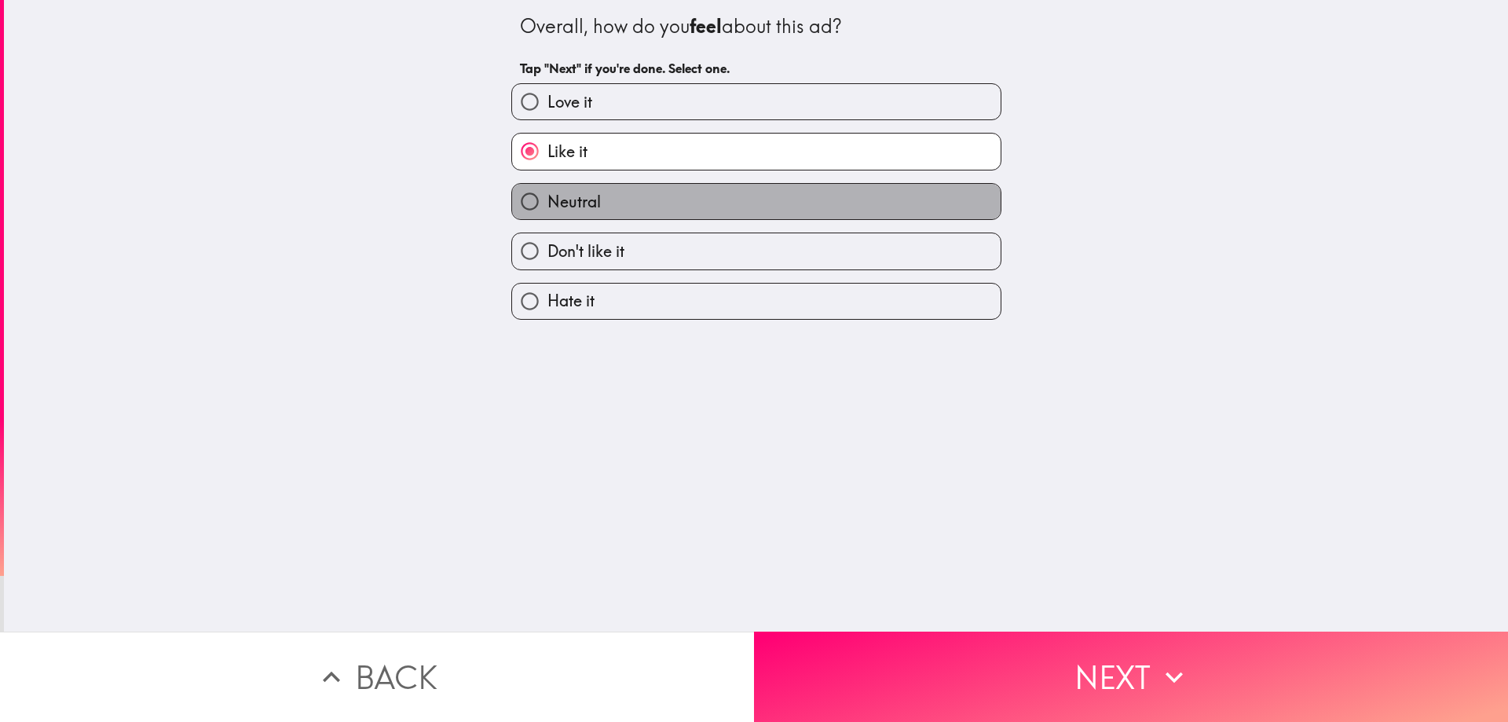
click at [799, 217] on label "Neutral" at bounding box center [756, 201] width 489 height 35
click at [547, 217] on input "Neutral" at bounding box center [529, 201] width 35 height 35
radio input "true"
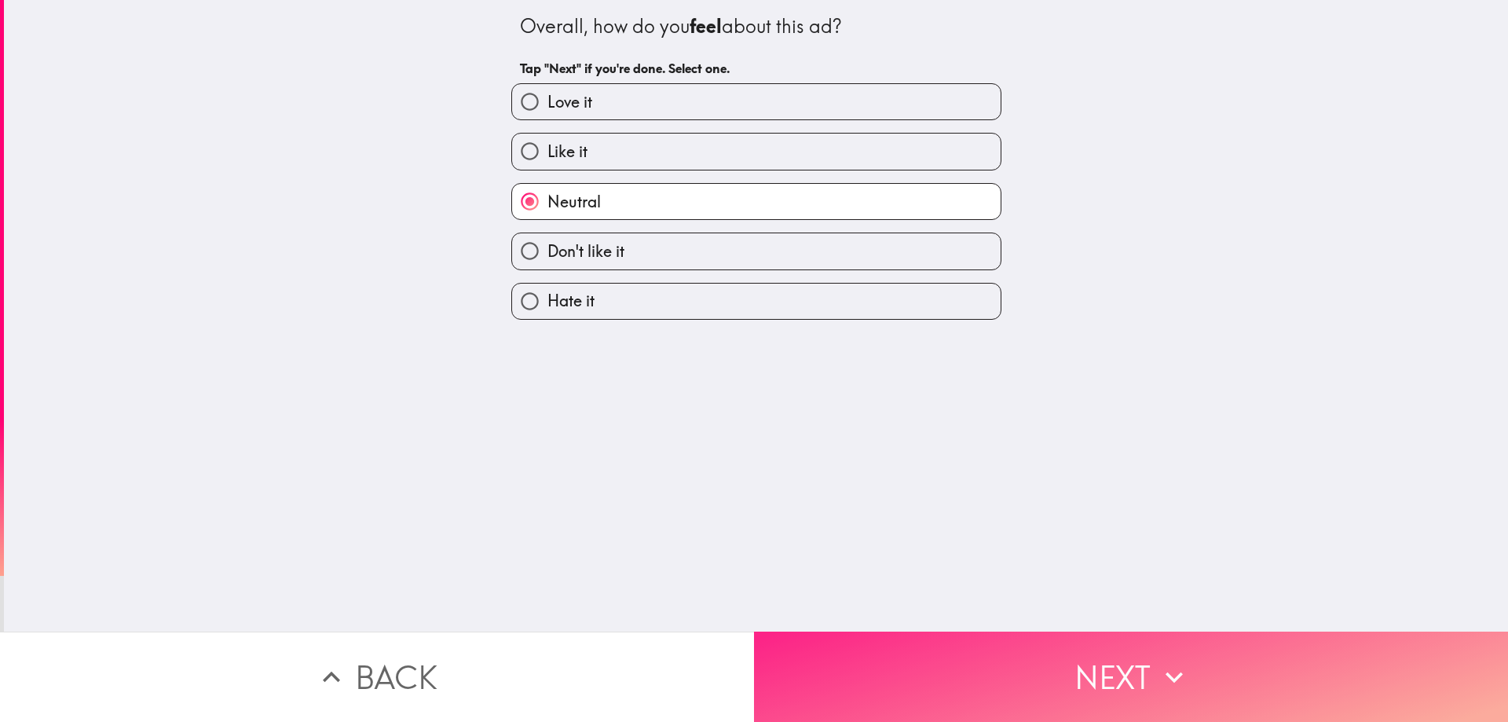
click at [1062, 665] on button "Next" at bounding box center [1131, 677] width 754 height 90
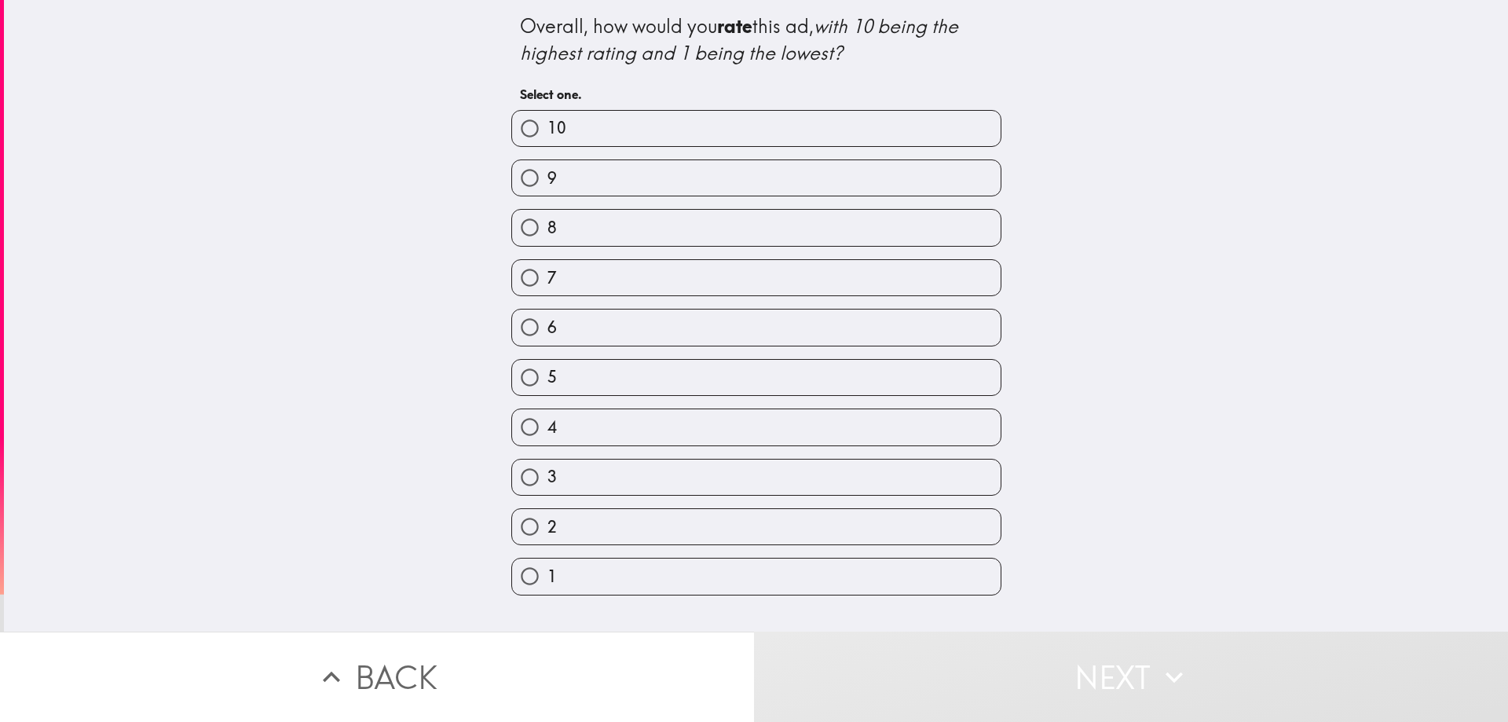
click at [768, 327] on label "6" at bounding box center [756, 326] width 489 height 35
click at [547, 327] on input "6" at bounding box center [529, 326] width 35 height 35
radio input "true"
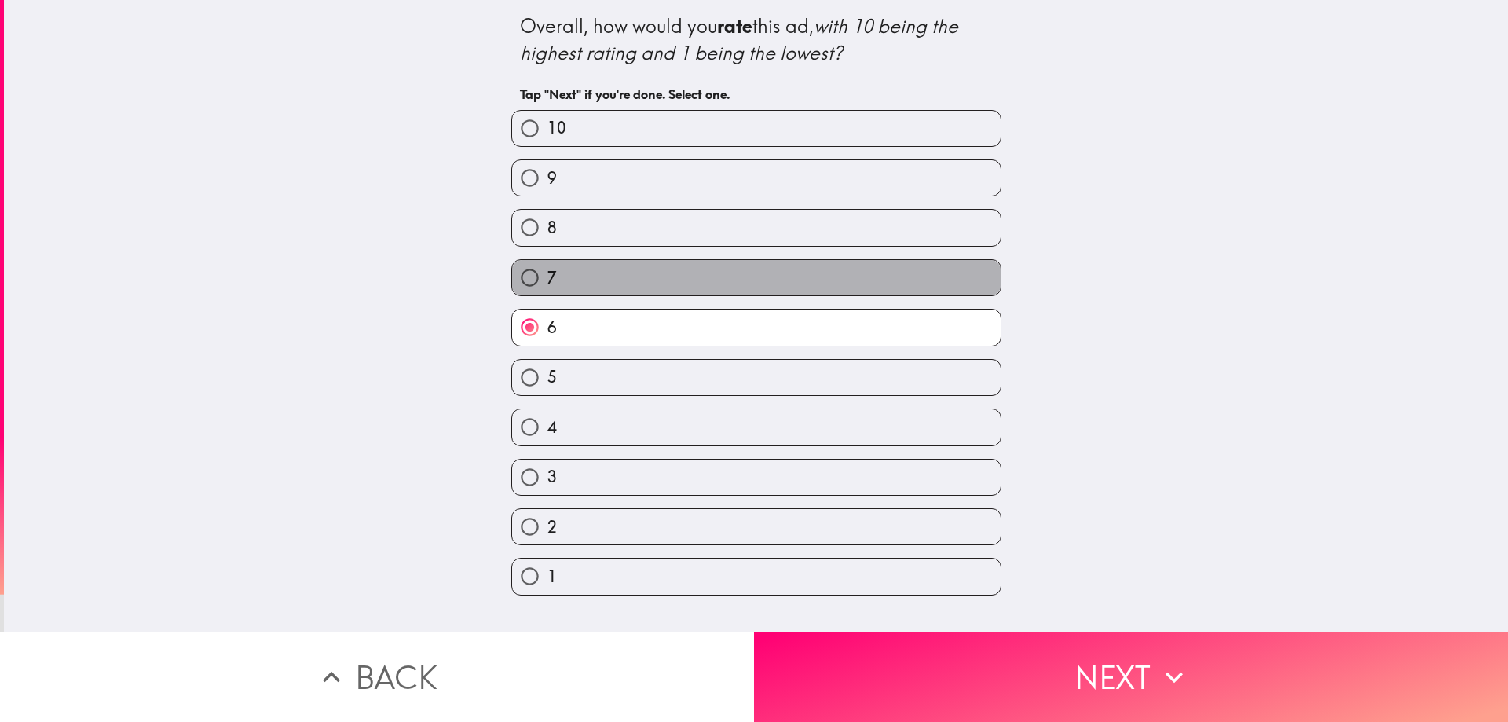
click at [840, 260] on label "7" at bounding box center [756, 277] width 489 height 35
click at [547, 260] on input "7" at bounding box center [529, 277] width 35 height 35
radio input "true"
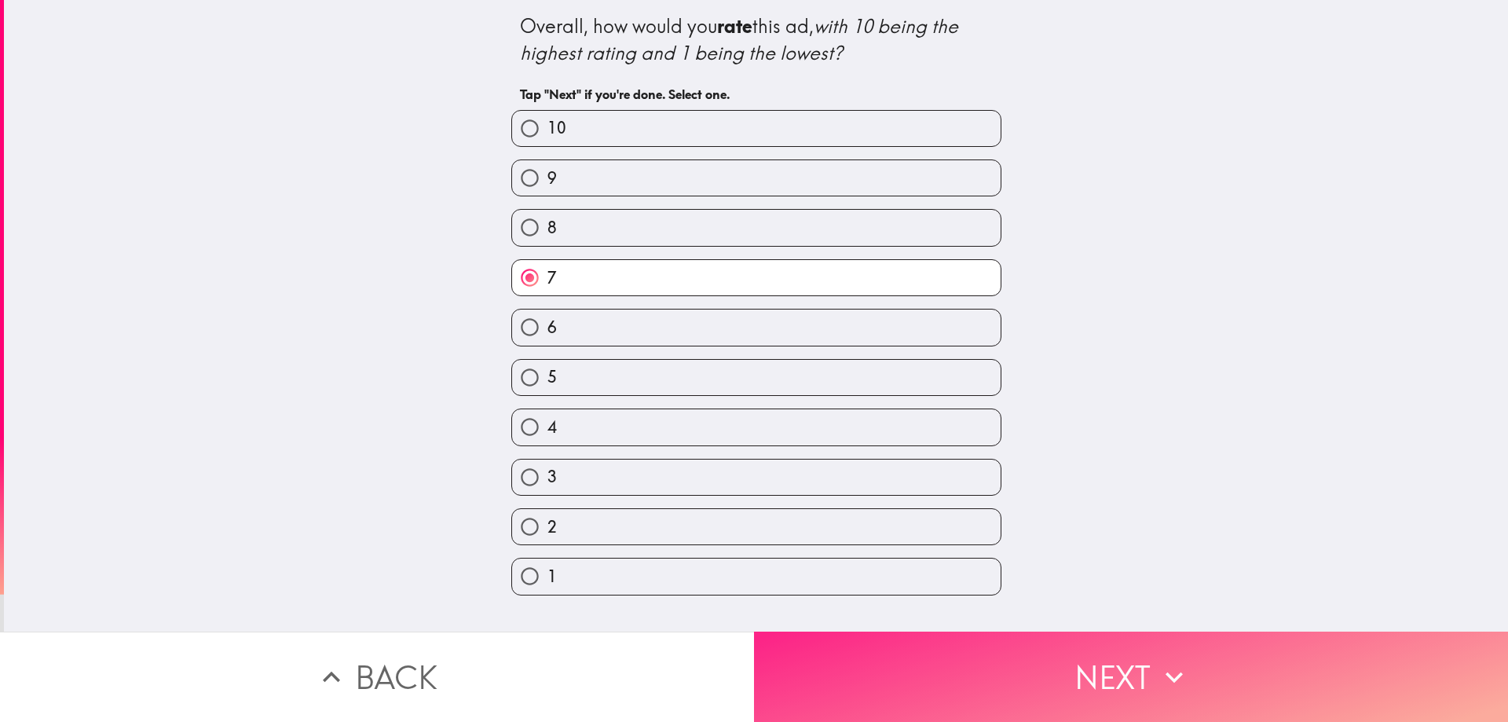
click at [1171, 639] on button "Next" at bounding box center [1131, 677] width 754 height 90
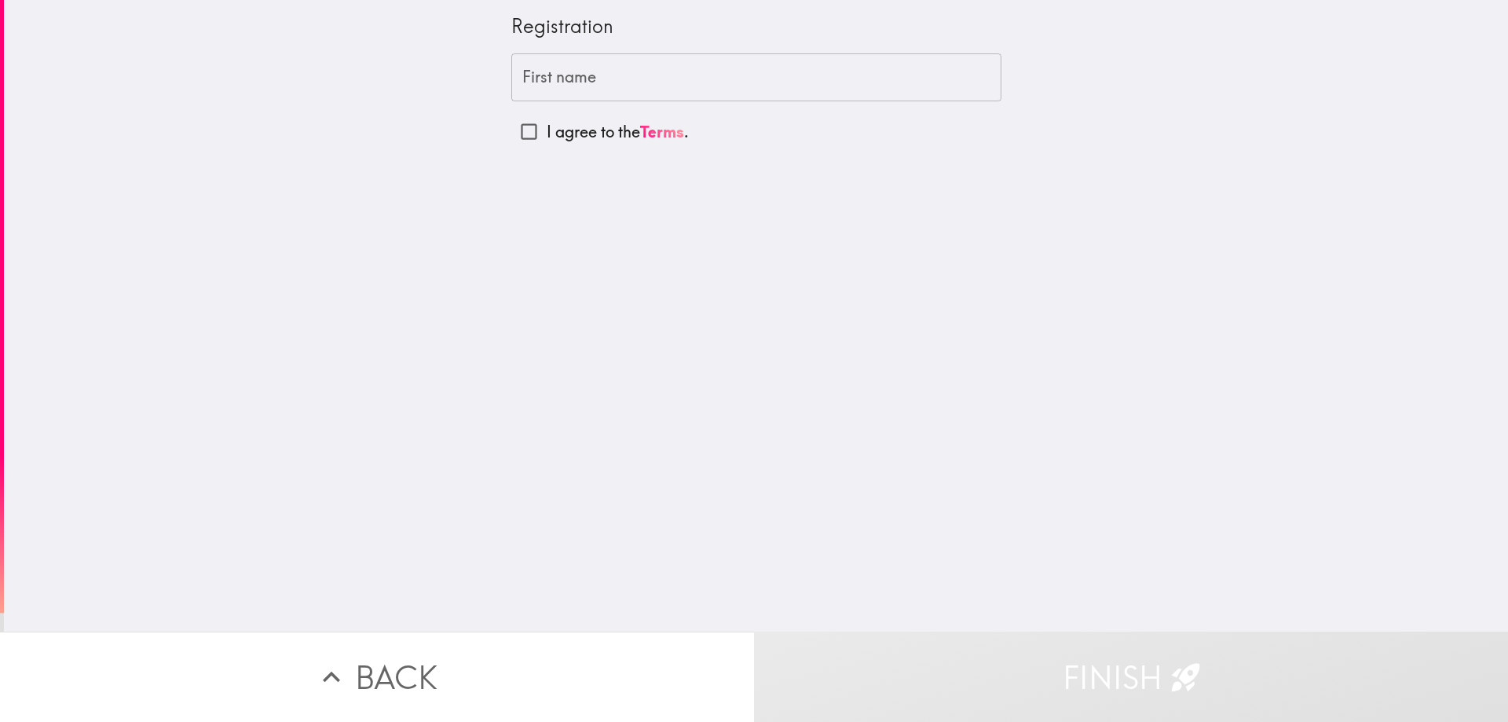
click at [672, 85] on input "First name" at bounding box center [756, 77] width 490 height 49
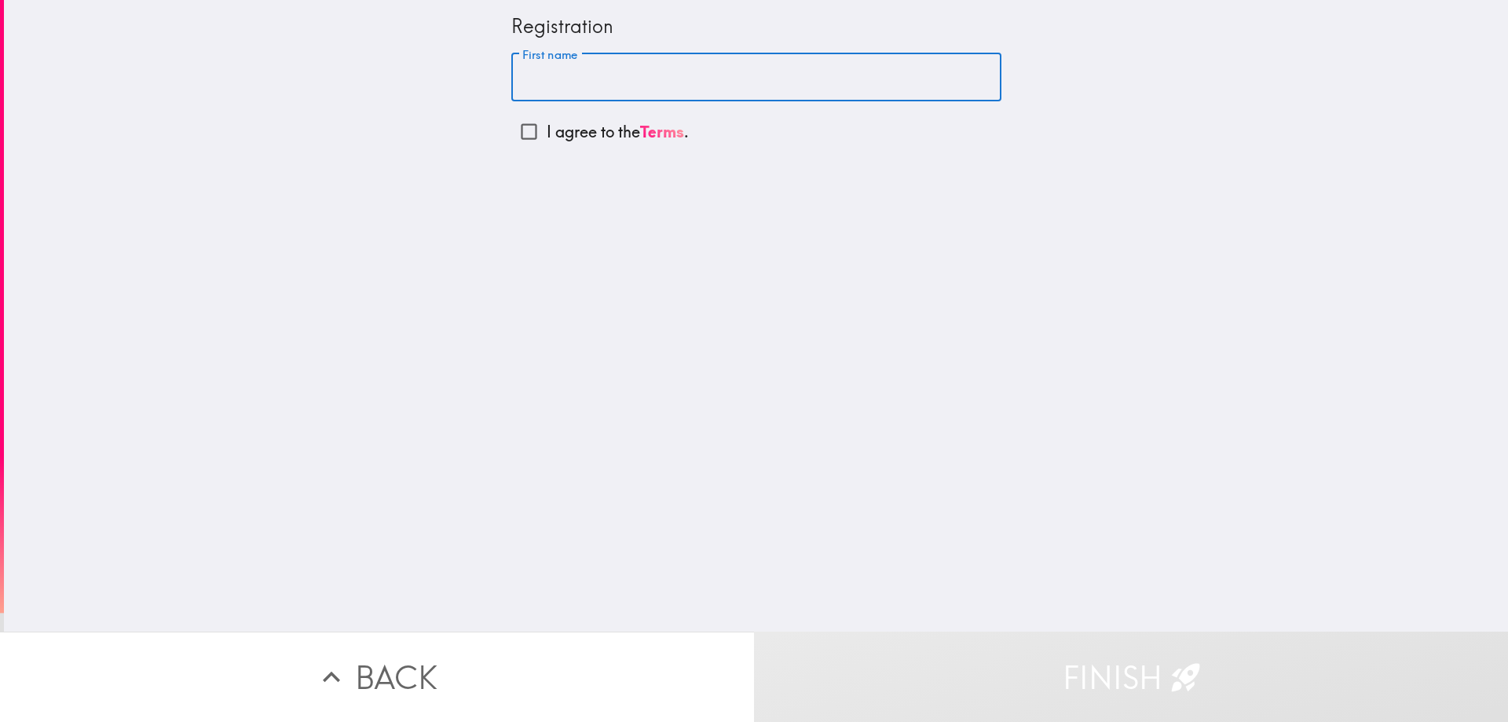
type input "[PERSON_NAME]"
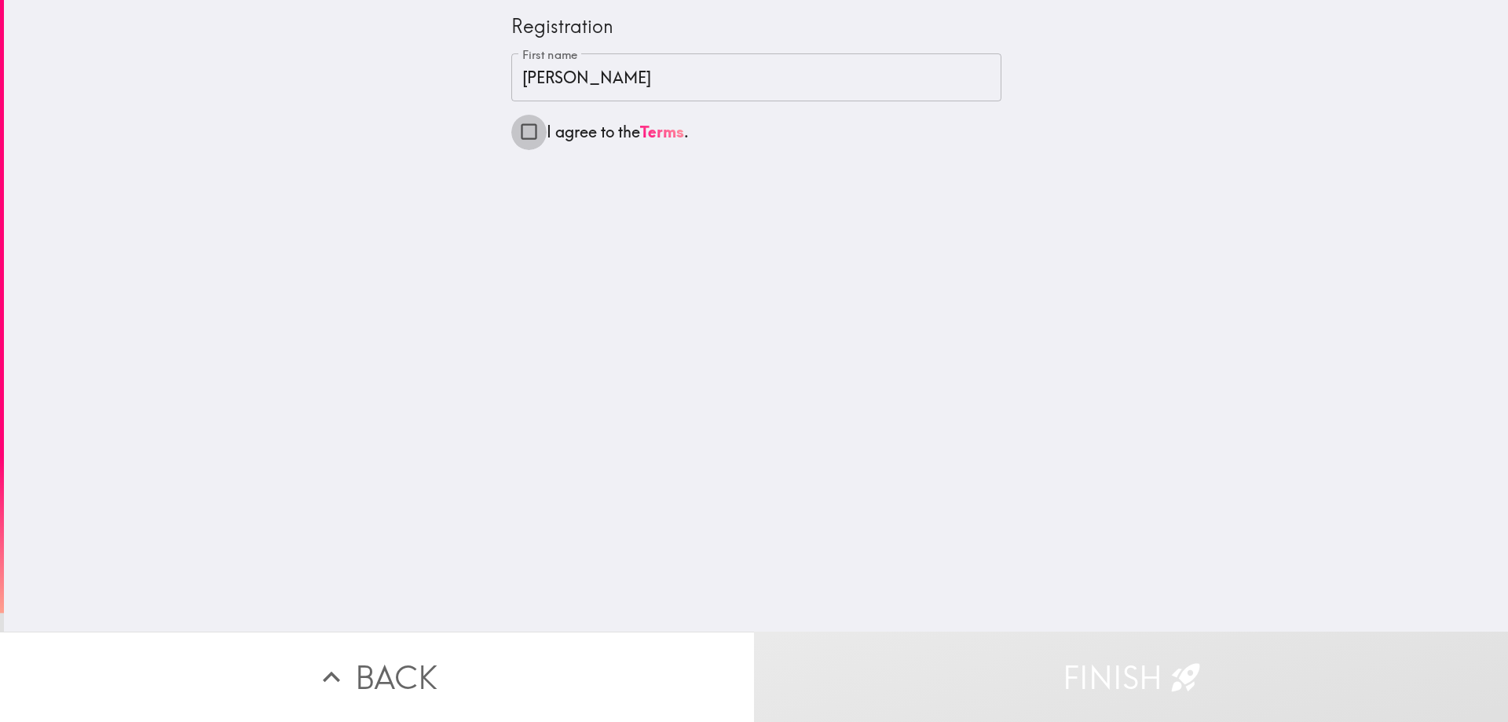
click at [522, 131] on input "I agree to the Terms ." at bounding box center [528, 131] width 35 height 35
checkbox input "true"
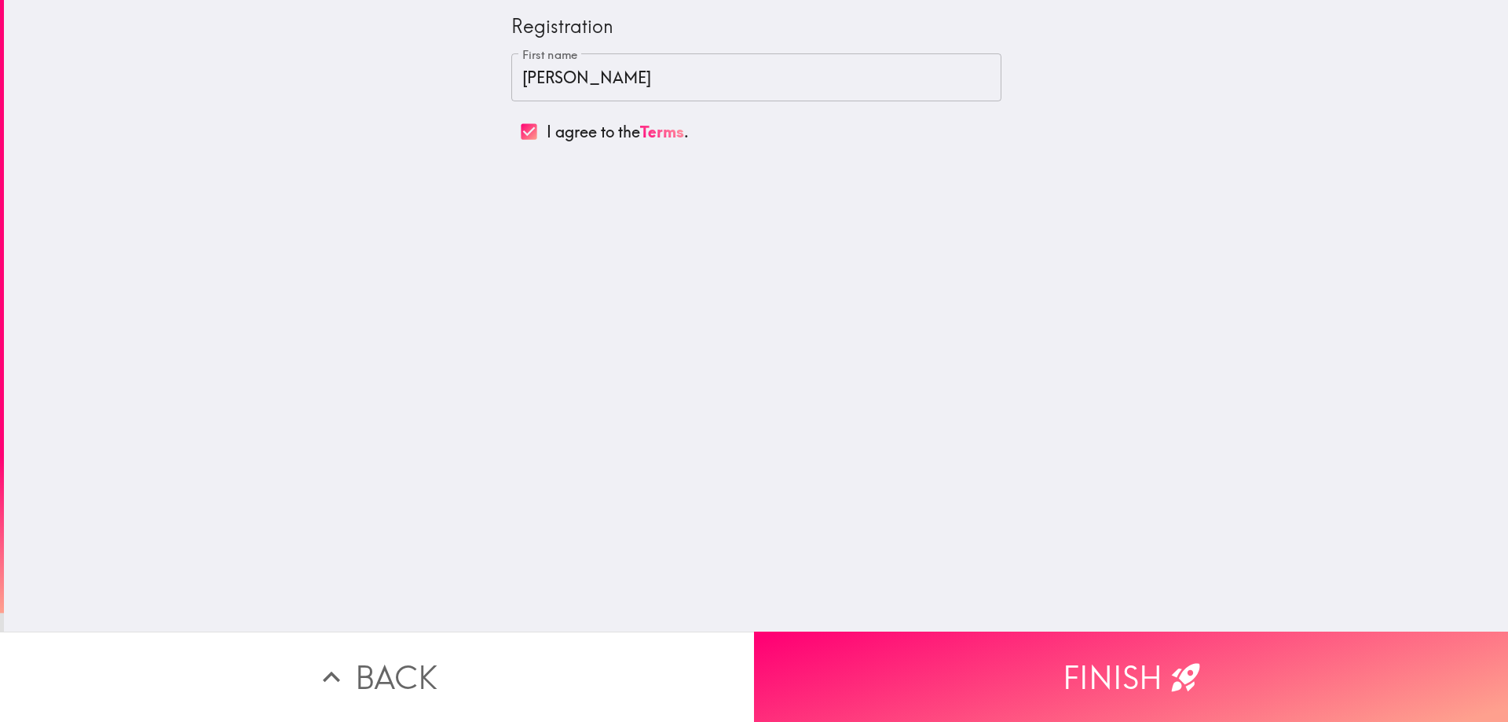
click at [990, 632] on button "Finish" at bounding box center [1131, 677] width 754 height 90
